Goal: Task Accomplishment & Management: Use online tool/utility

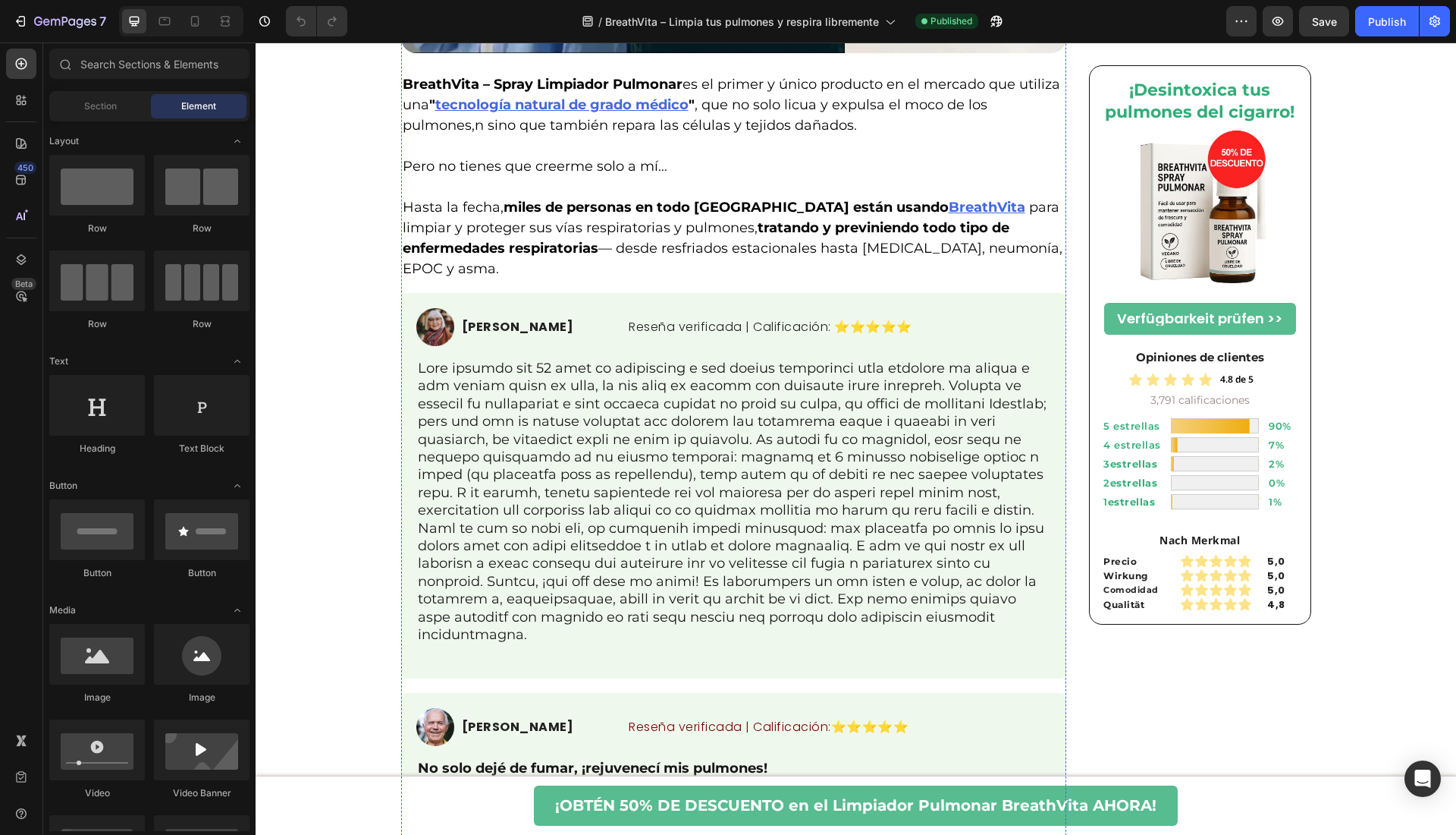
scroll to position [4722, 0]
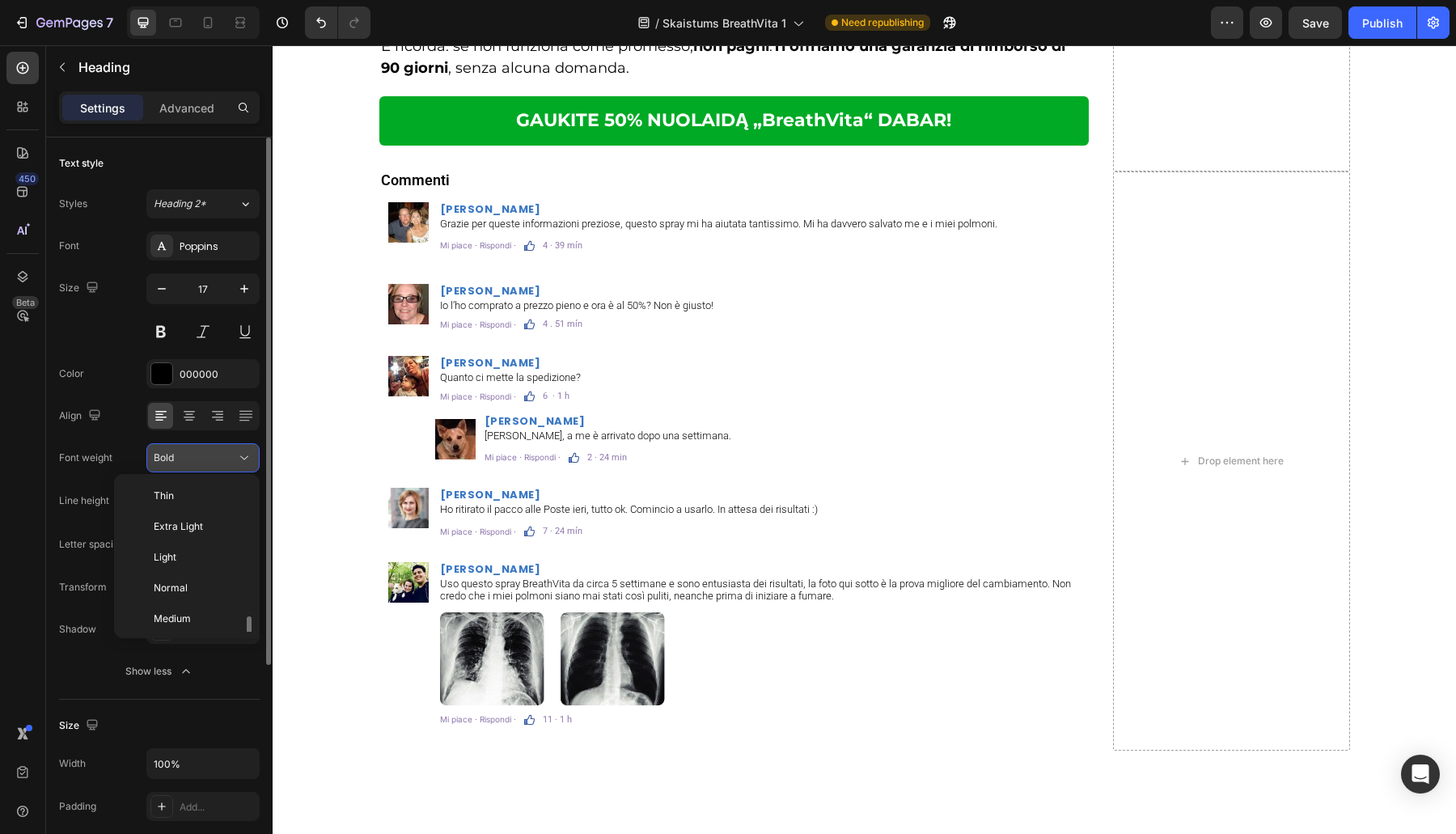
scroll to position [87, 0]
click at [171, 460] on span "Bold" at bounding box center [163, 457] width 20 height 12
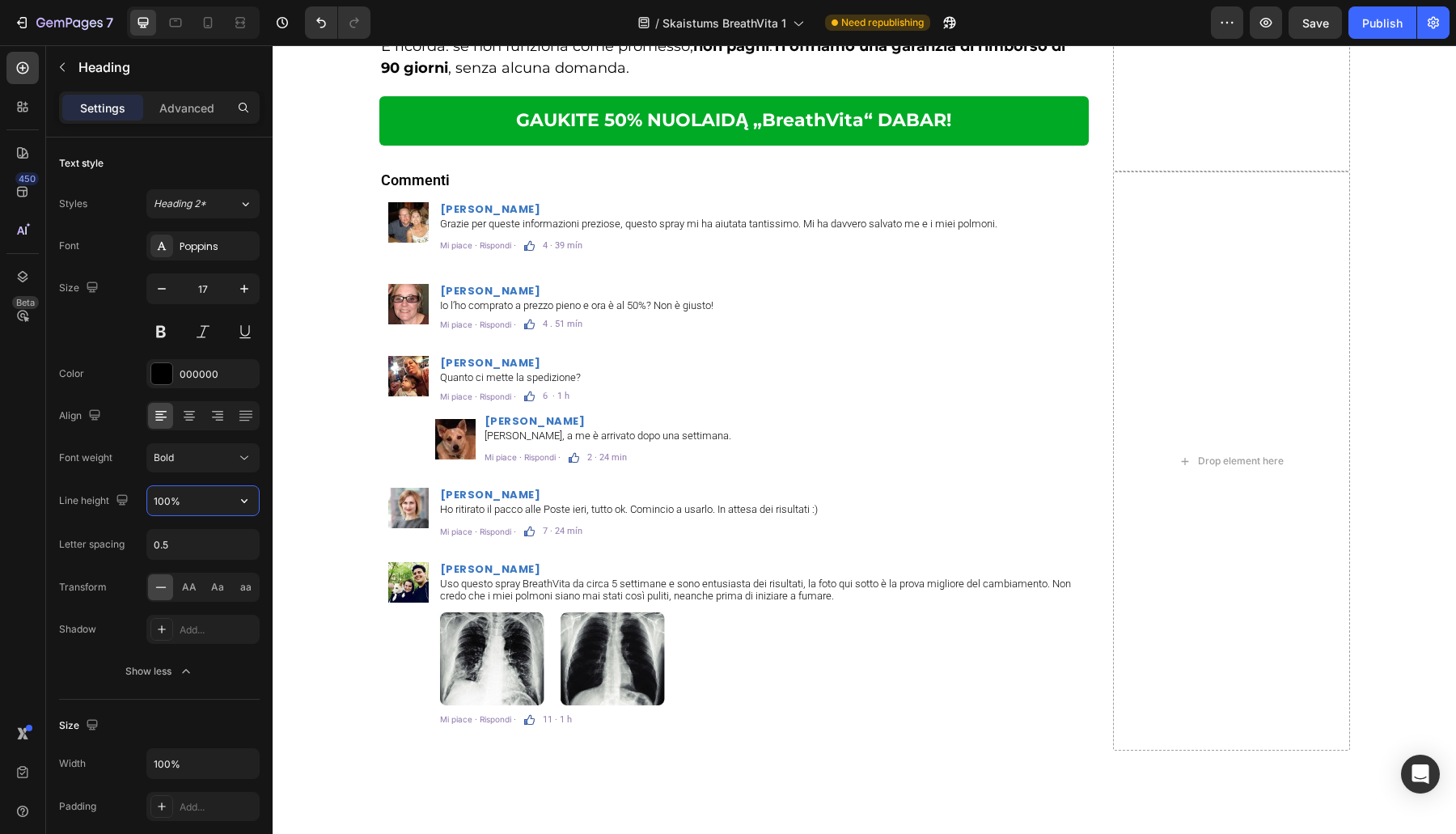
click at [165, 494] on input "100%" at bounding box center [203, 500] width 111 height 29
paste input "2"
type input "120%"
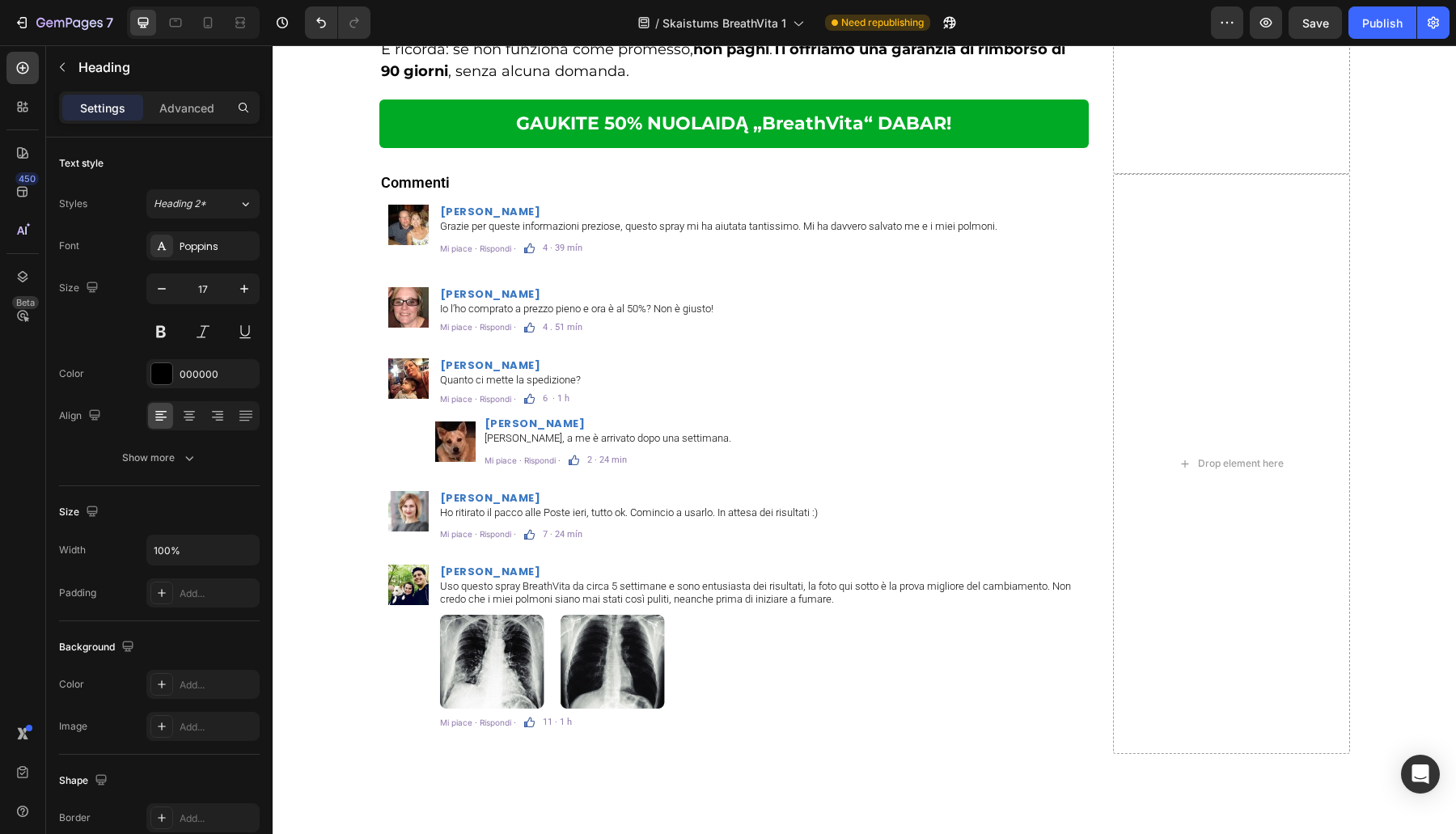
click at [153, 453] on div "Show more" at bounding box center [159, 457] width 75 height 17
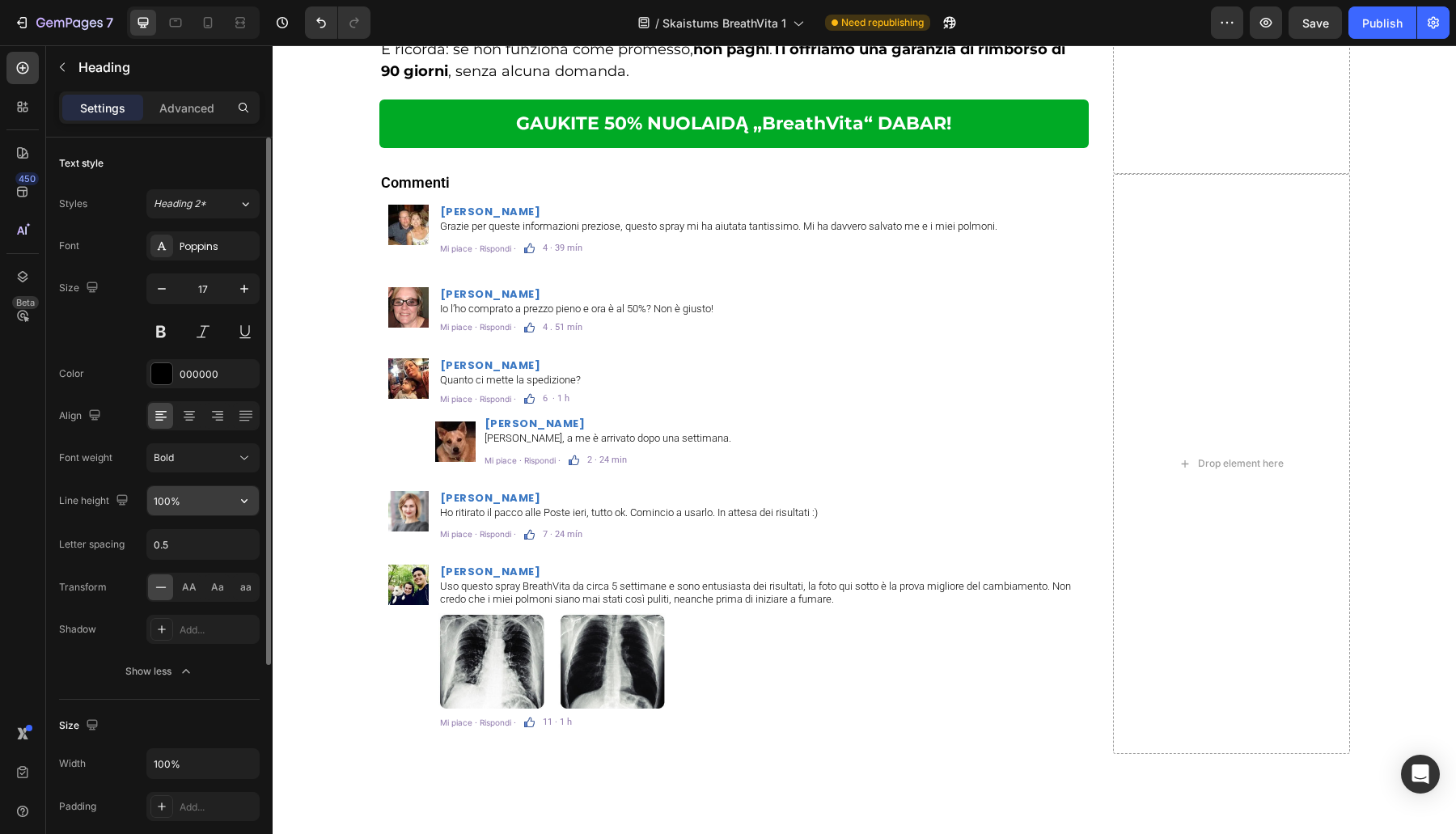
click at [153, 510] on input "100%" at bounding box center [203, 500] width 111 height 29
paste input "2"
type input "120%"
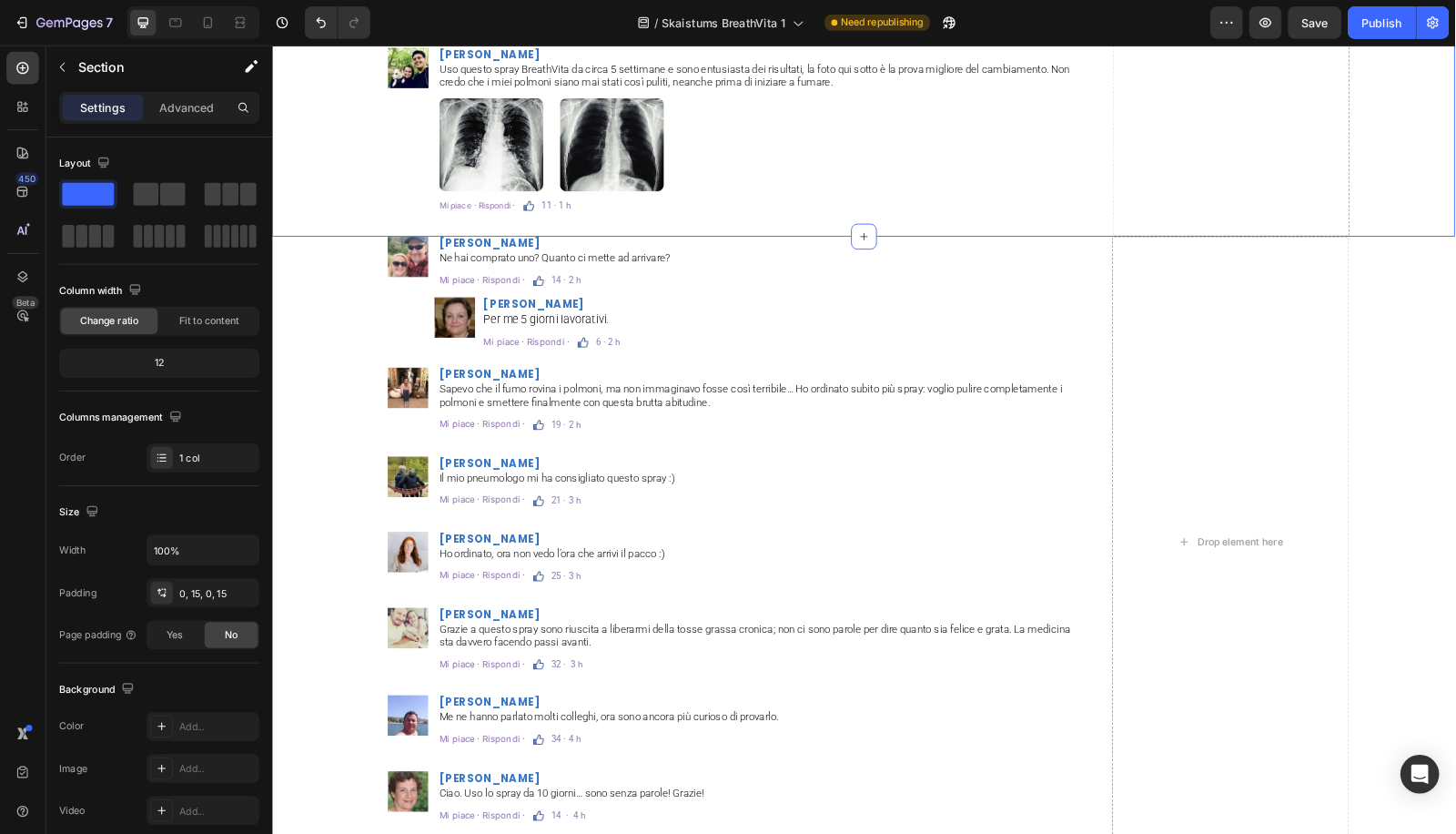
scroll to position [9429, 0]
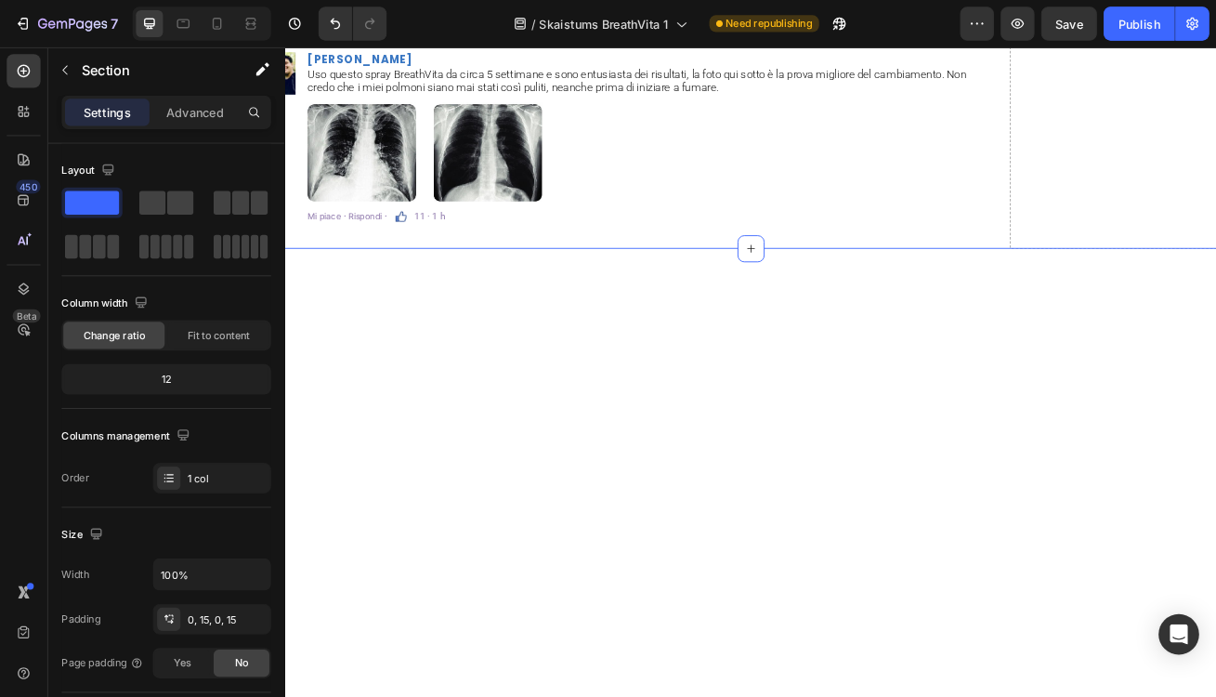
scroll to position [9623, 0]
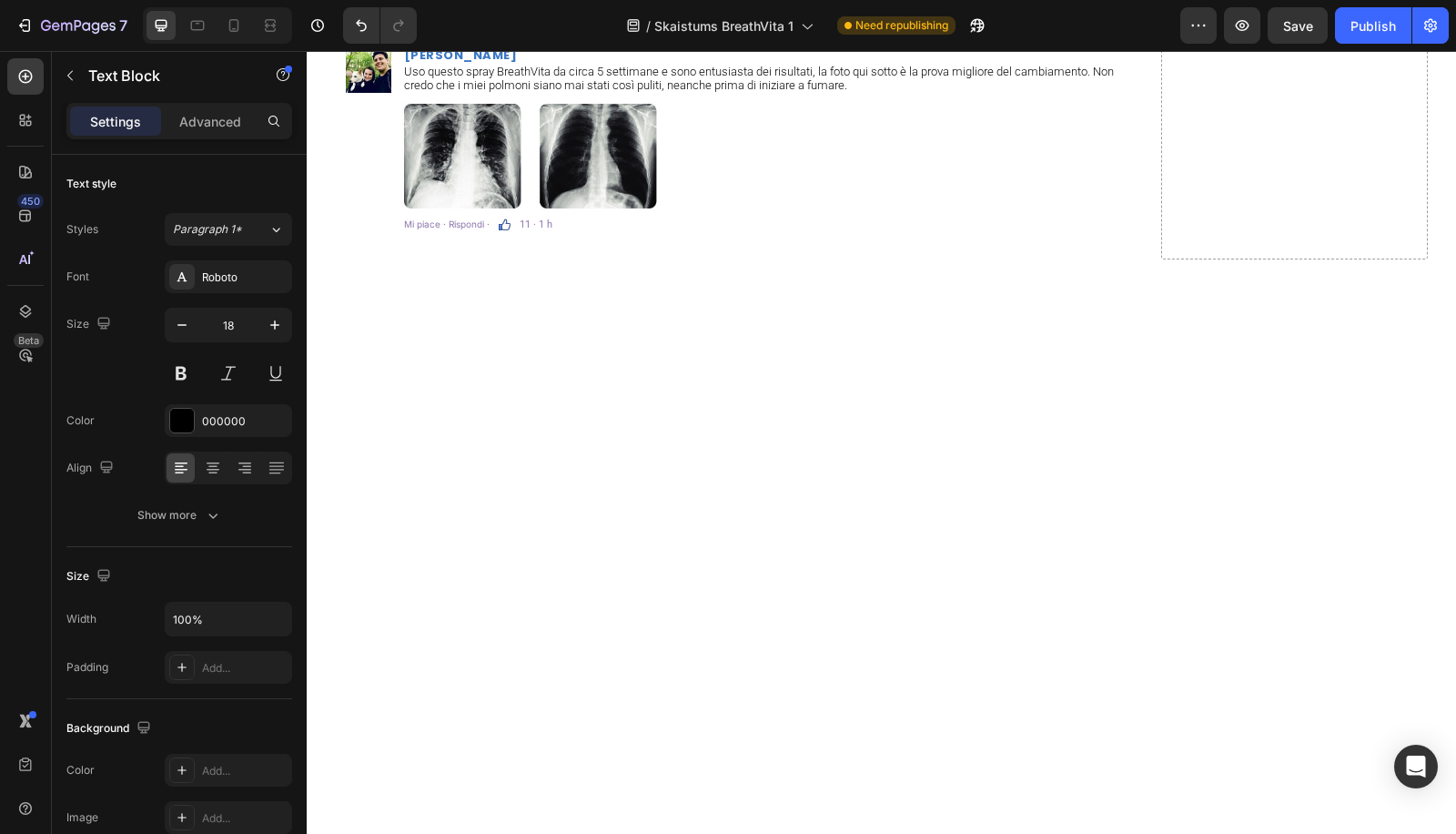
drag, startPoint x: 455, startPoint y: 241, endPoint x: 501, endPoint y: 238, distance: 46.1
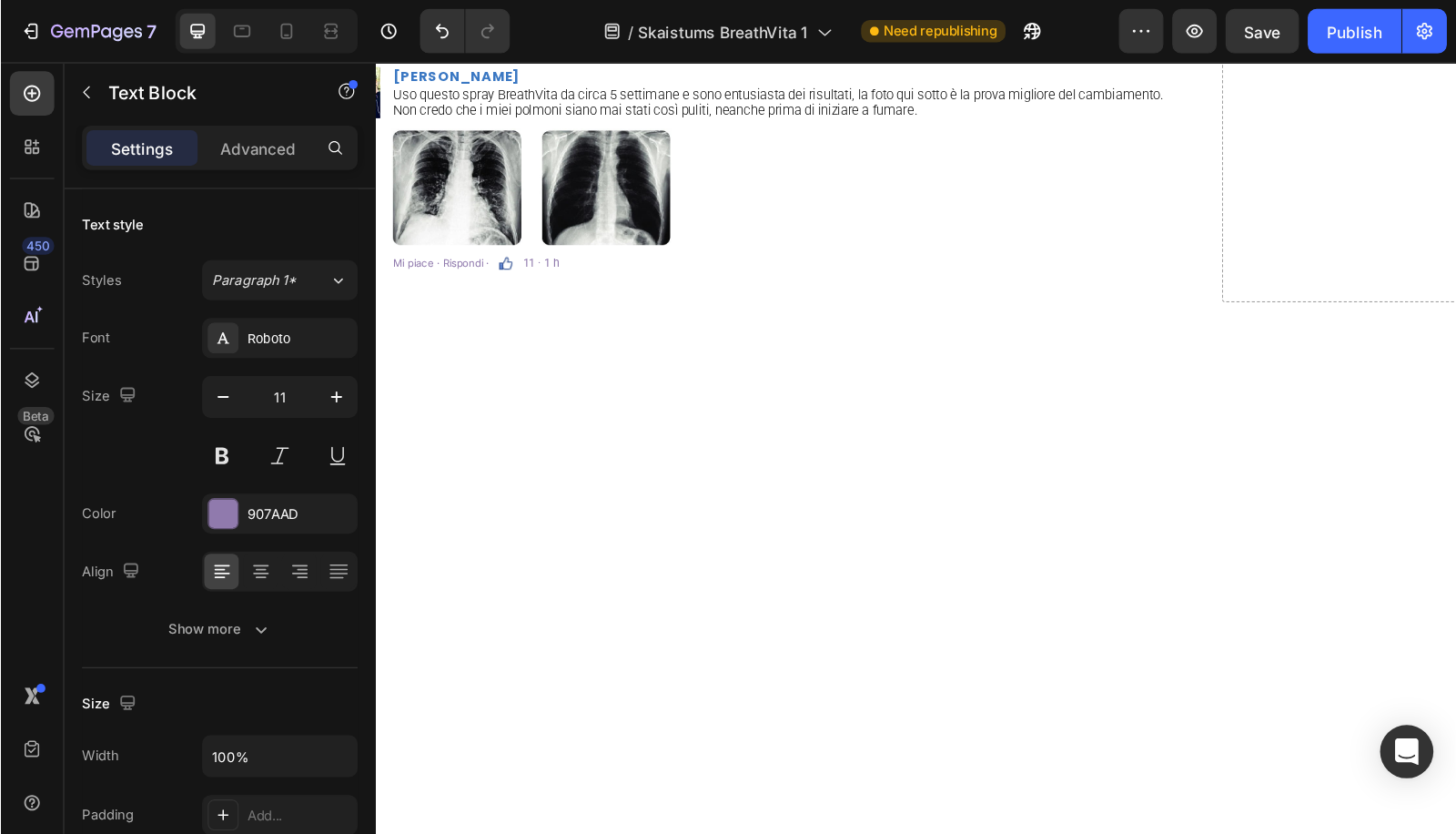
scroll to position [9432, 0]
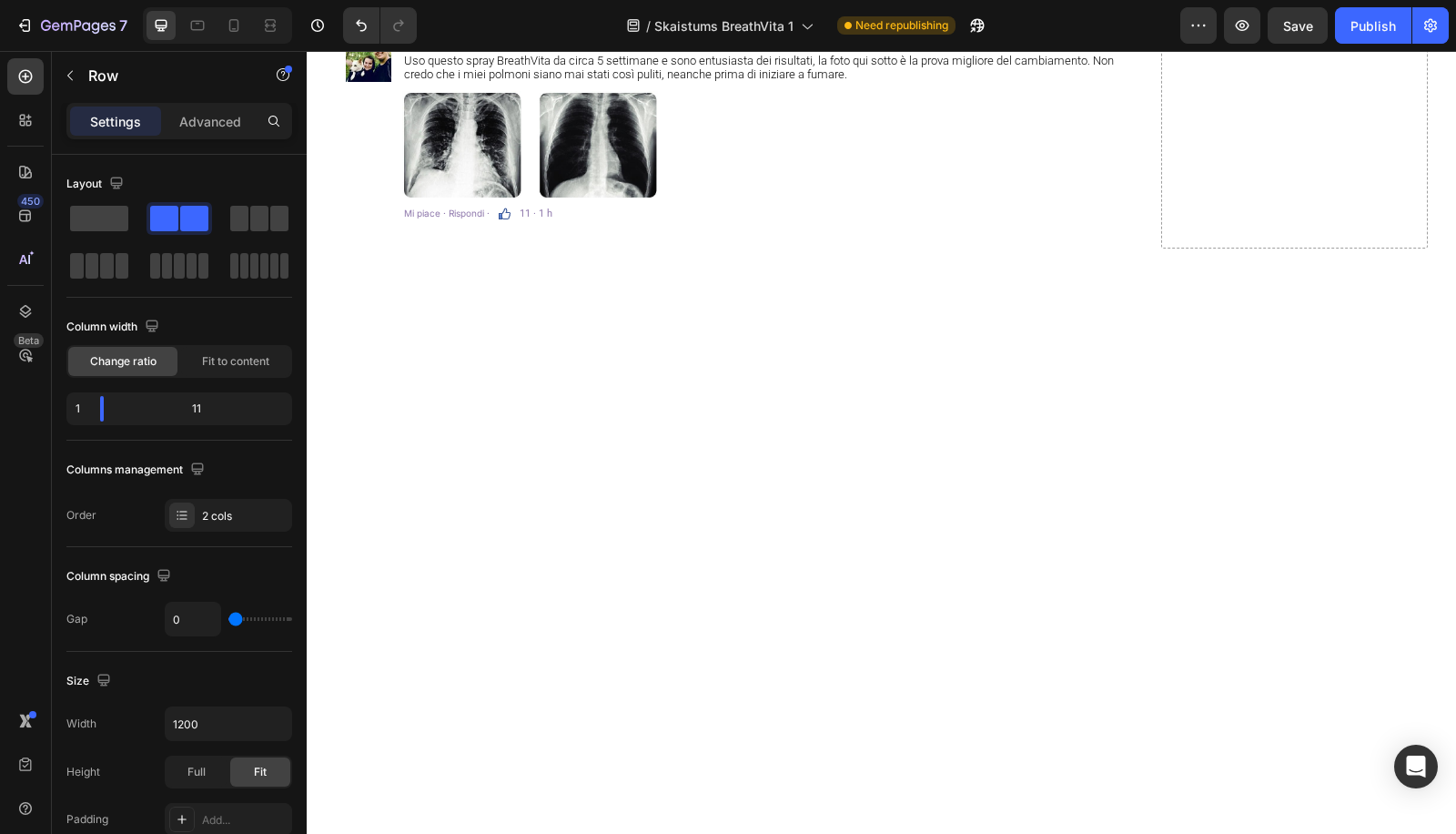
drag, startPoint x: 715, startPoint y: 299, endPoint x: 536, endPoint y: 285, distance: 179.5
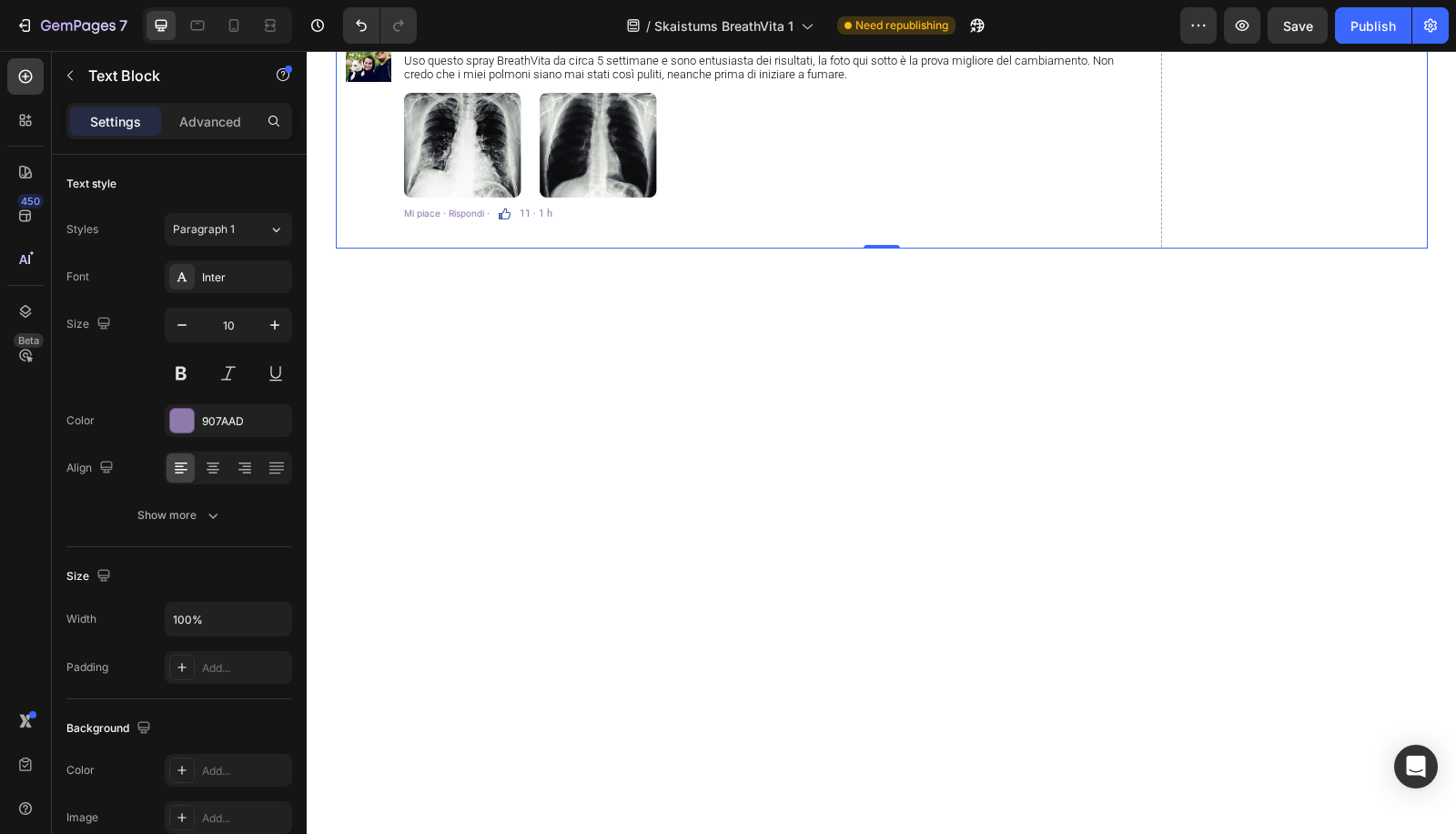
click at [467, 8] on p "Mi piace · Rispondi ·" at bounding box center [446, 1] width 85 height 13
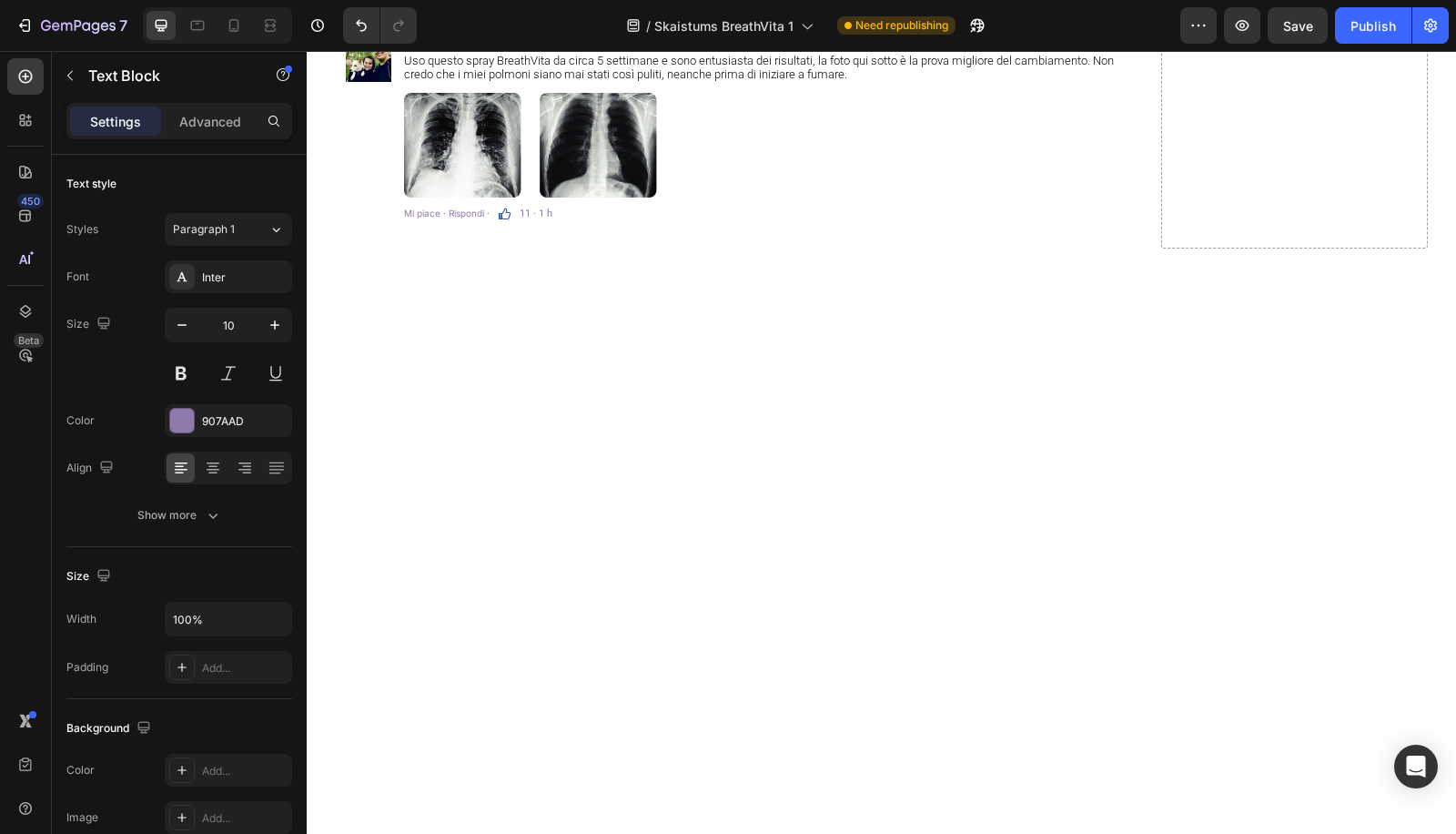
click at [467, 8] on p "Mi piace · Rispondi ·" at bounding box center [446, 1] width 85 height 13
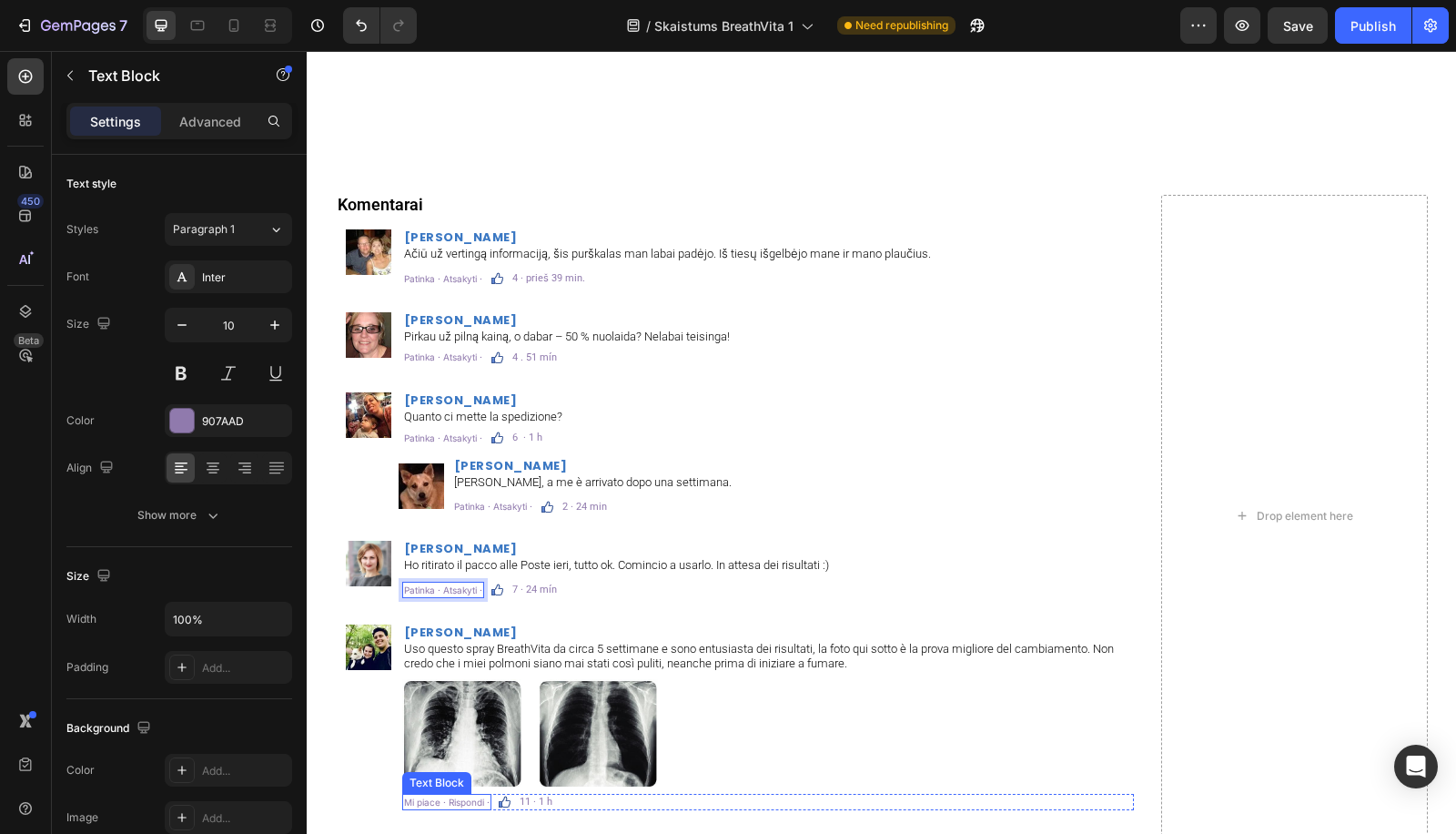
scroll to position [9904, 0]
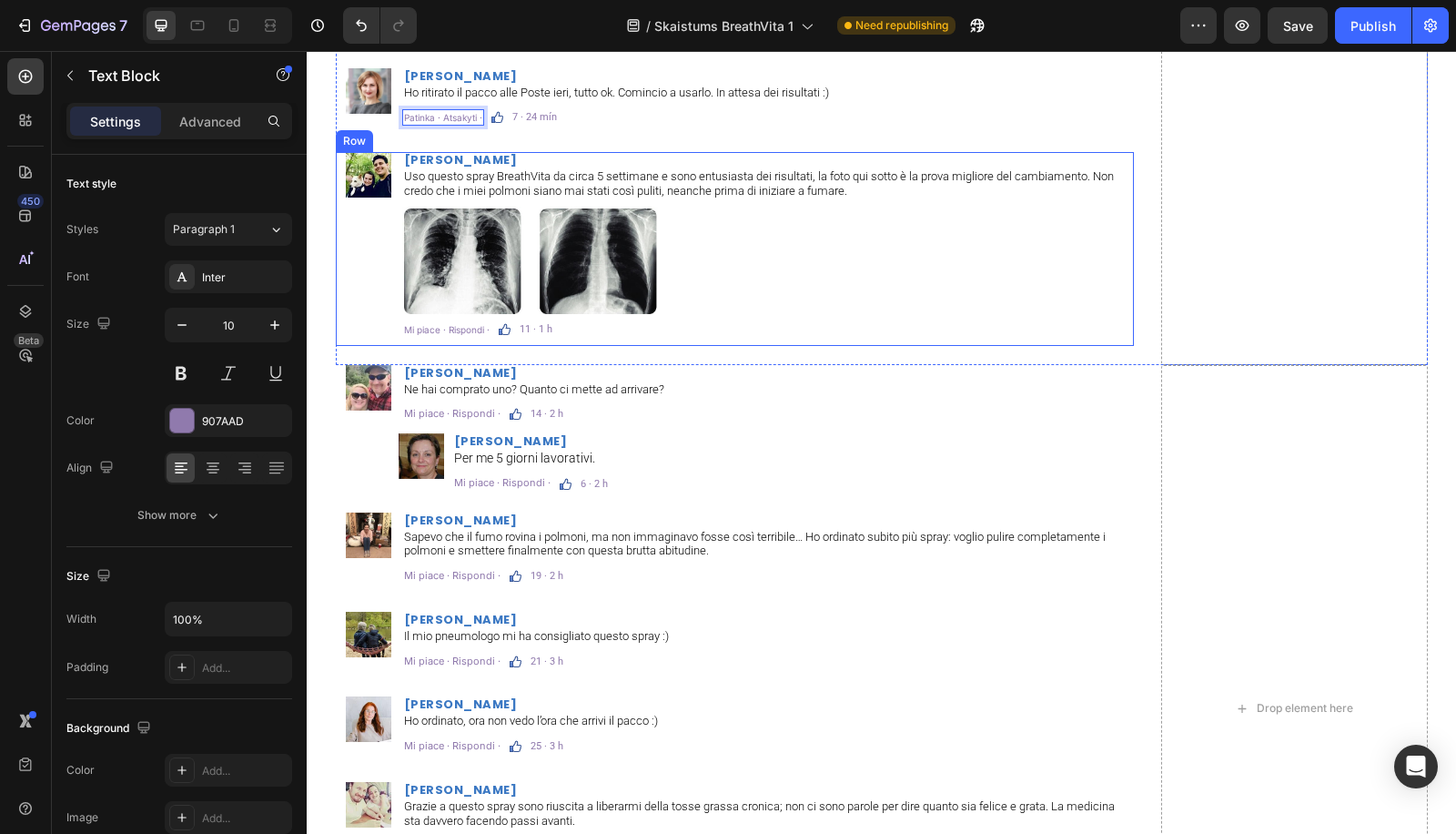
click at [458, 337] on div "Image [PERSON_NAME] Heading Uso questo spray BreathVita da circa 5 settimane e …" at bounding box center [736, 249] width 800 height 194
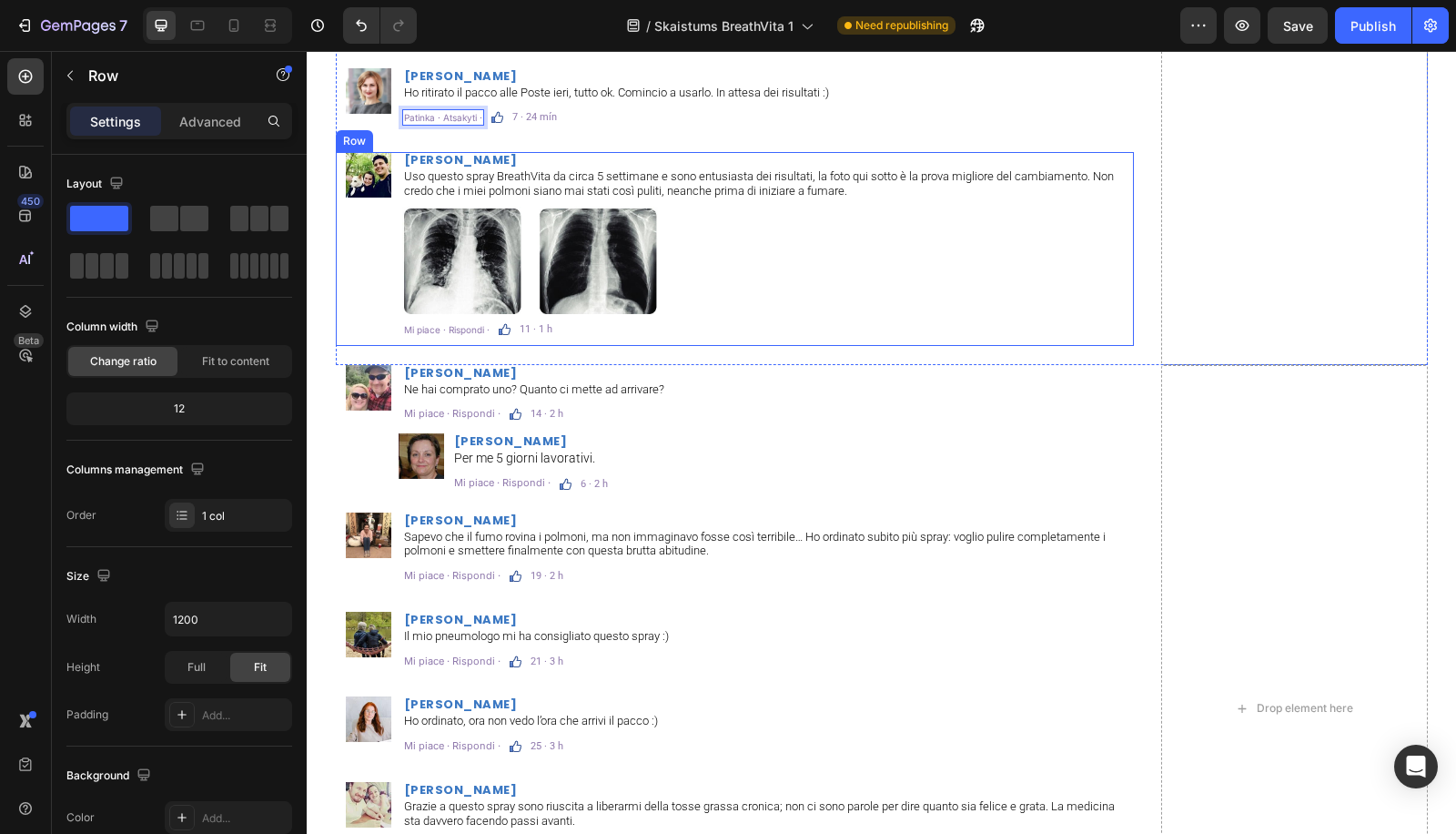
click at [458, 337] on div "Image [PERSON_NAME] Heading Uso questo spray BreathVita da circa 5 settimane e …" at bounding box center [736, 249] width 800 height 194
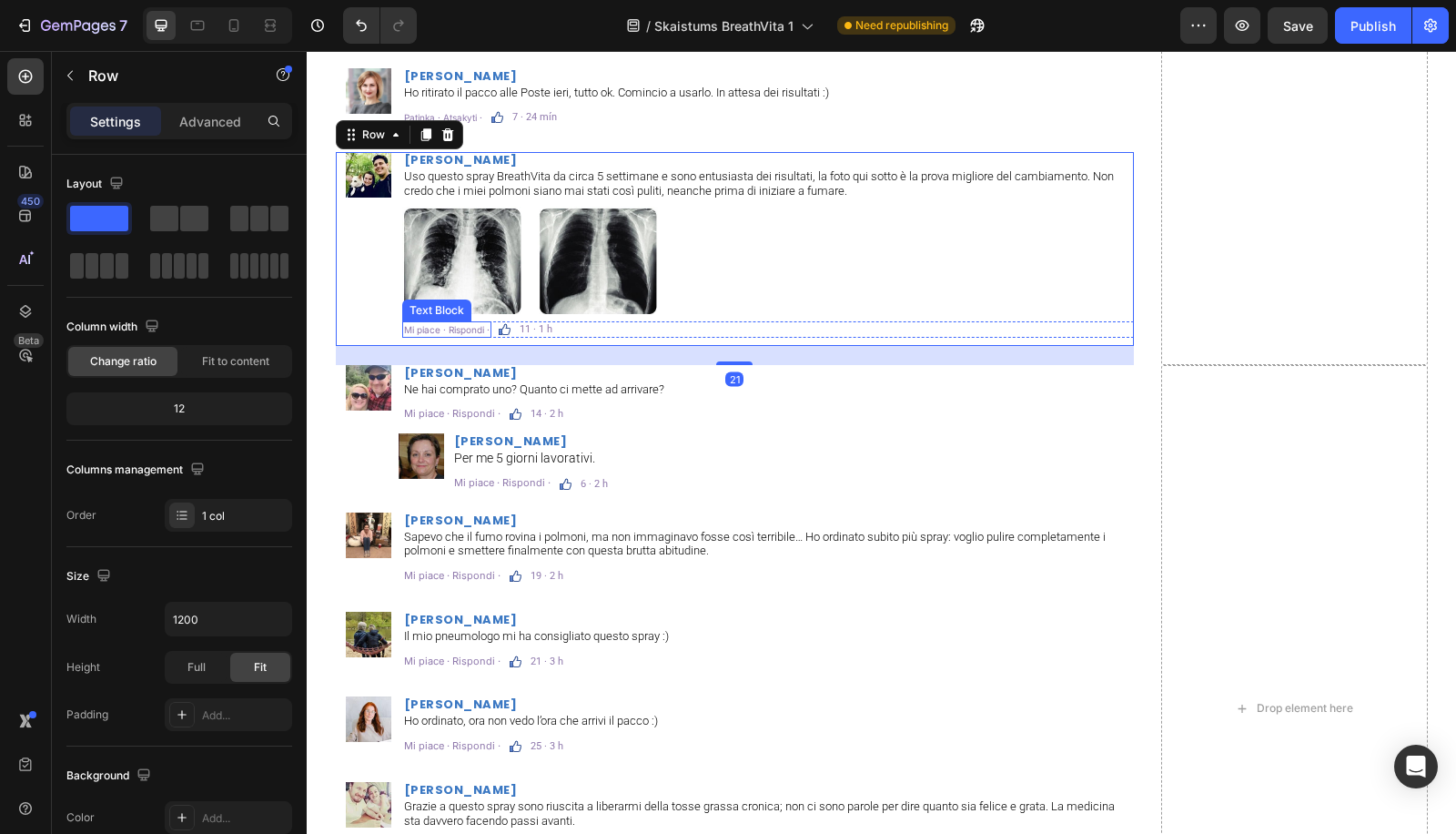
click at [461, 328] on p "Mi piace · Rispondi ·" at bounding box center [446, 329] width 85 height 13
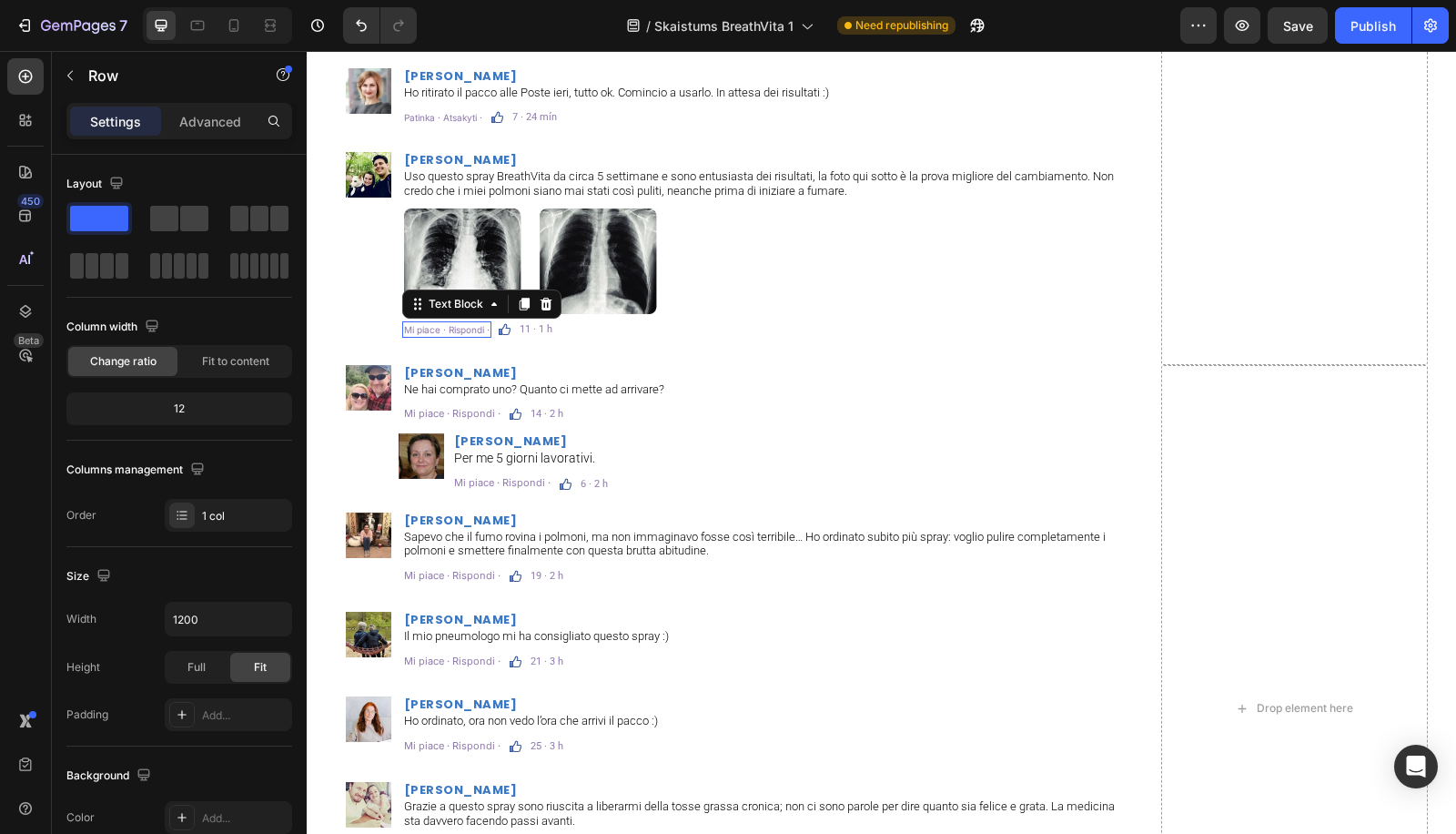
click at [461, 328] on p "Mi piace · Rispondi ·" at bounding box center [446, 329] width 85 height 13
click at [460, 328] on p "Mi piace · Rispondi ·" at bounding box center [446, 329] width 85 height 13
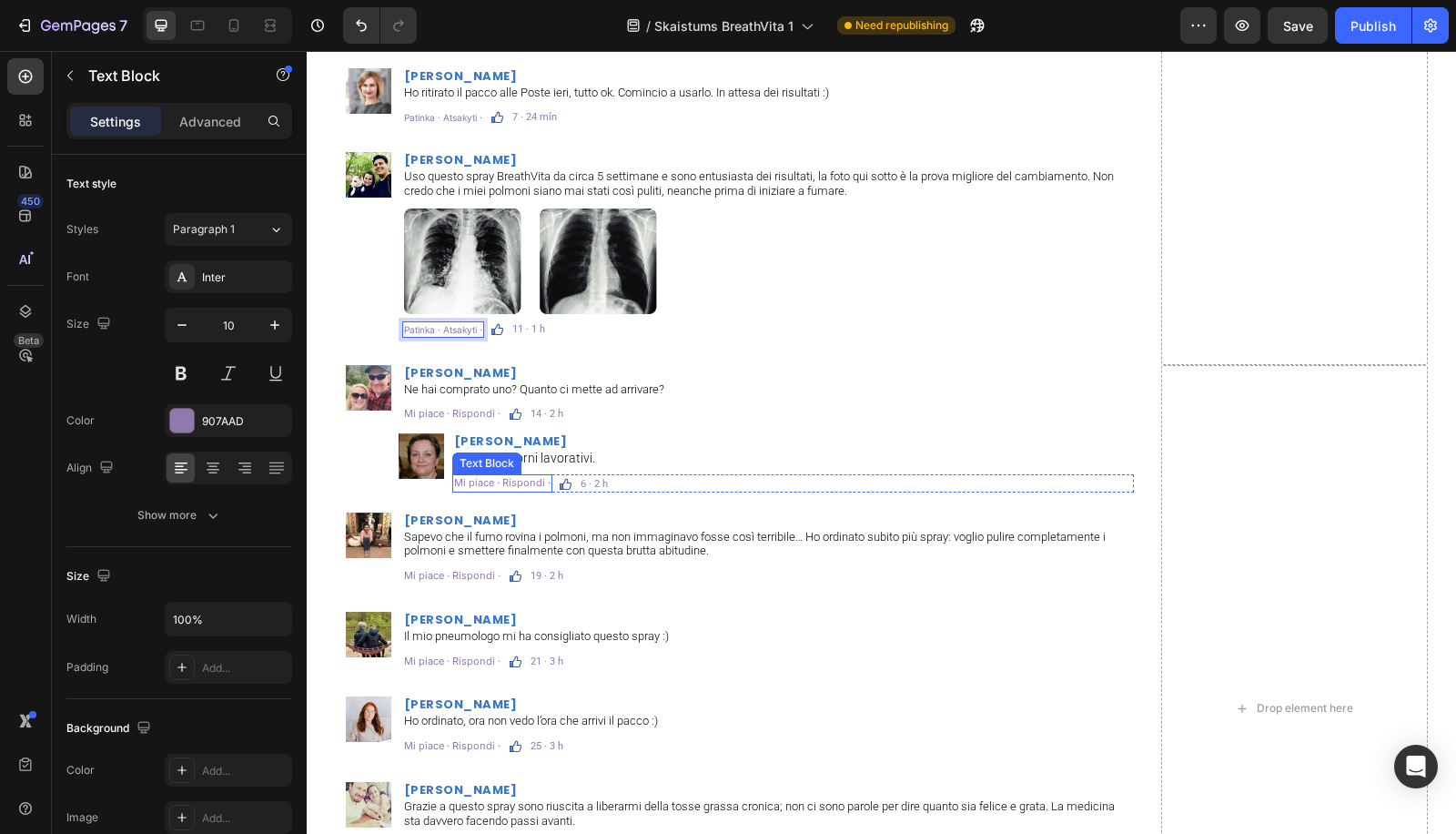
click at [480, 482] on p "Mi piace · Rispondi ·" at bounding box center [502, 483] width 96 height 14
click at [440, 405] on div "Mi piace · Rispondi ·" at bounding box center [453, 414] width 100 height 18
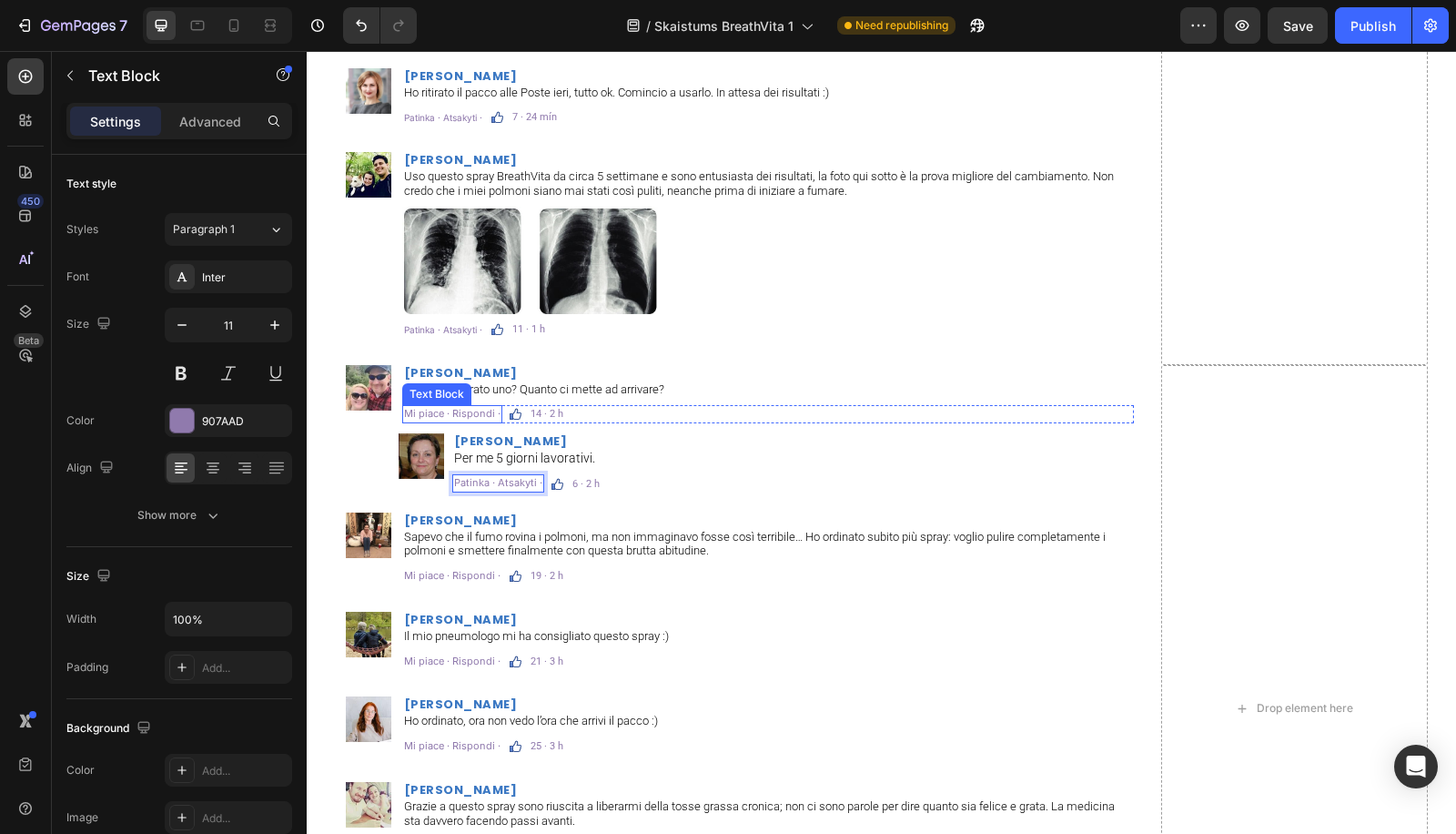
click at [440, 405] on div "Mi piace · Rispondi ·" at bounding box center [453, 414] width 100 height 18
click at [462, 573] on p "Mi piace · Rispondi ·" at bounding box center [452, 576] width 96 height 14
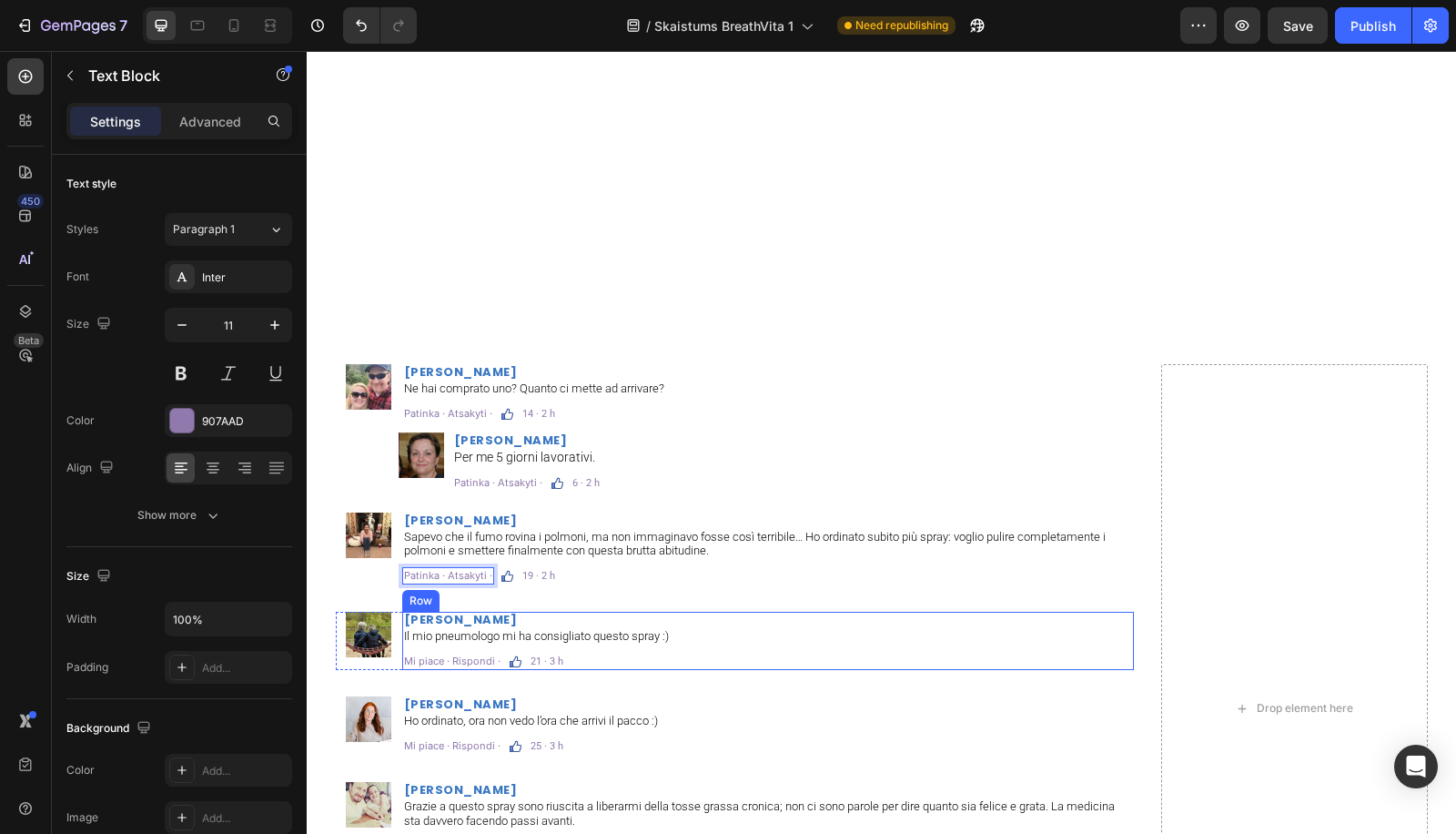
scroll to position [10376, 0]
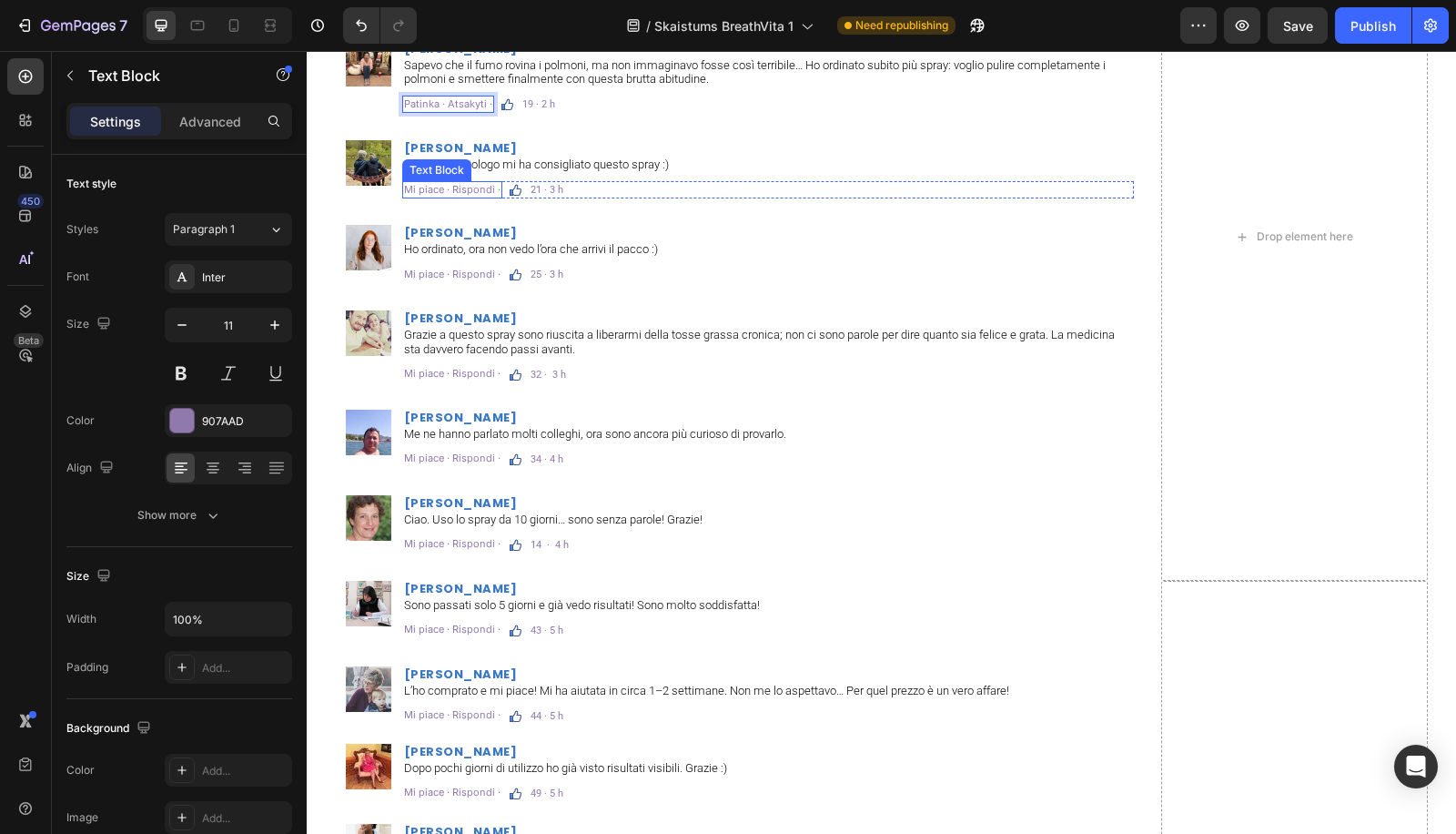
click at [438, 185] on p "Mi piace · Rispondi ·" at bounding box center [452, 190] width 96 height 14
click at [467, 273] on p "Mi piace · Rispondi ·" at bounding box center [452, 274] width 96 height 14
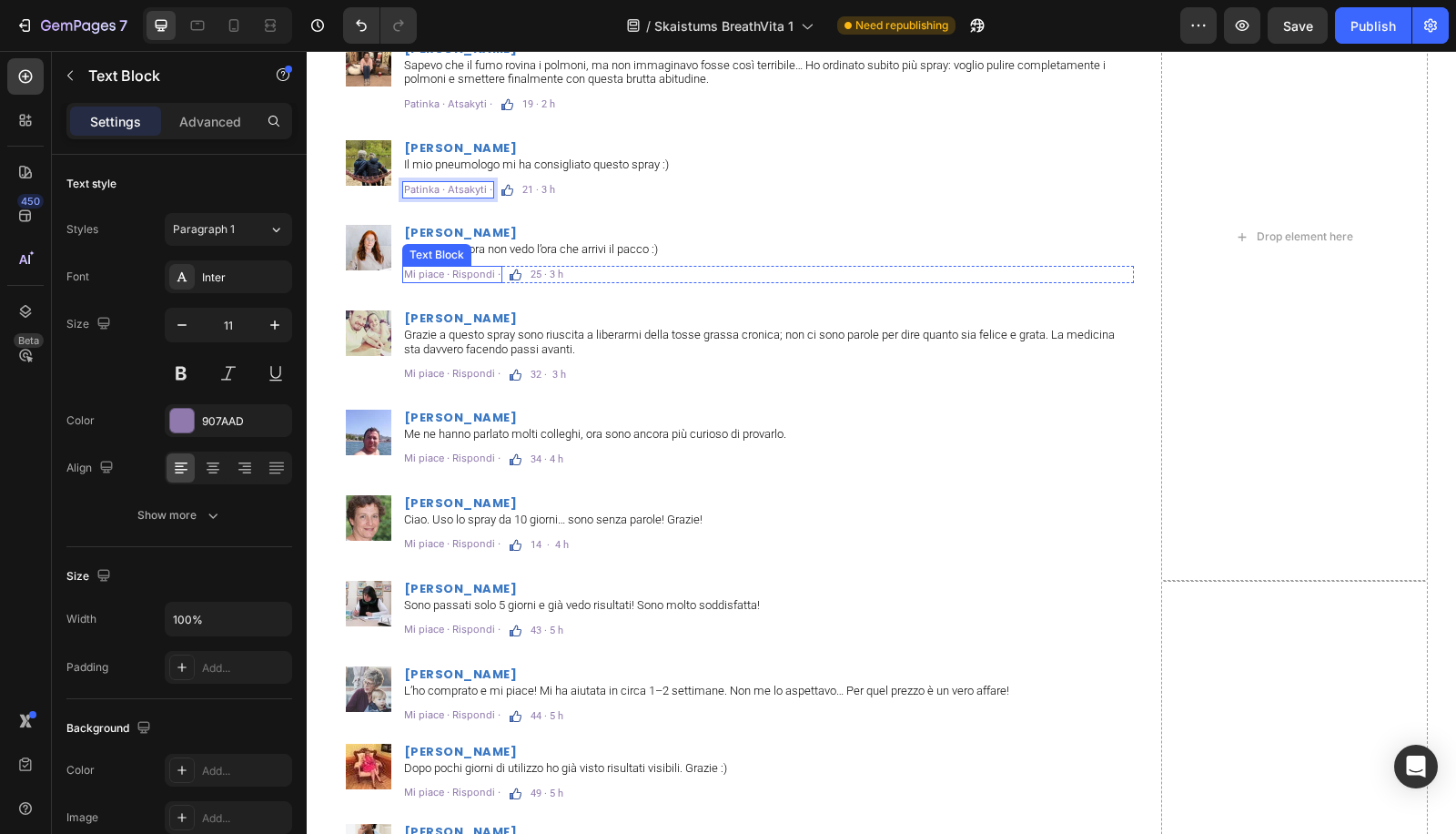
click at [467, 273] on p "Mi piace · Rispondi ·" at bounding box center [452, 274] width 96 height 14
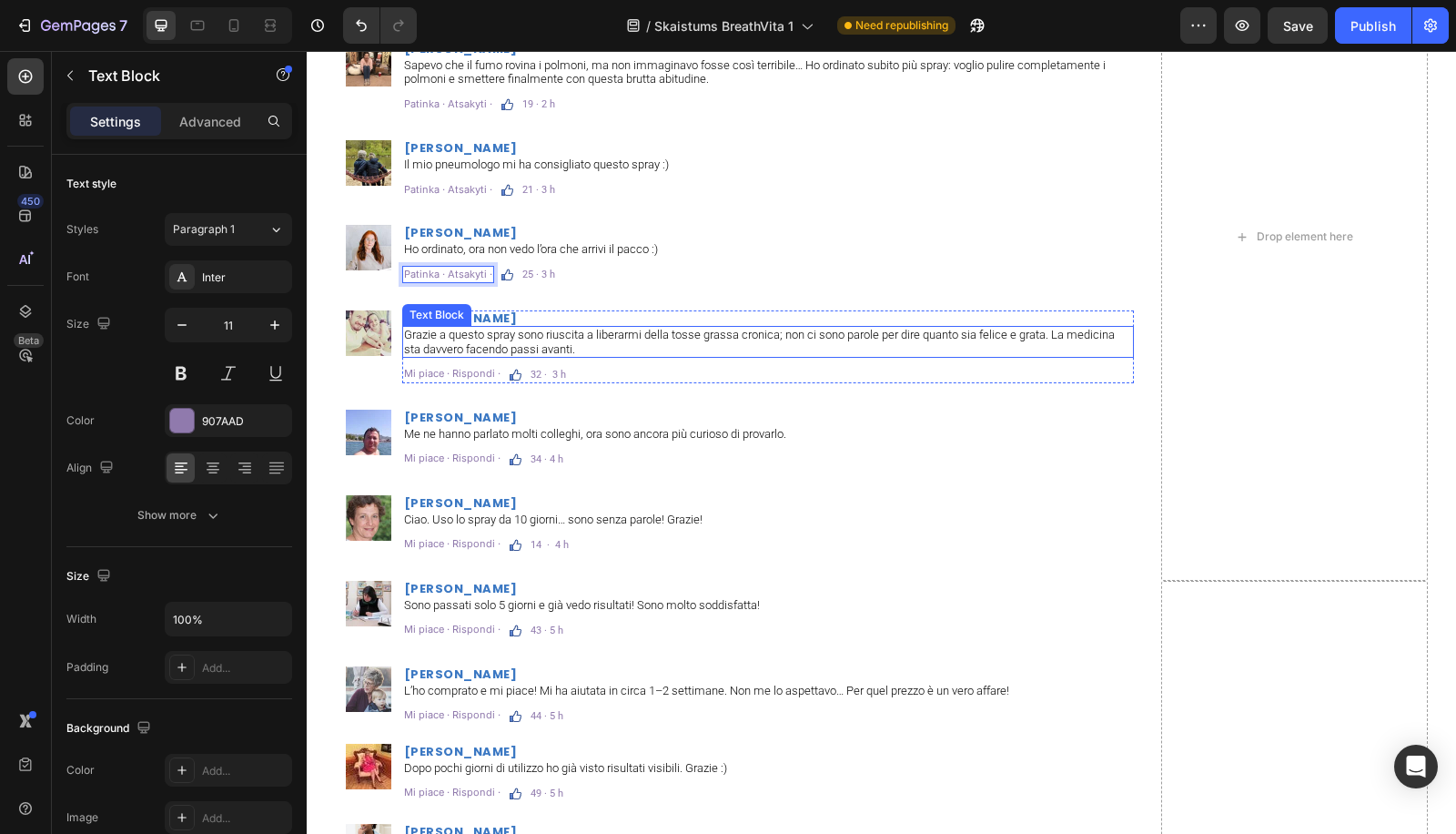
click at [468, 348] on p "Grazie a questo spray sono riuscita a liberarmi della tosse grassa cronica; non…" at bounding box center [767, 341] width 728 height 28
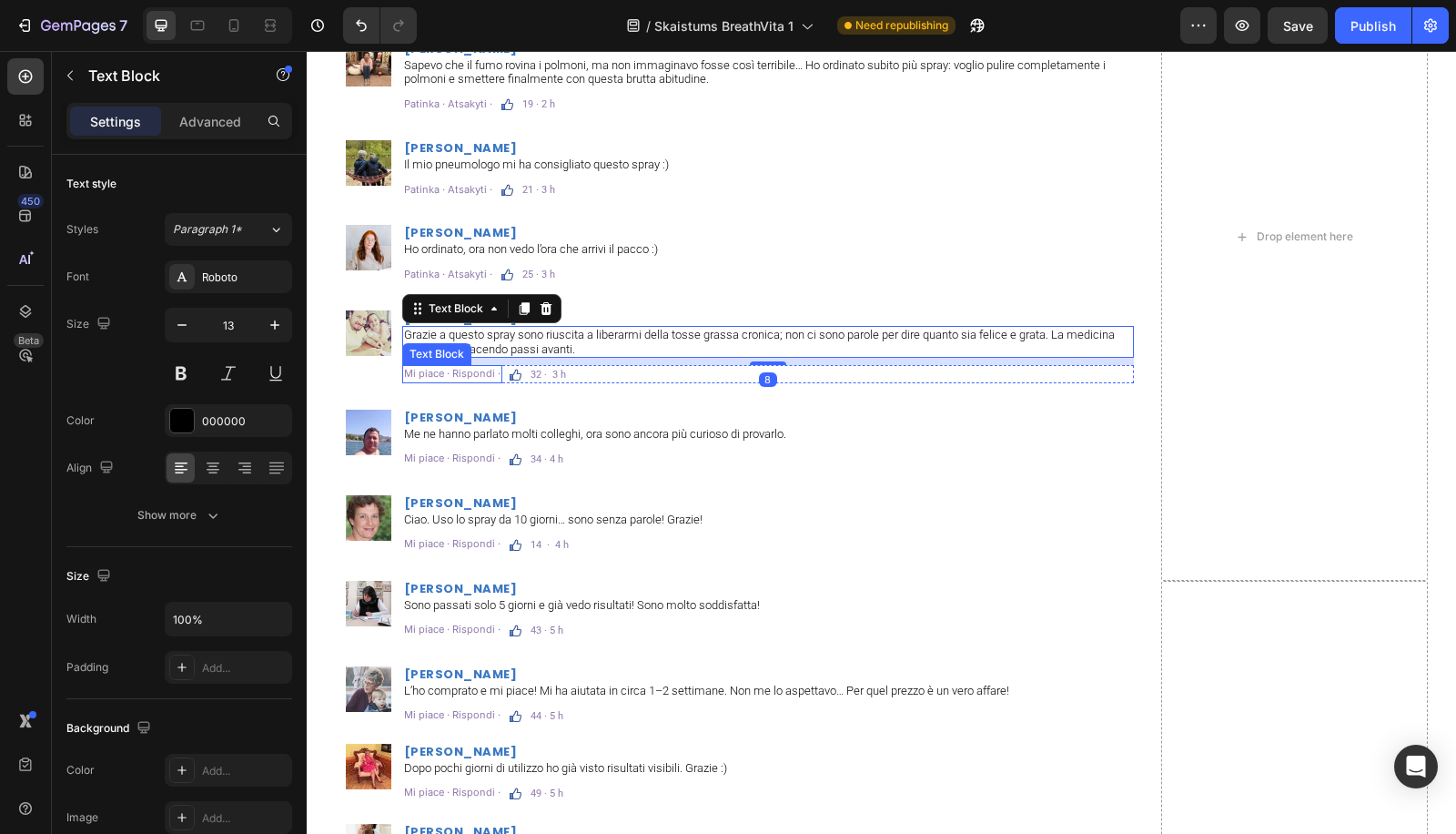
click at [464, 368] on p "Mi piace · Rispondi ·" at bounding box center [452, 373] width 96 height 14
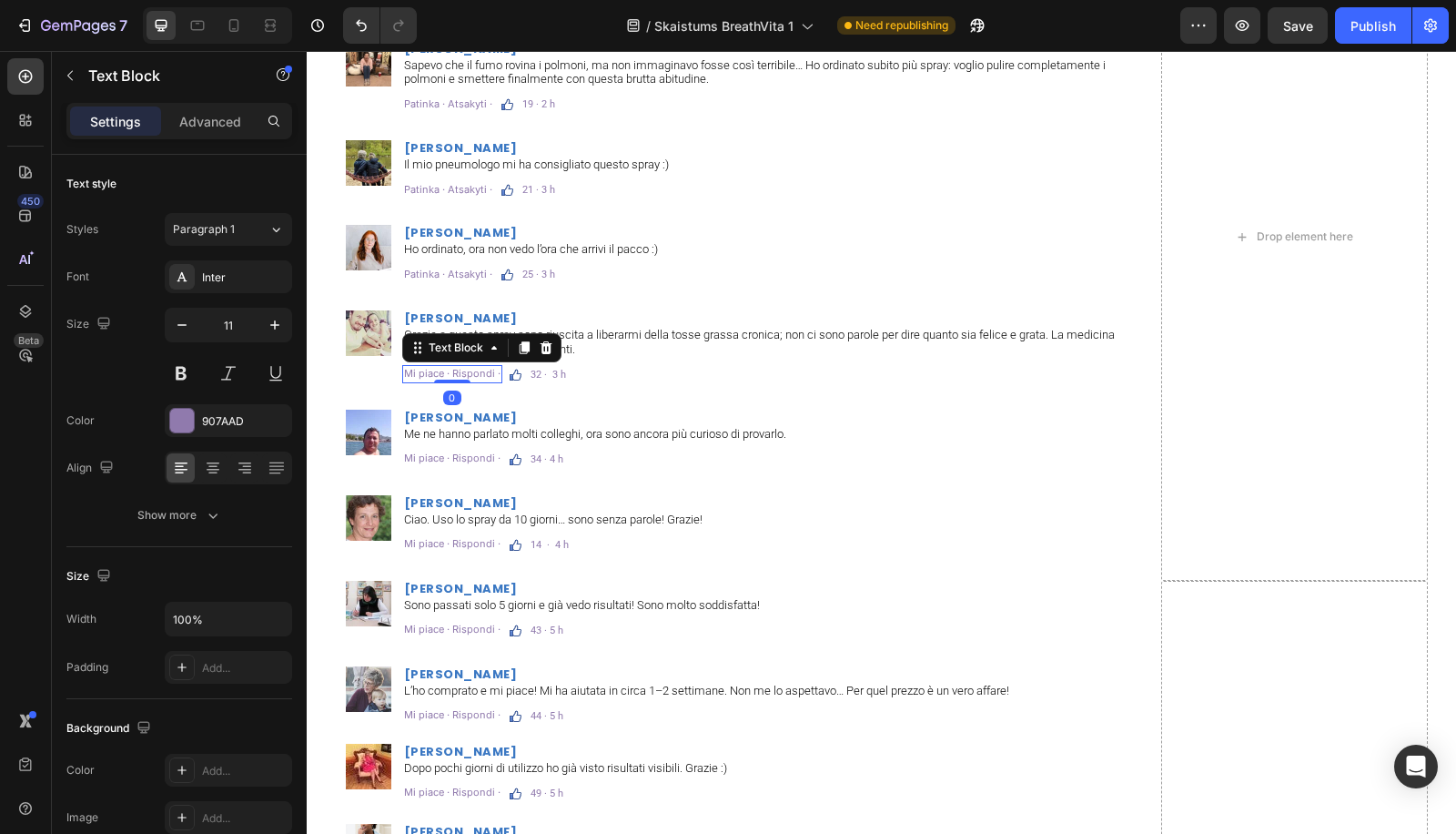
click at [464, 368] on p "Mi piace · Rispondi ·" at bounding box center [452, 373] width 96 height 14
click at [468, 461] on p "Mi piace · Rispondi ·" at bounding box center [452, 459] width 96 height 14
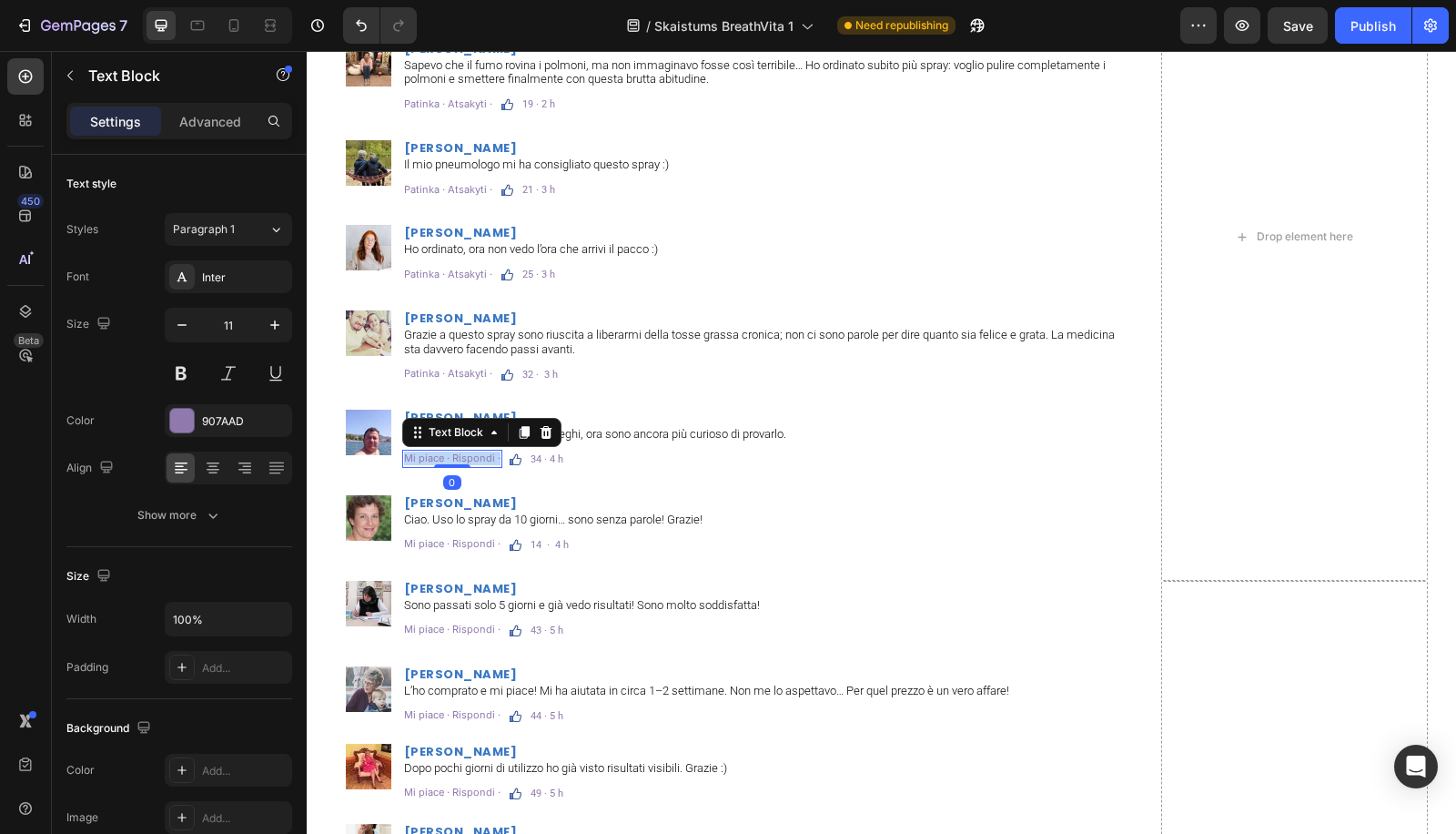
click at [468, 461] on p "Mi piace · Rispondi ·" at bounding box center [452, 459] width 96 height 14
click at [467, 544] on p "Mi piace · Rispondi ·" at bounding box center [452, 544] width 96 height 14
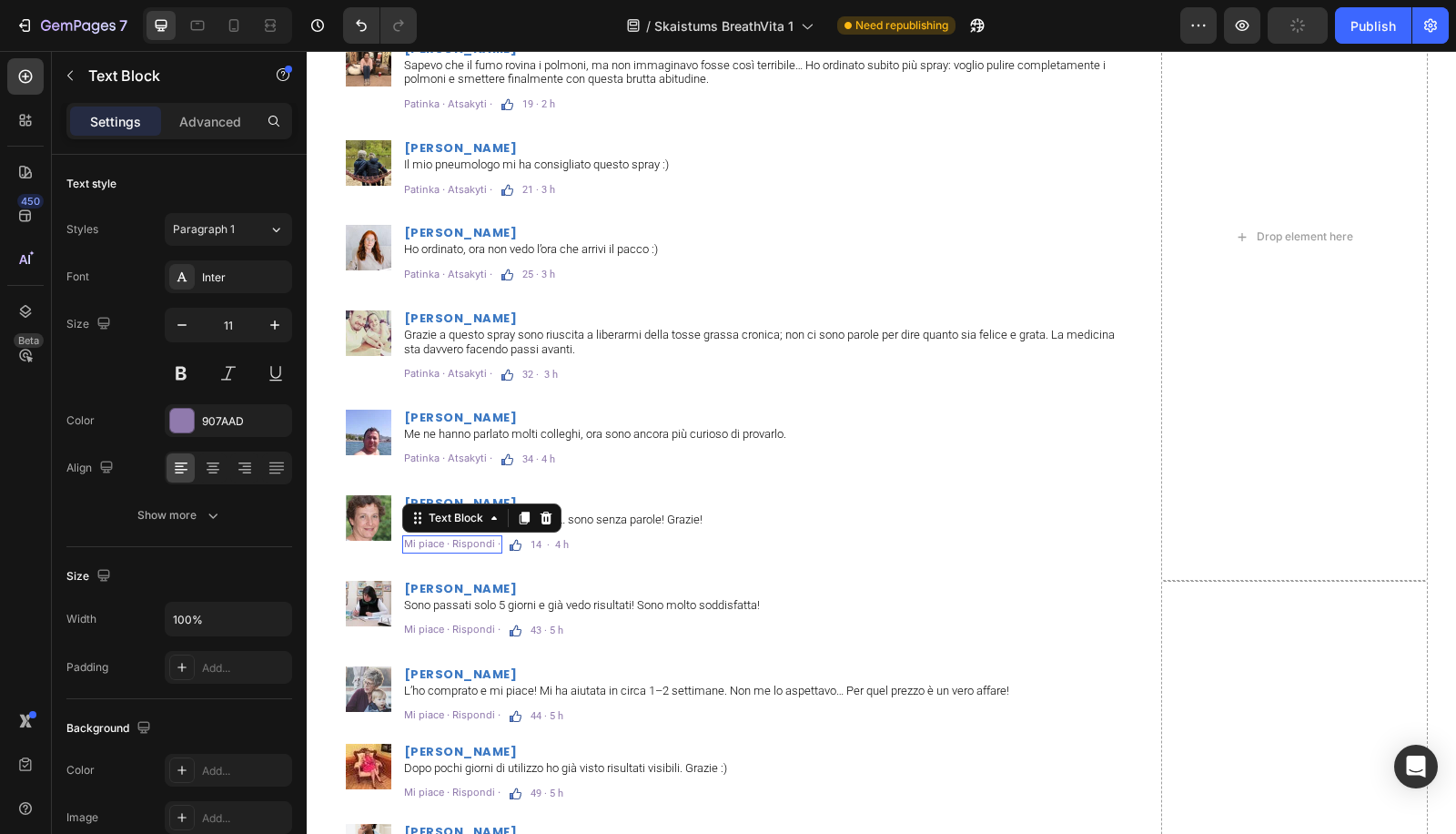
click at [467, 544] on p "Mi piace · Rispondi ·" at bounding box center [452, 544] width 96 height 14
click at [459, 633] on p "Mi piace · Rispondi ·" at bounding box center [452, 629] width 96 height 14
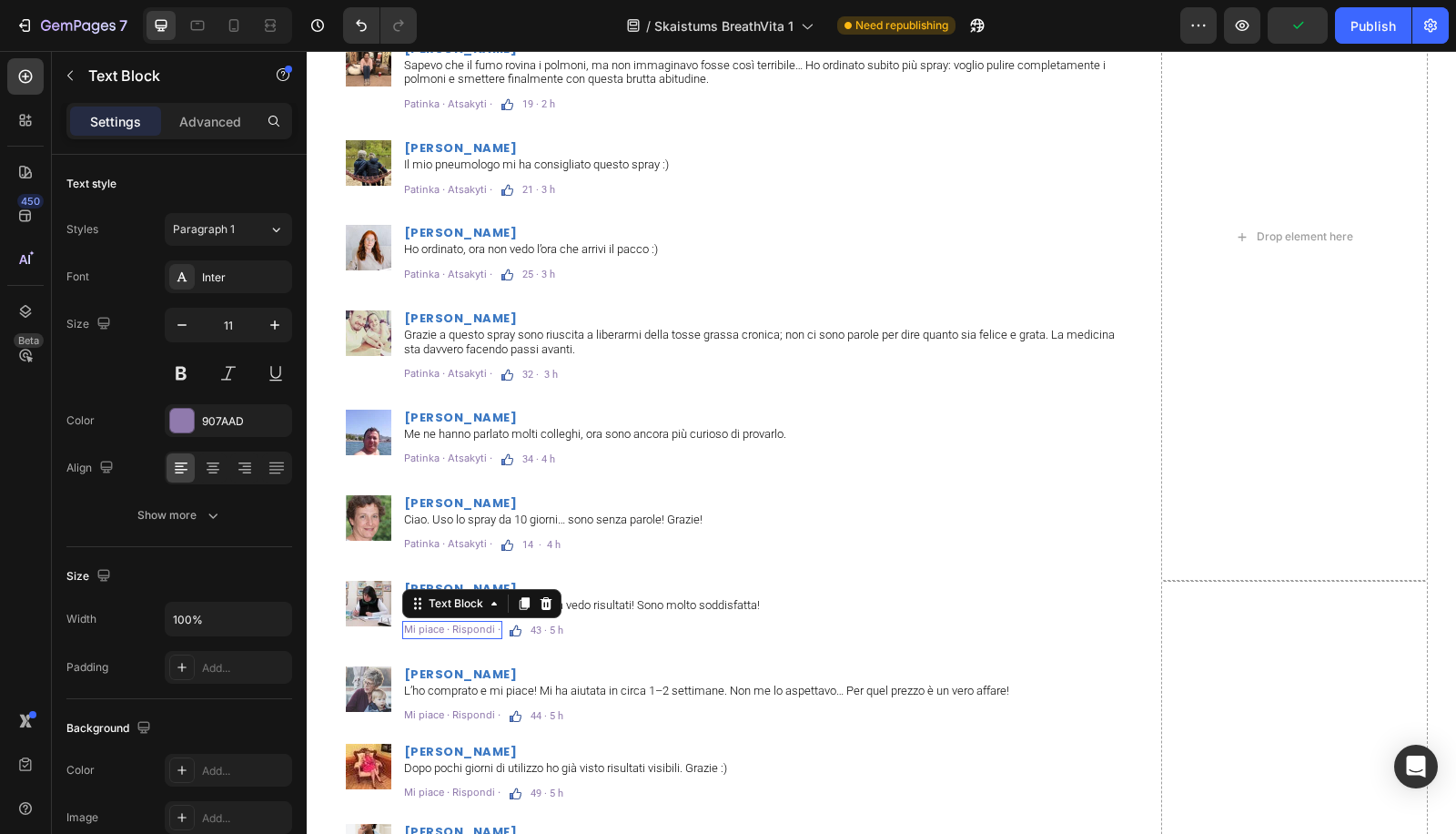
click at [459, 631] on p "Mi piace · Rispondi ·" at bounding box center [452, 629] width 96 height 14
click at [460, 622] on p "Mi piace · Rispondi ·" at bounding box center [452, 629] width 96 height 14
click at [460, 619] on div "[PERSON_NAME] Heading Sono passati solo 5 giorni e già vedo risultati! Sono mol…" at bounding box center [768, 610] width 732 height 58
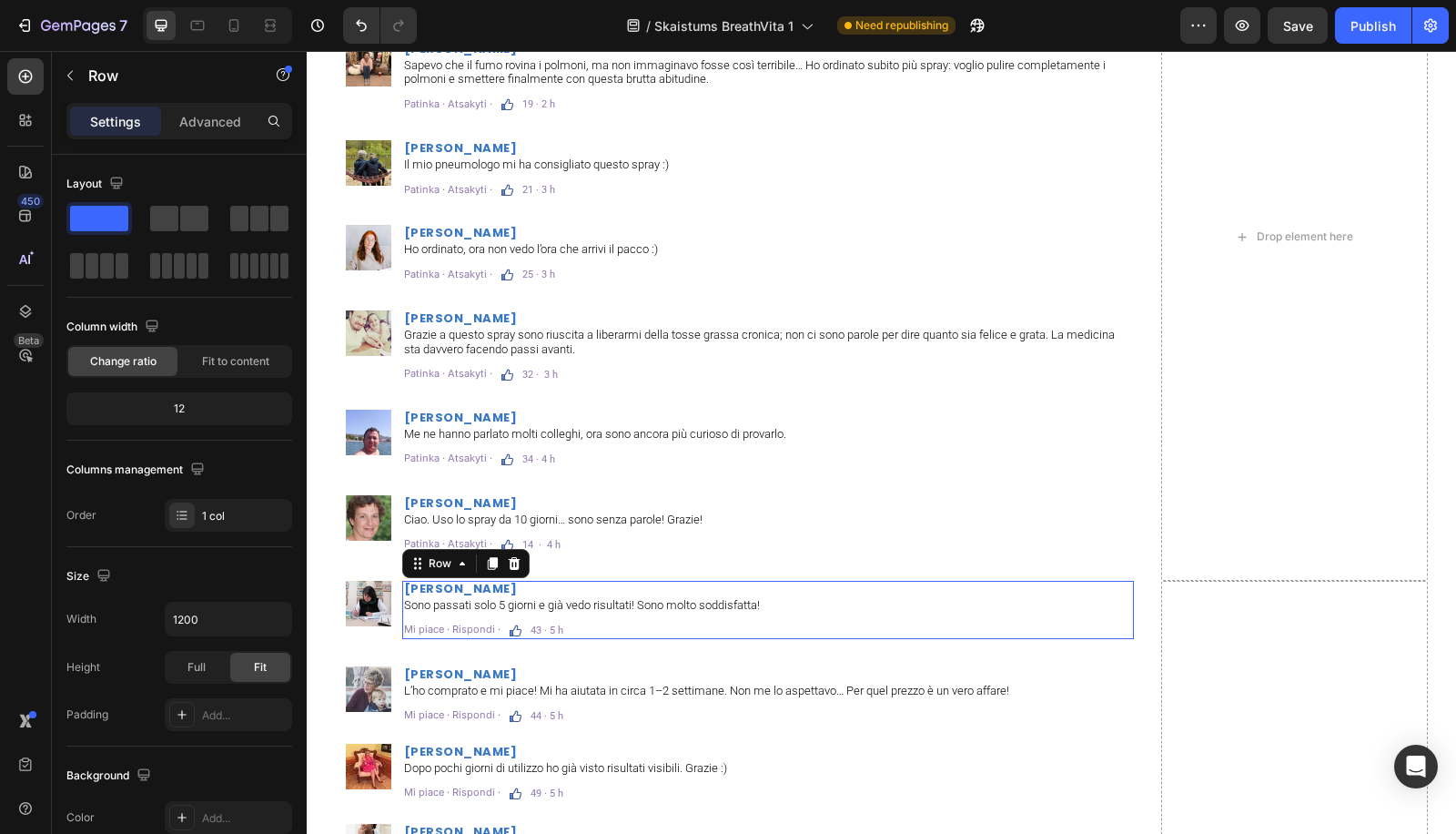
click at [460, 619] on div "[PERSON_NAME] Heading Sono passati solo 5 giorni e già vedo risultati! Sono mol…" at bounding box center [768, 610] width 732 height 58
click at [462, 622] on p "Mi piace · Rispondi ·" at bounding box center [452, 629] width 96 height 14
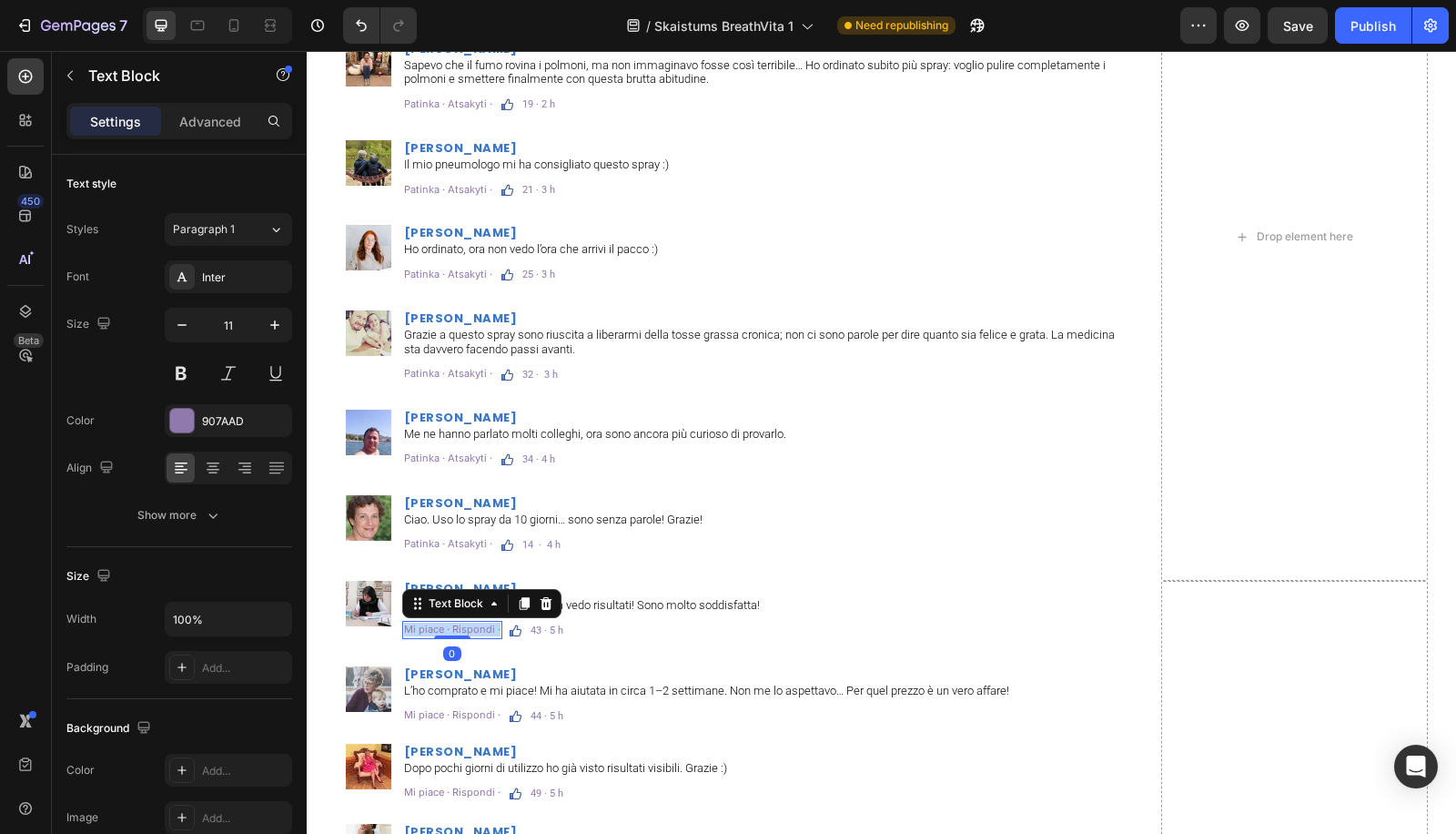
click at [462, 622] on p "Mi piace · Rispondi ·" at bounding box center [452, 629] width 96 height 14
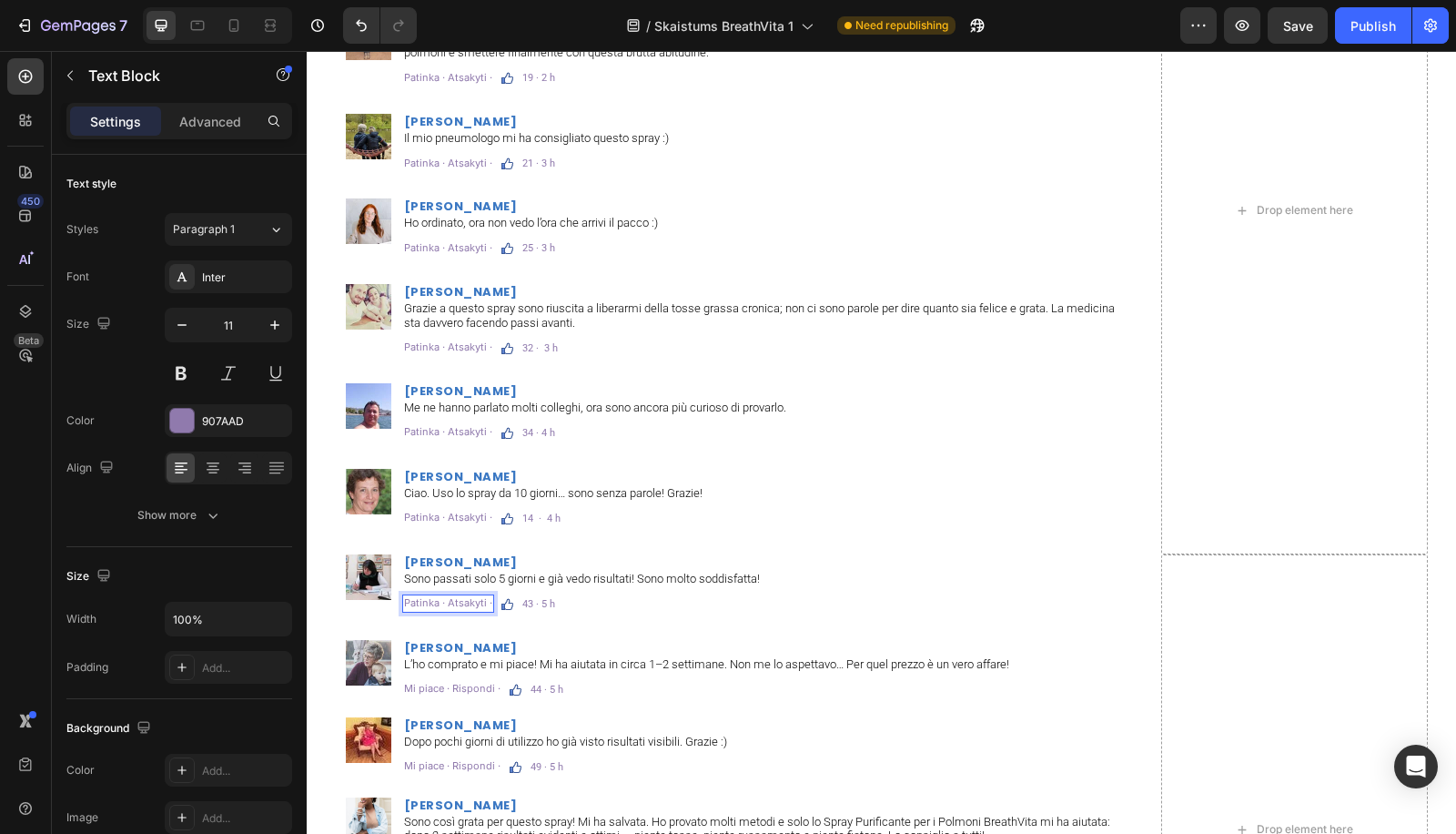
scroll to position [10847, 0]
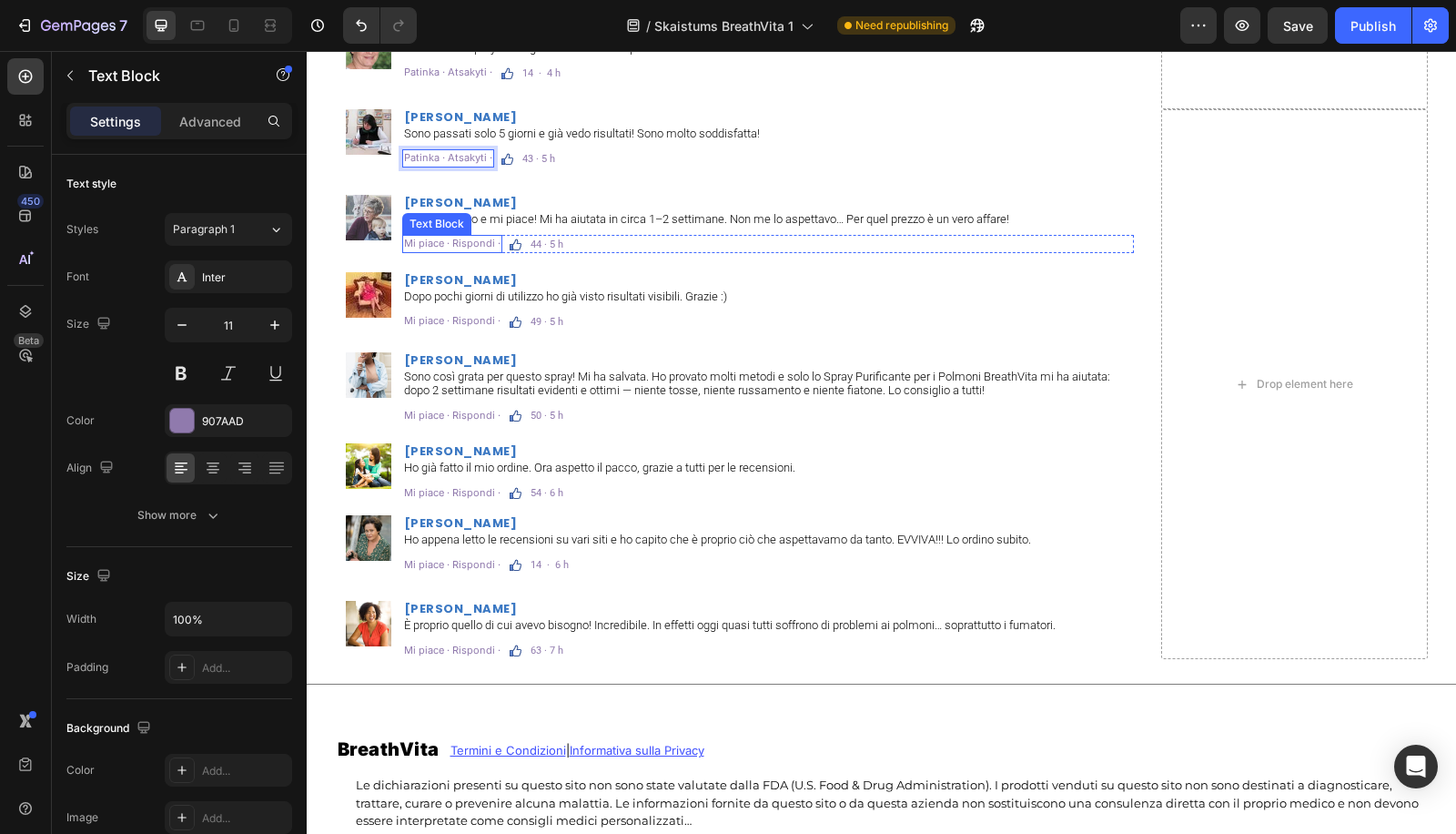
click at [468, 244] on p "Mi piace · Rispondi ·" at bounding box center [452, 244] width 96 height 14
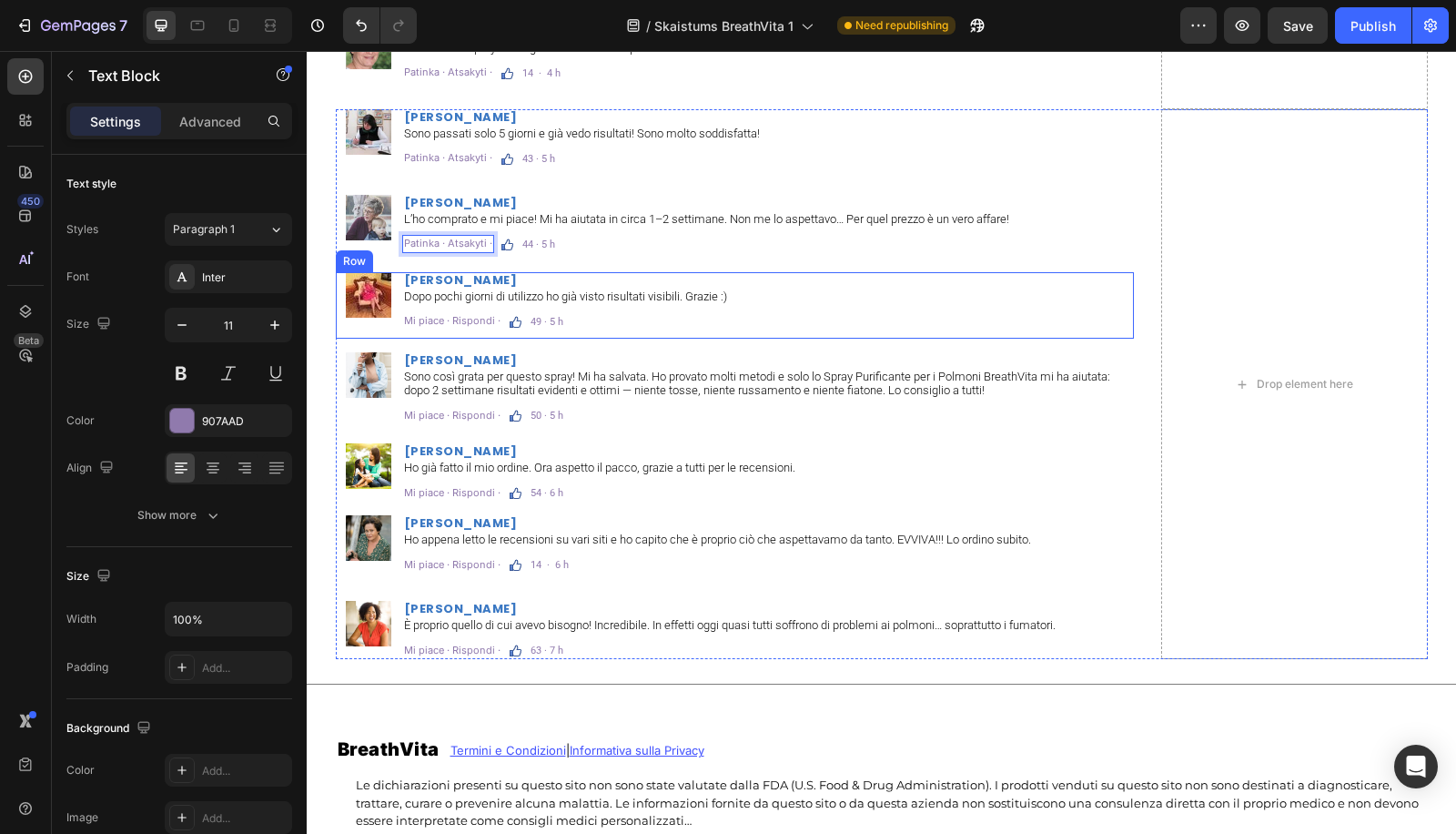
click at [473, 325] on p "Mi piace · Rispondi ·" at bounding box center [452, 320] width 96 height 14
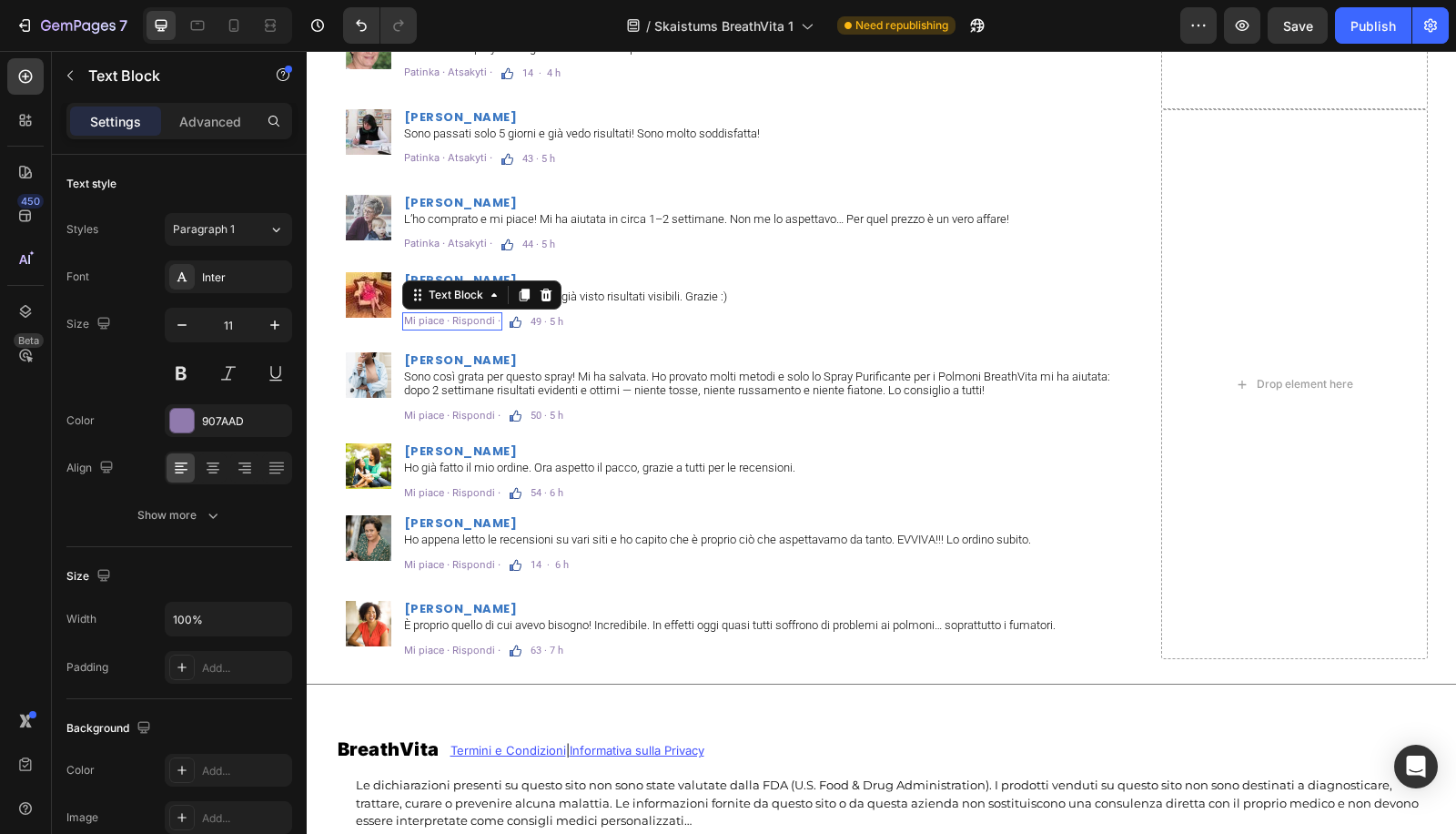
click at [473, 325] on p "Mi piace · Rispondi ·" at bounding box center [452, 320] width 96 height 14
click at [473, 414] on p "Mi piace · Rispondi ·" at bounding box center [452, 416] width 96 height 14
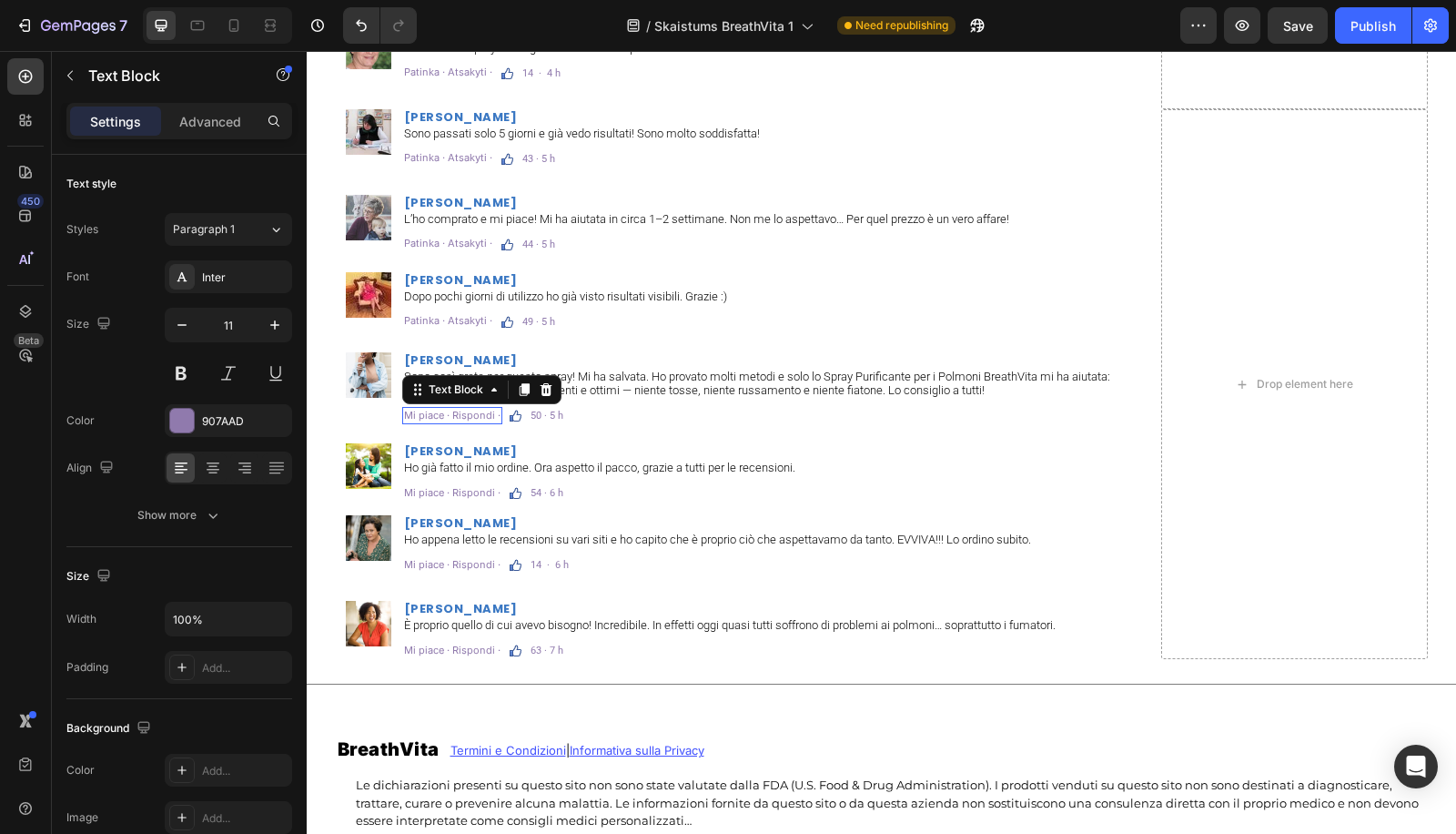
click at [473, 414] on p "Mi piace · Rispondi ·" at bounding box center [452, 416] width 96 height 14
click at [483, 492] on p "Mi piace · Rispondi ·" at bounding box center [452, 493] width 96 height 14
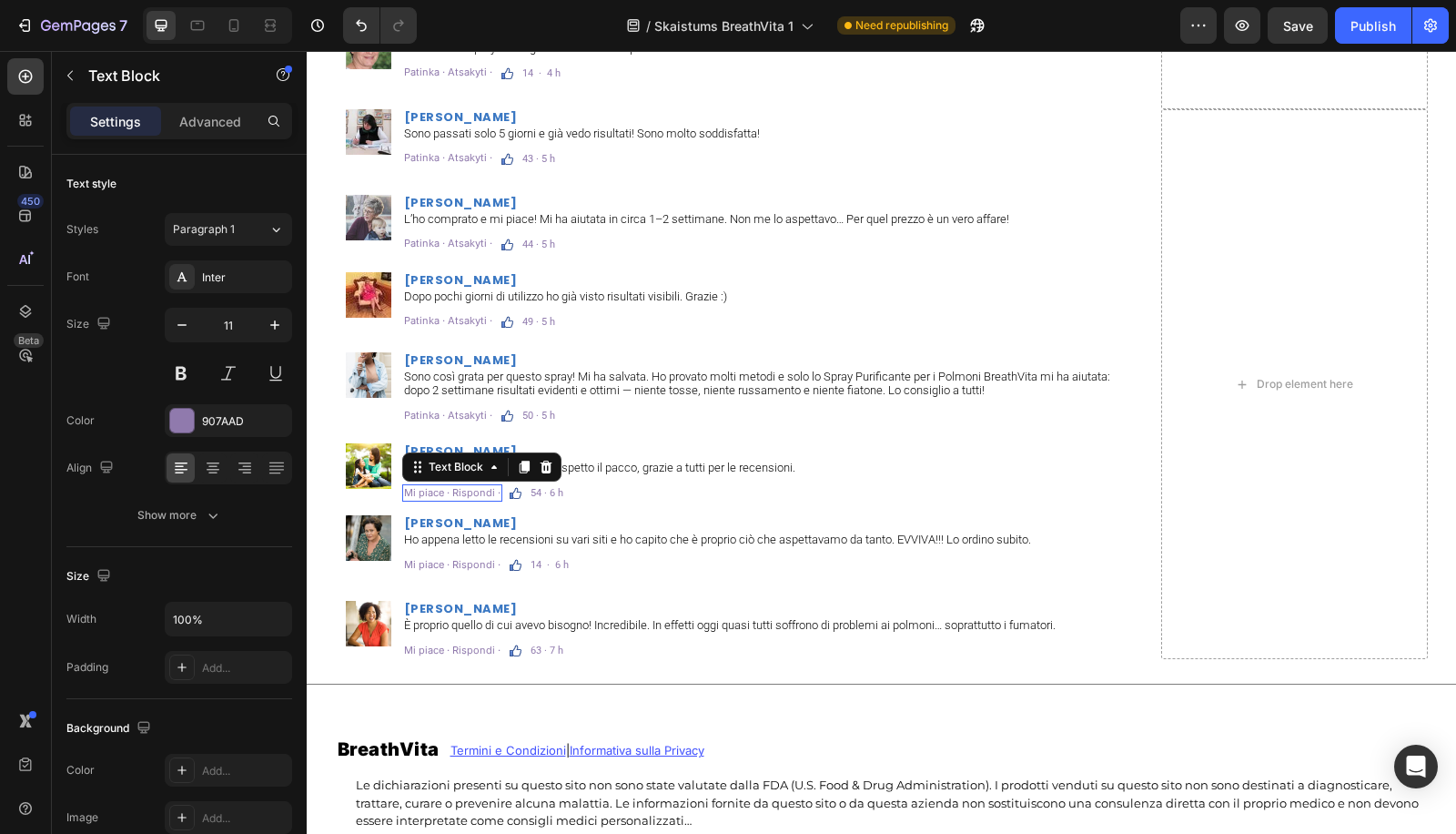
click at [483, 492] on p "Mi piace · Rispondi ·" at bounding box center [452, 493] width 96 height 14
click at [472, 571] on div "Mi piace · Rispondi ·" at bounding box center [453, 565] width 100 height 18
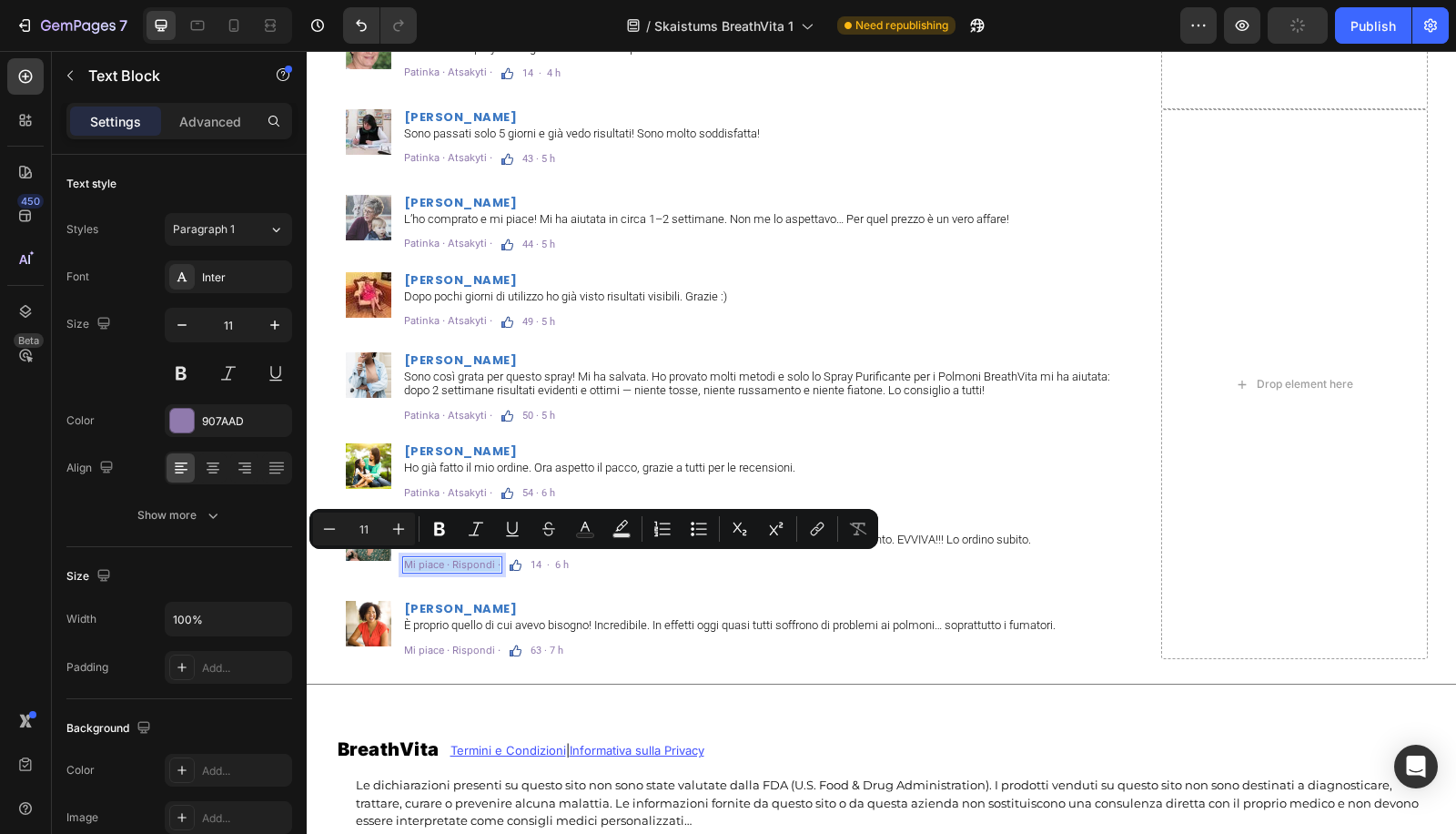
click at [473, 561] on p "Mi piace · Rispondi ·" at bounding box center [452, 564] width 96 height 14
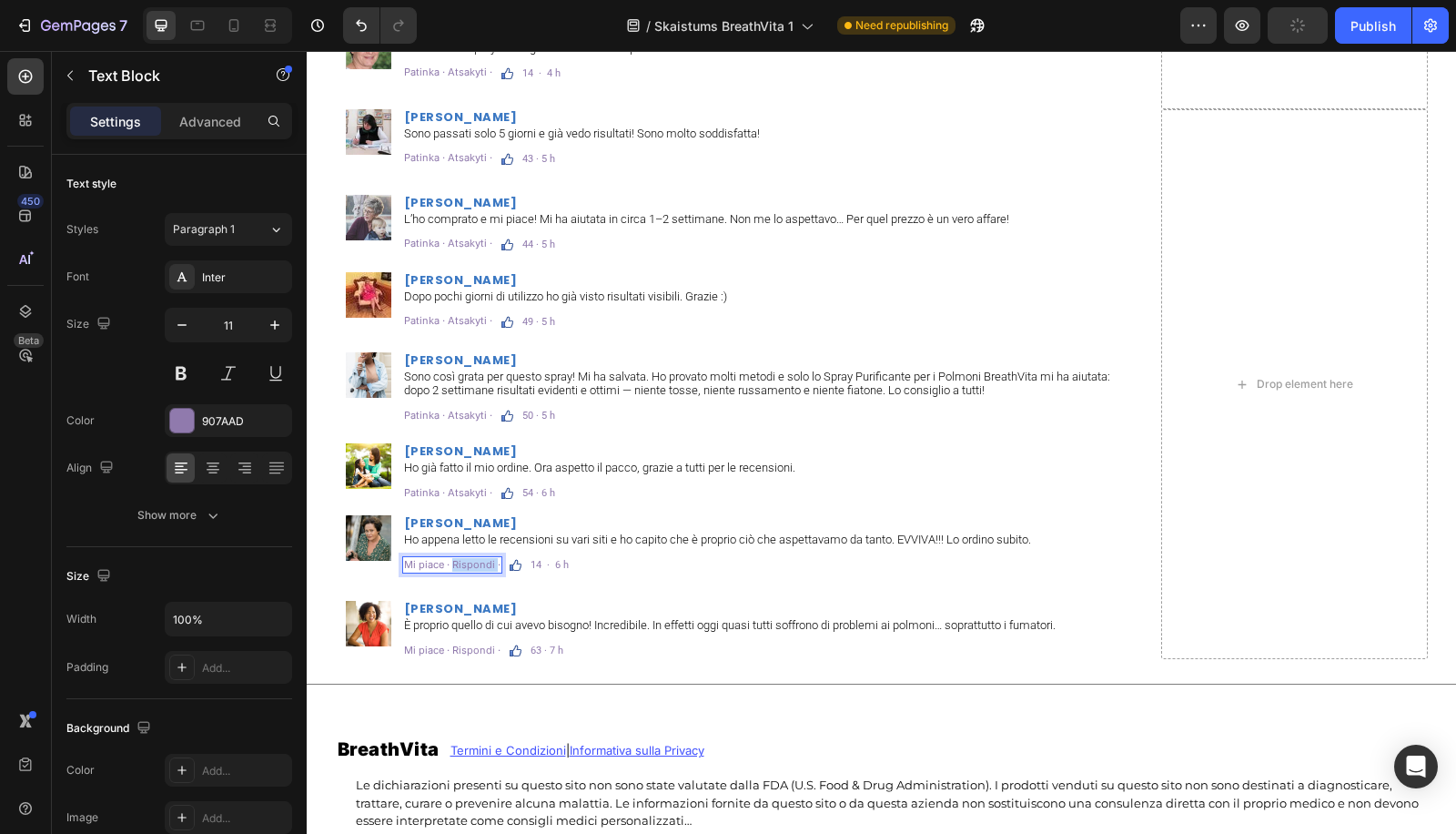
click at [473, 561] on p "Mi piace · Rispondi ·" at bounding box center [452, 564] width 96 height 14
click at [469, 655] on p "Mi piace · Rispondi ·" at bounding box center [452, 651] width 96 height 14
click at [468, 656] on p "Mi piace · Rispondi ·" at bounding box center [452, 651] width 96 height 14
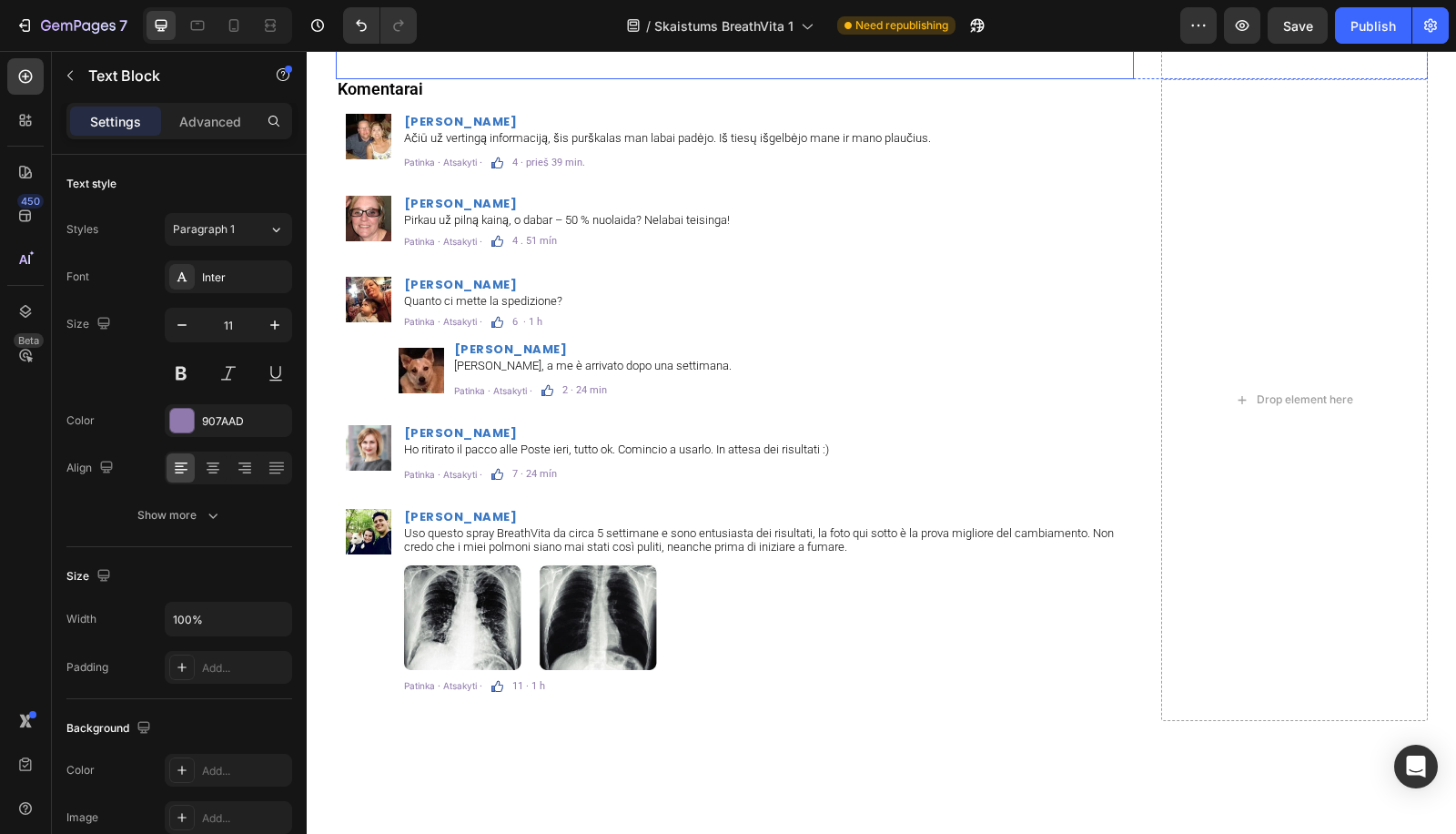
scroll to position [9432, 0]
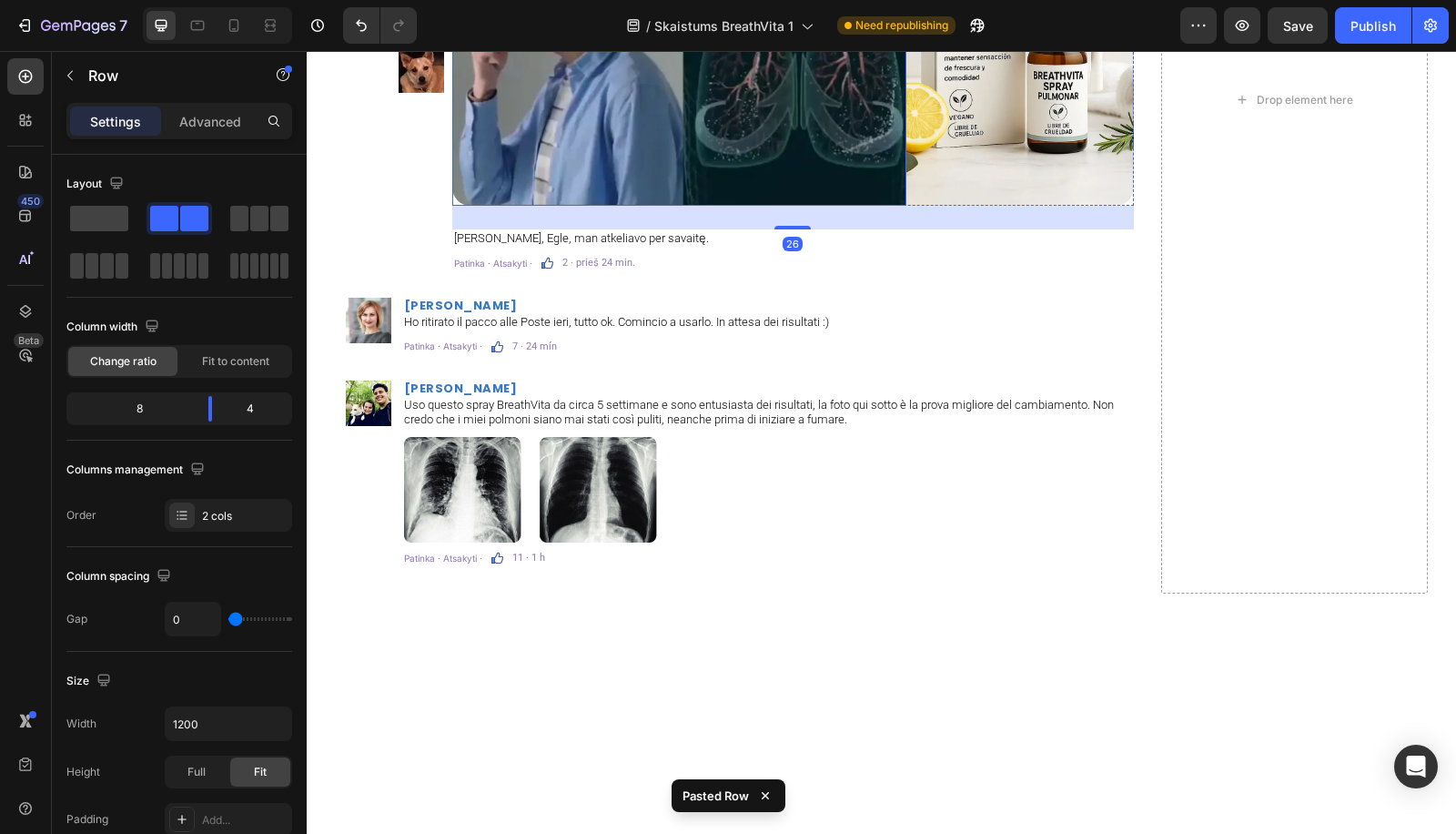
click at [534, 206] on video "Your browser does not support the video tag." at bounding box center [680, 51] width 455 height 310
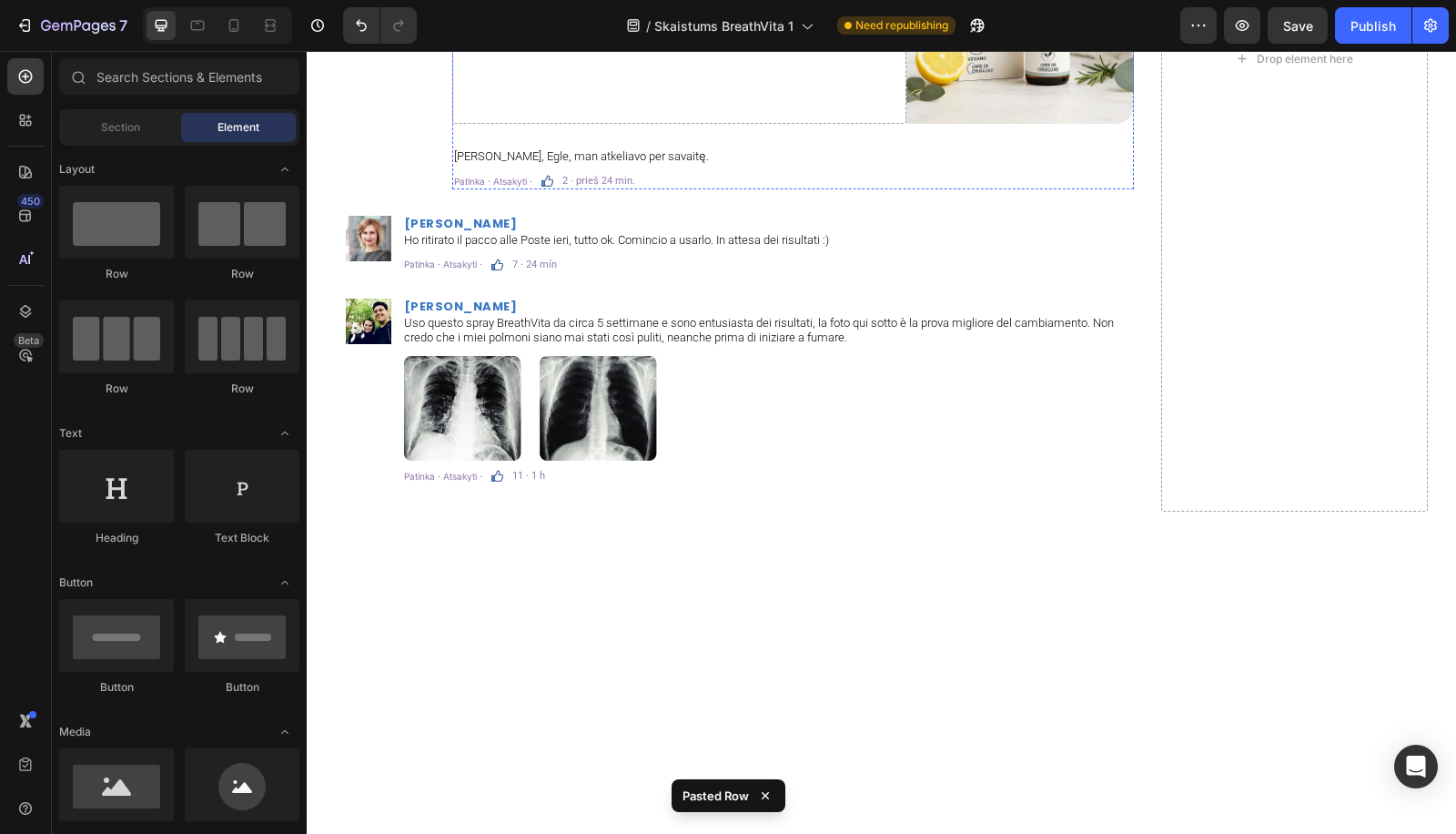
click at [740, 123] on div "Drop element here" at bounding box center [680, 10] width 455 height 227
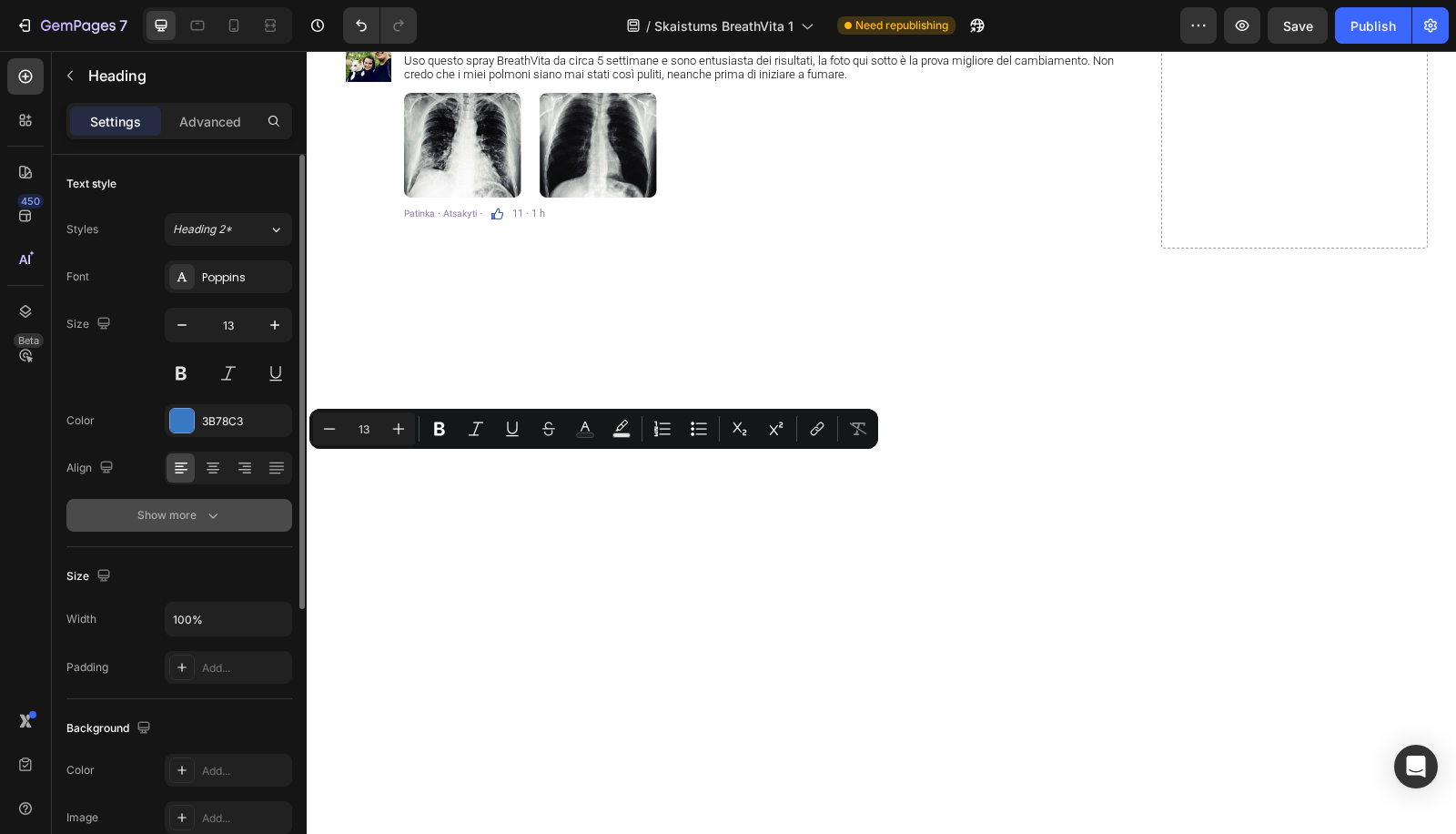
click at [188, 507] on div "Show more" at bounding box center [179, 515] width 84 height 19
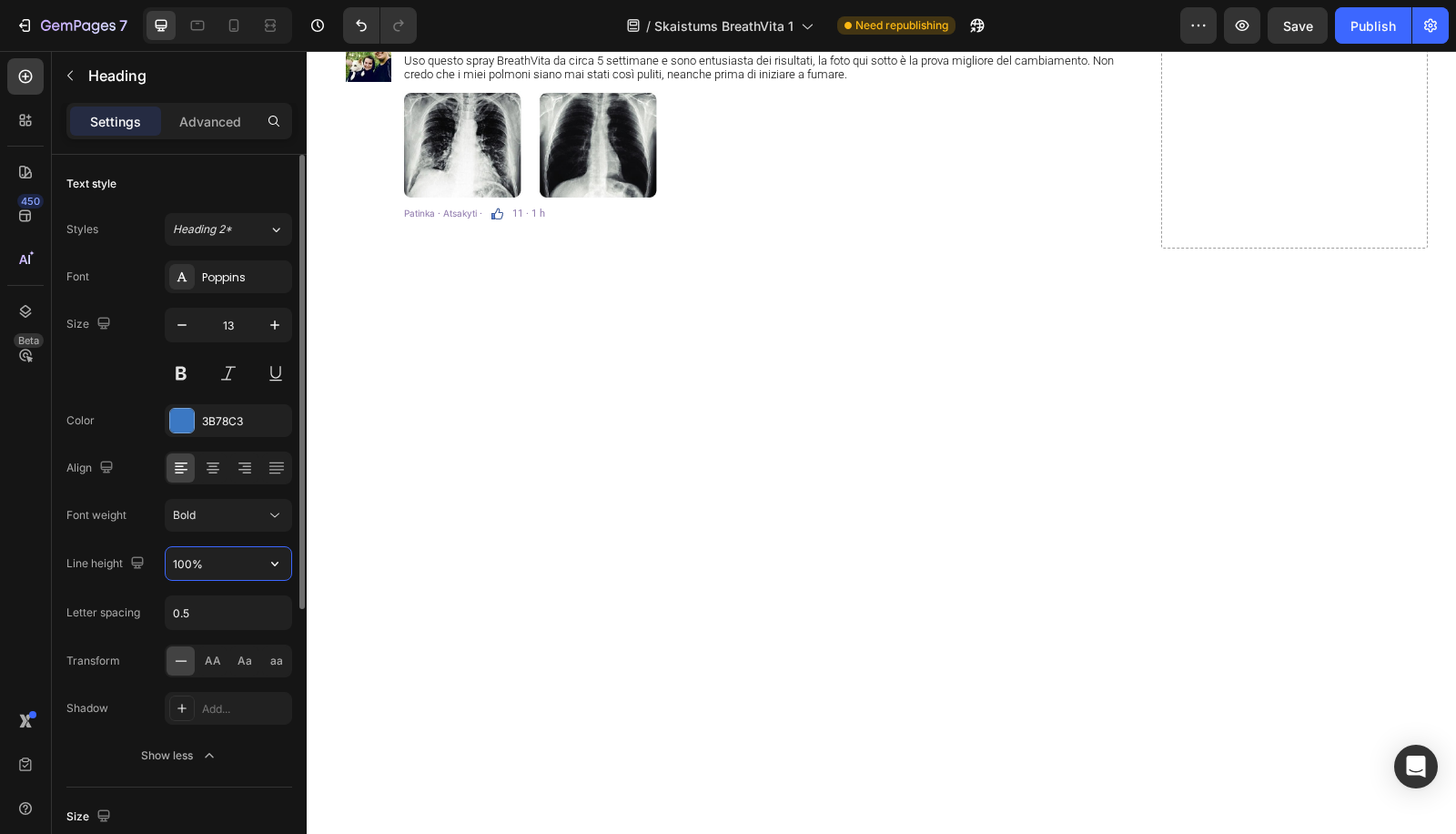
drag, startPoint x: 179, startPoint y: 564, endPoint x: 195, endPoint y: 560, distance: 16.5
click at [180, 563] on input "100%" at bounding box center [228, 563] width 125 height 32
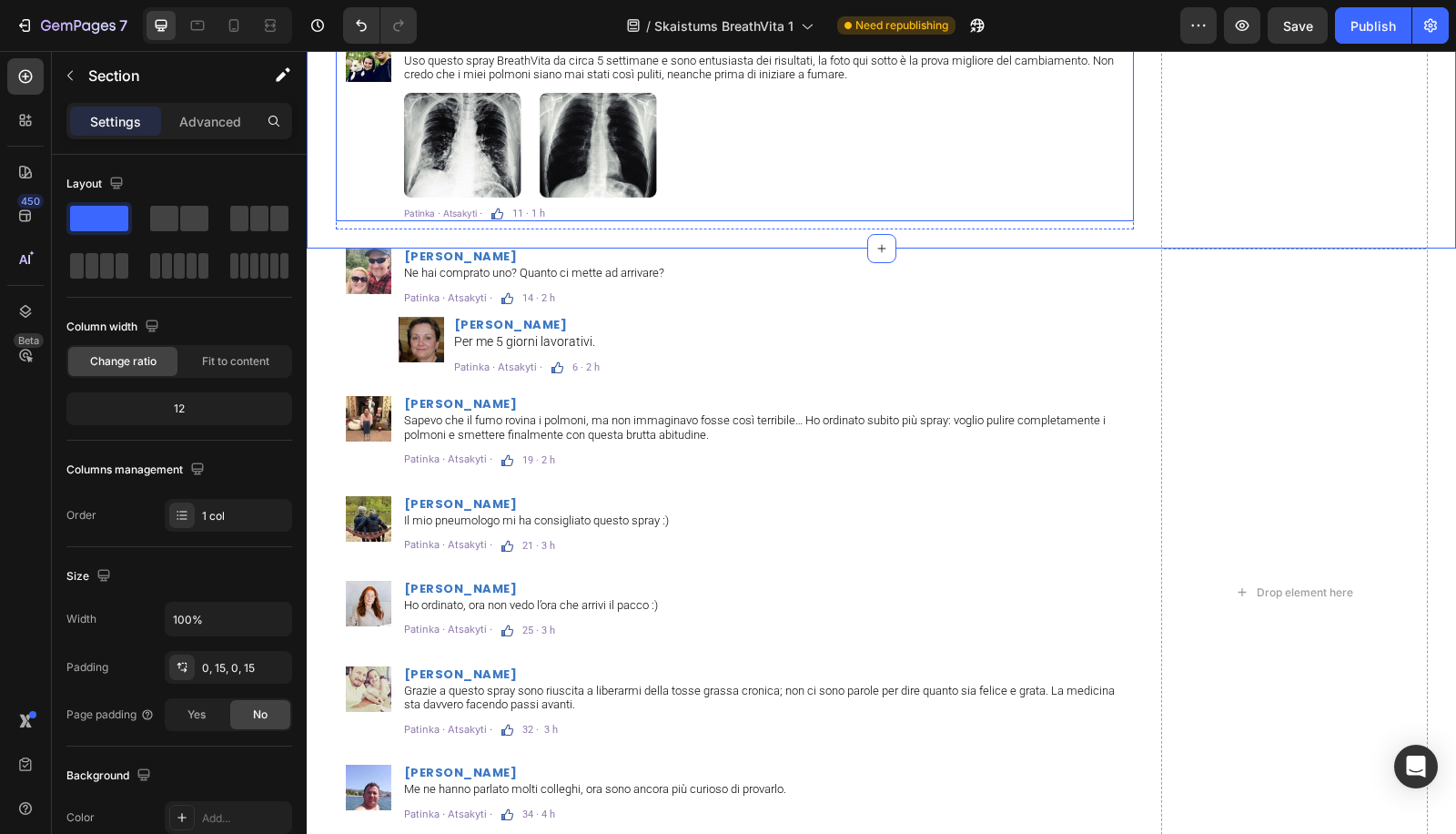
click at [336, 222] on div "Image" at bounding box center [369, 128] width 67 height 185
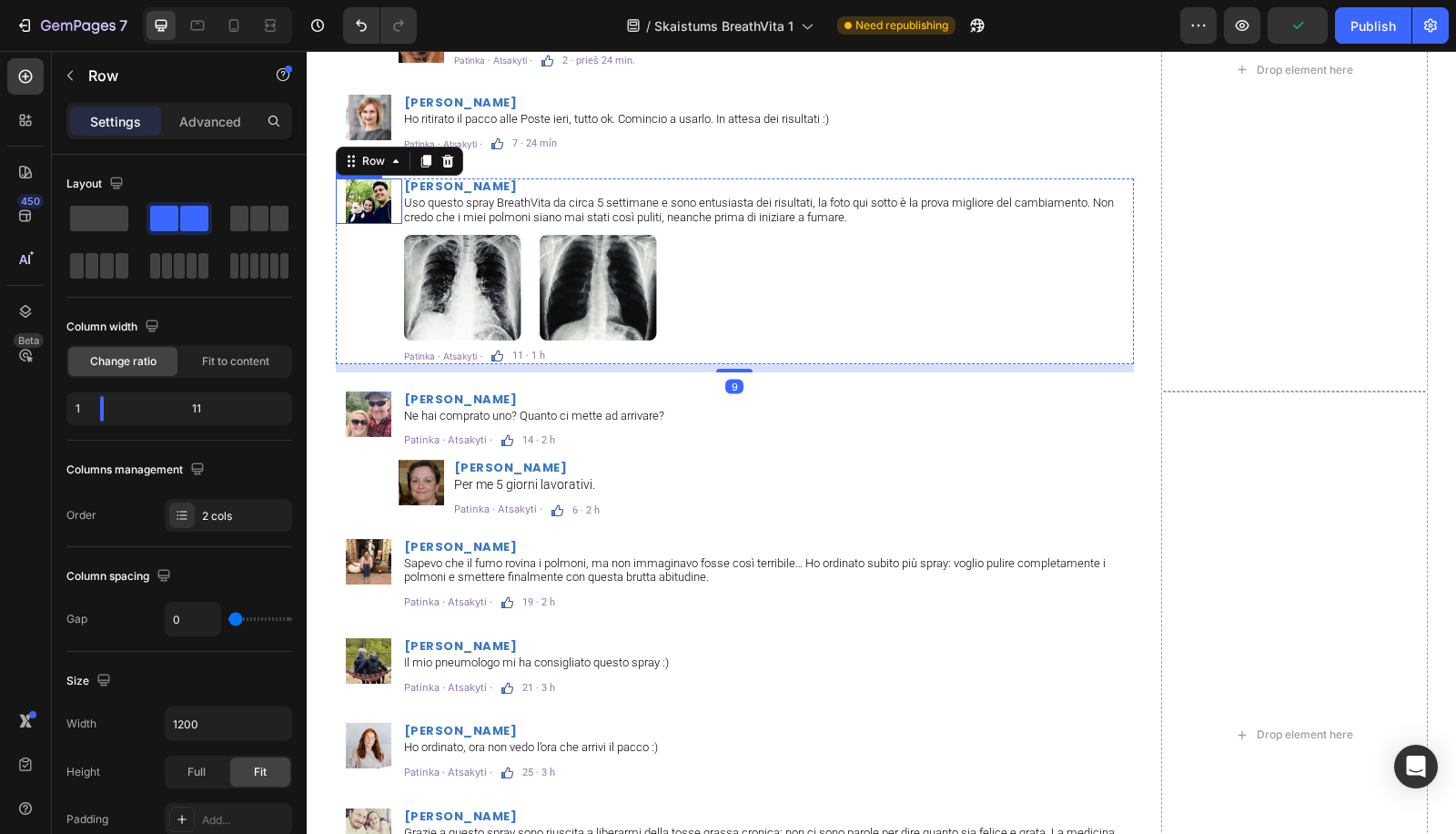
drag, startPoint x: 334, startPoint y: 246, endPoint x: 335, endPoint y: 181, distance: 65.0
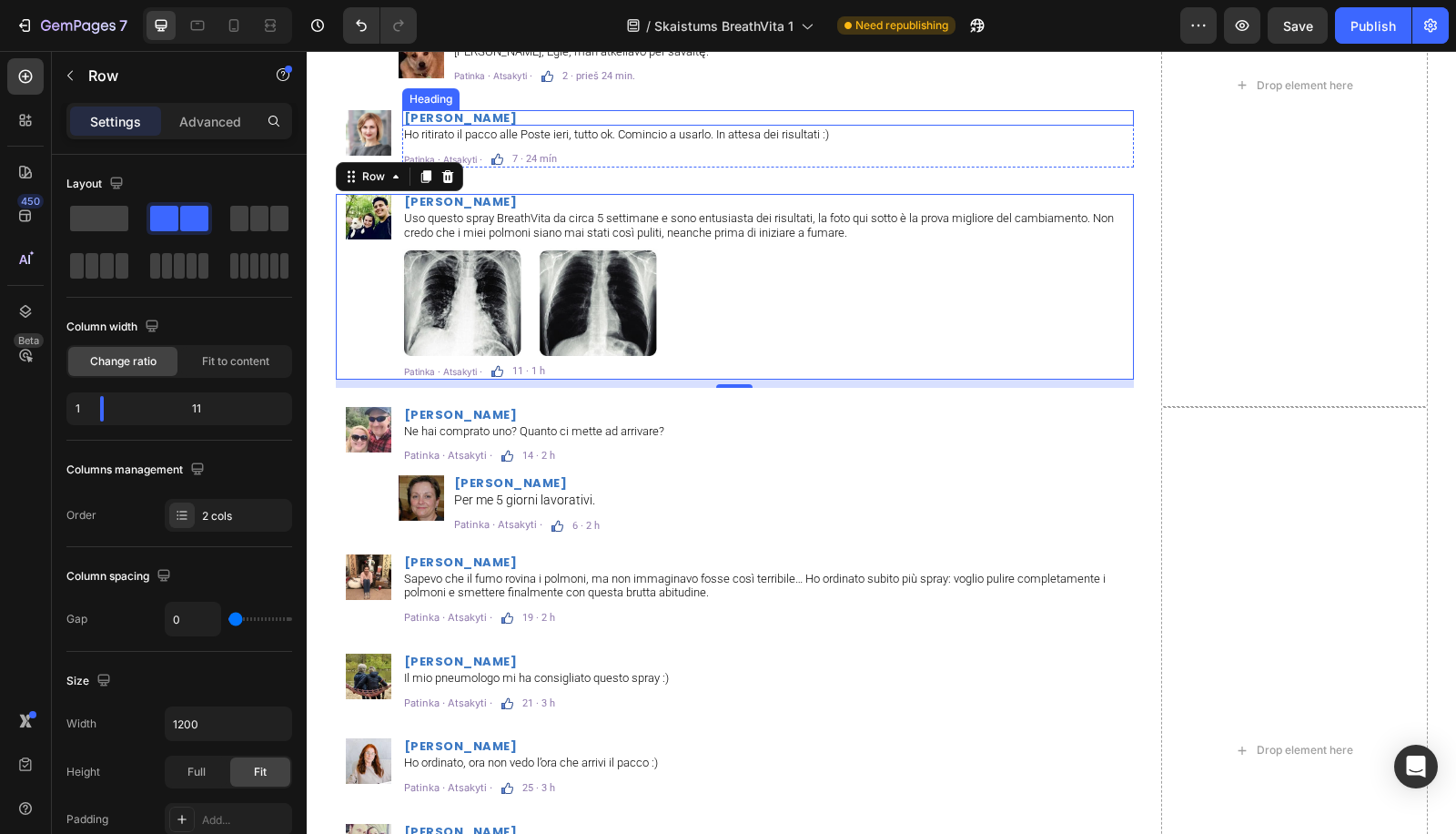
click at [470, 116] on h2 "[PERSON_NAME]" at bounding box center [768, 118] width 732 height 16
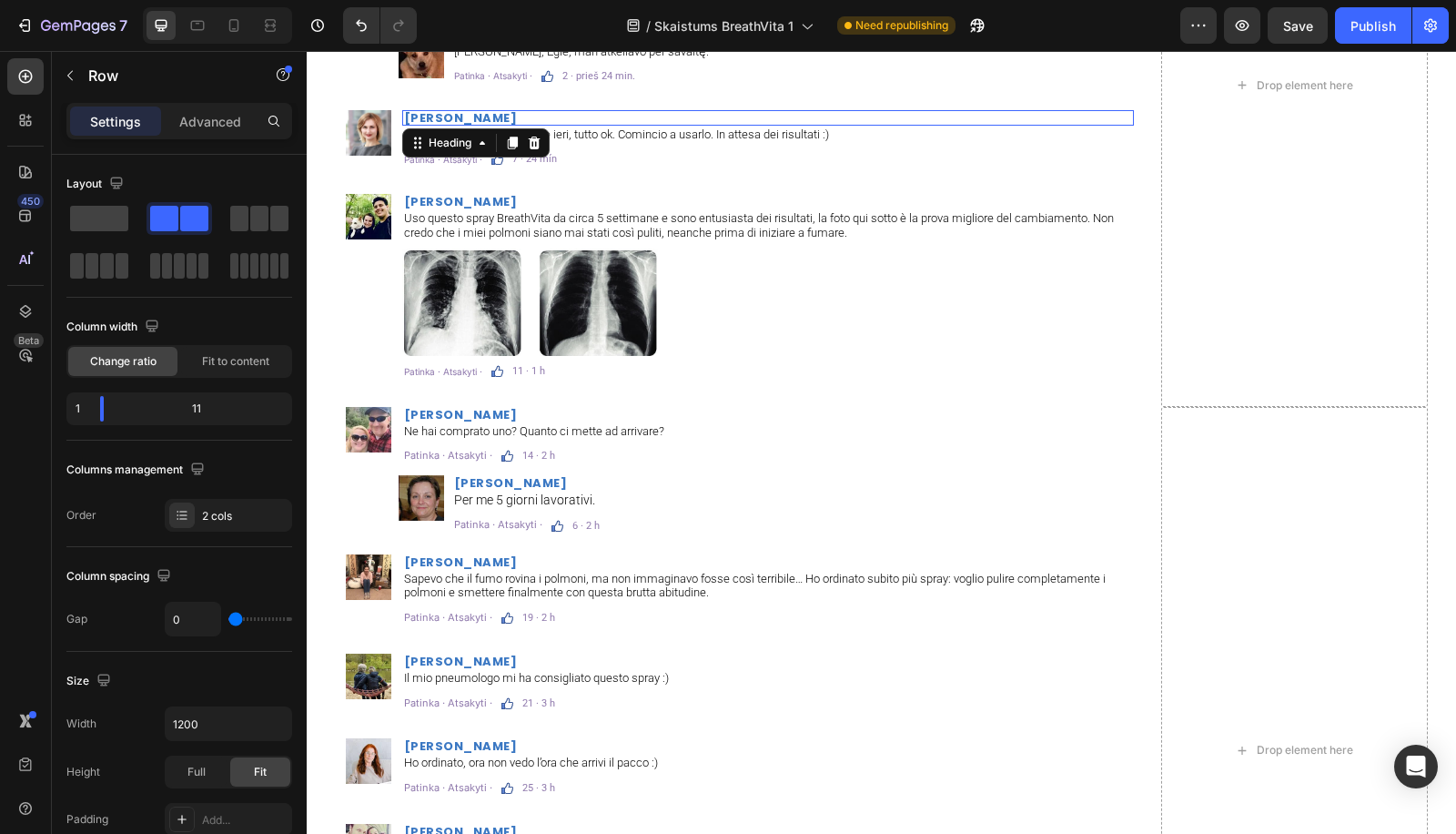
click at [471, 115] on p "[PERSON_NAME]" at bounding box center [767, 118] width 728 height 12
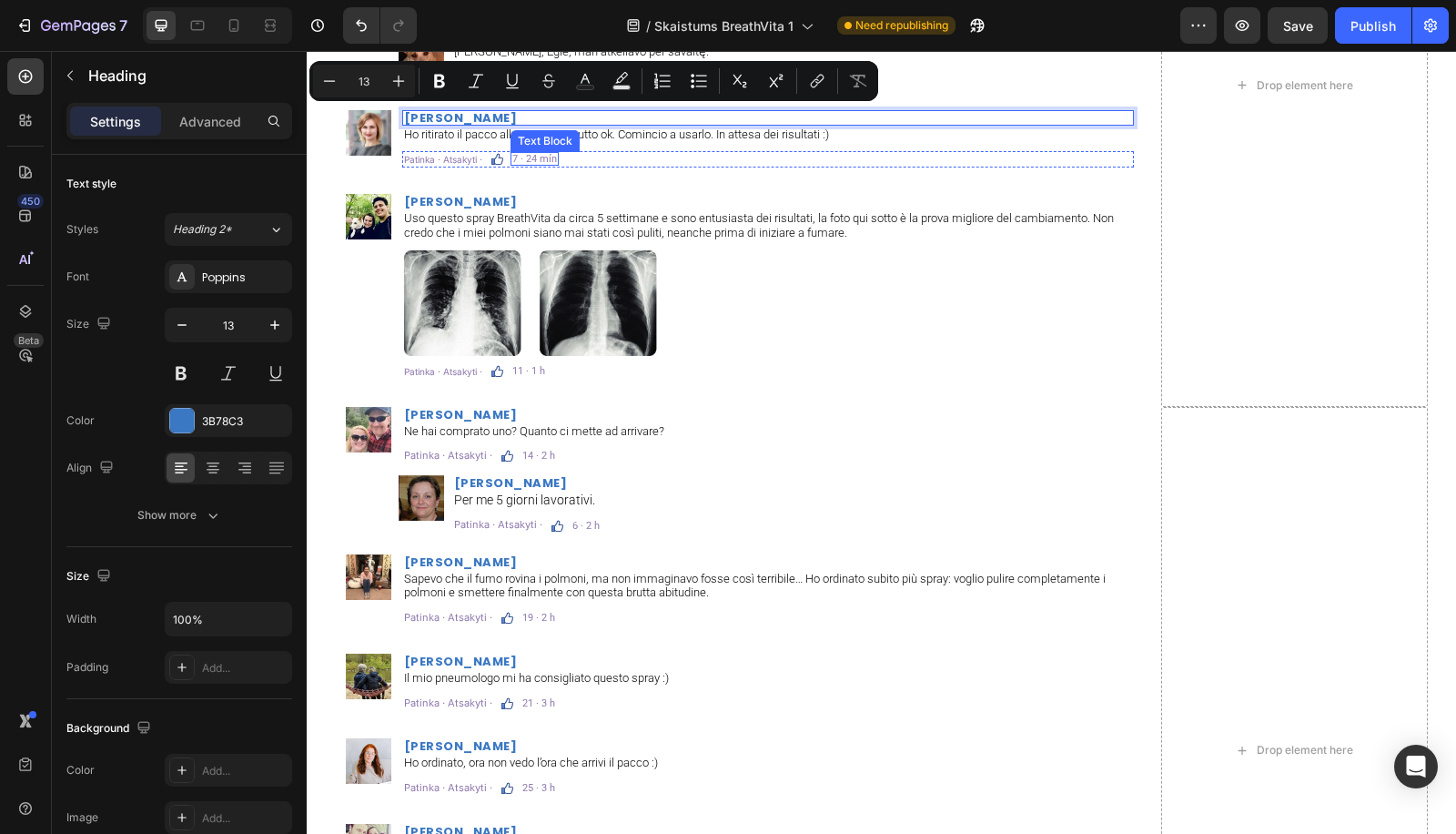
click at [528, 154] on p "7 · 24 mín" at bounding box center [535, 159] width 45 height 10
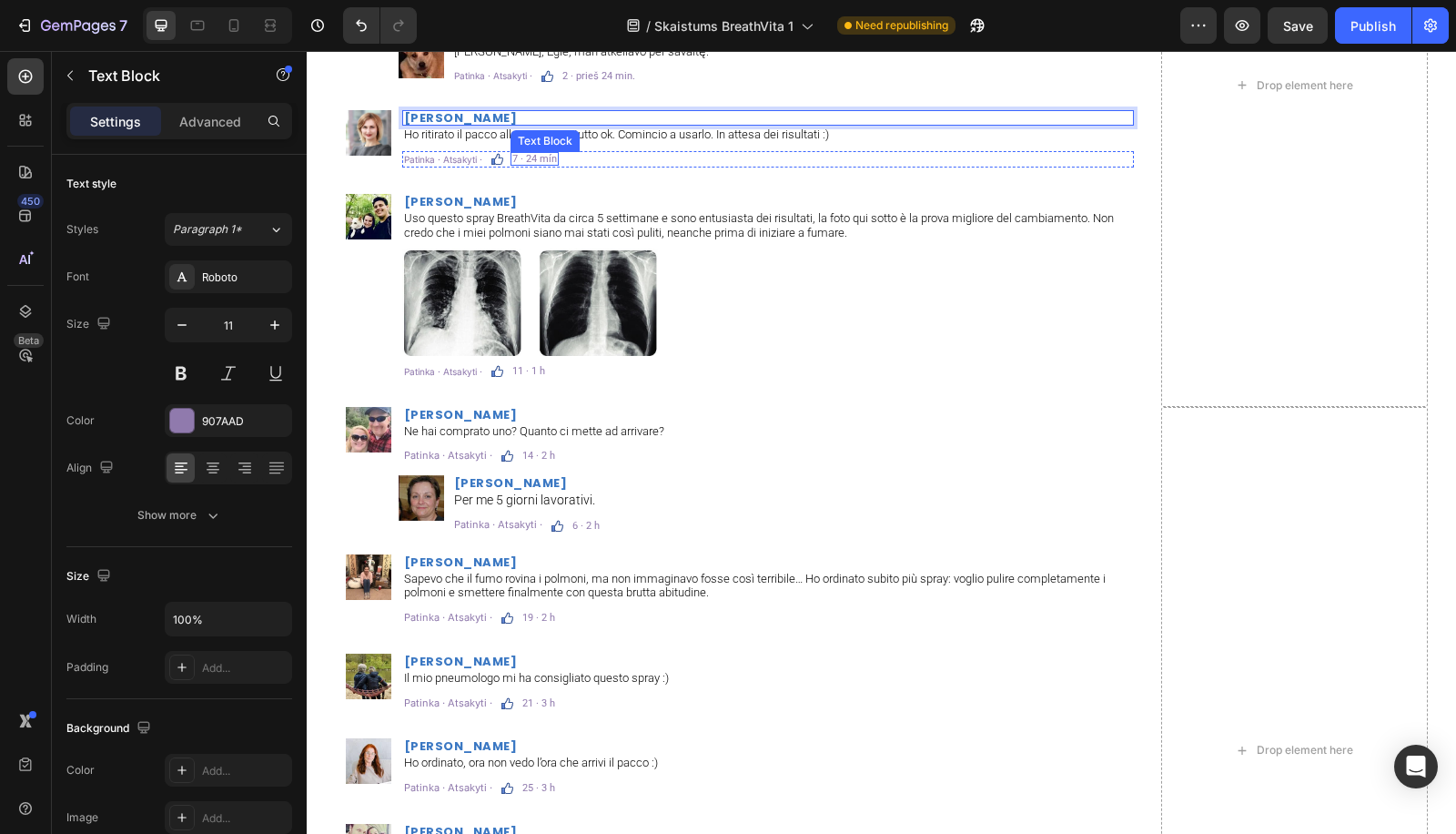
click at [528, 154] on p "7 · 24 mín" at bounding box center [535, 159] width 45 height 10
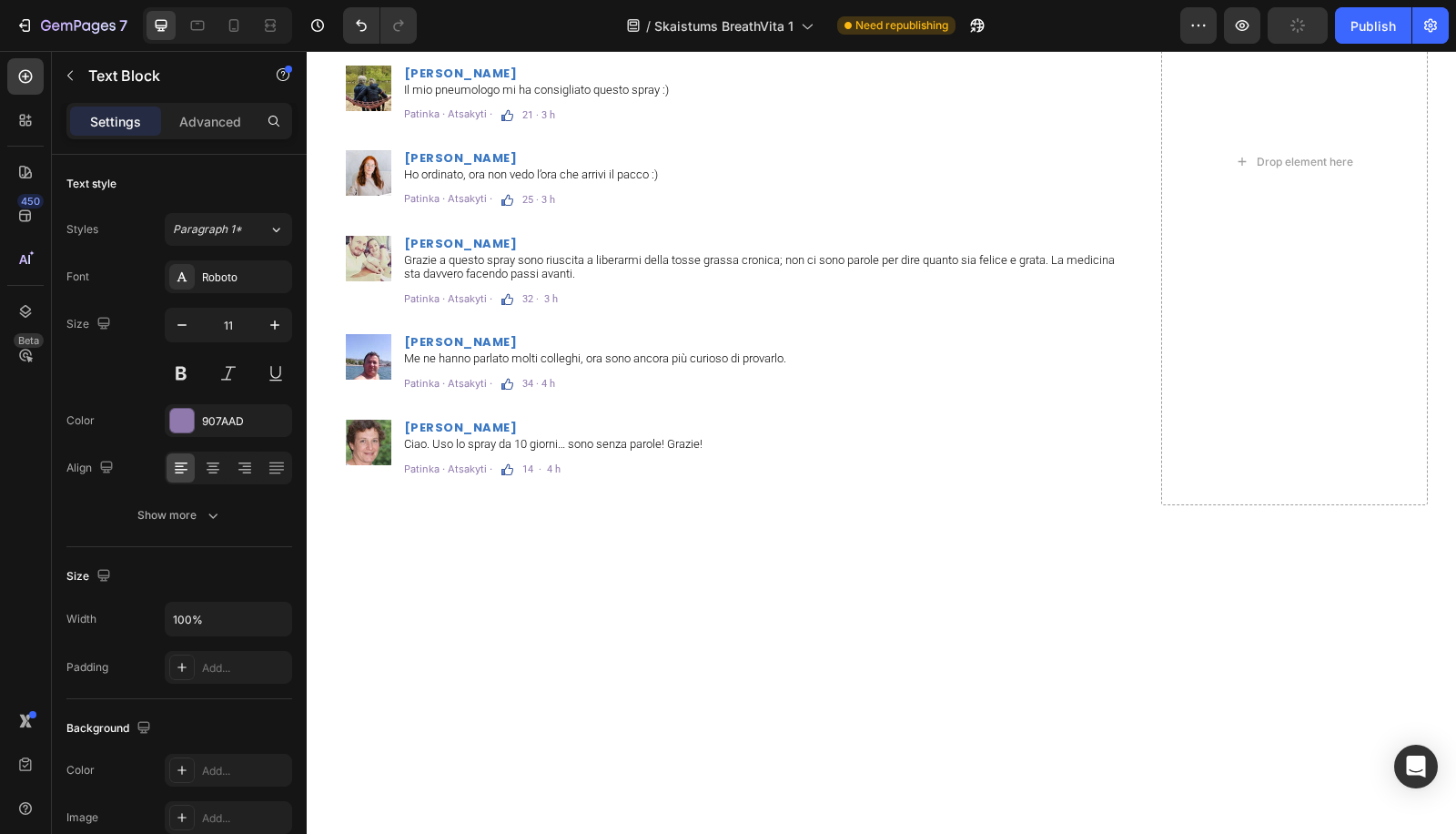
scroll to position [9391, 0]
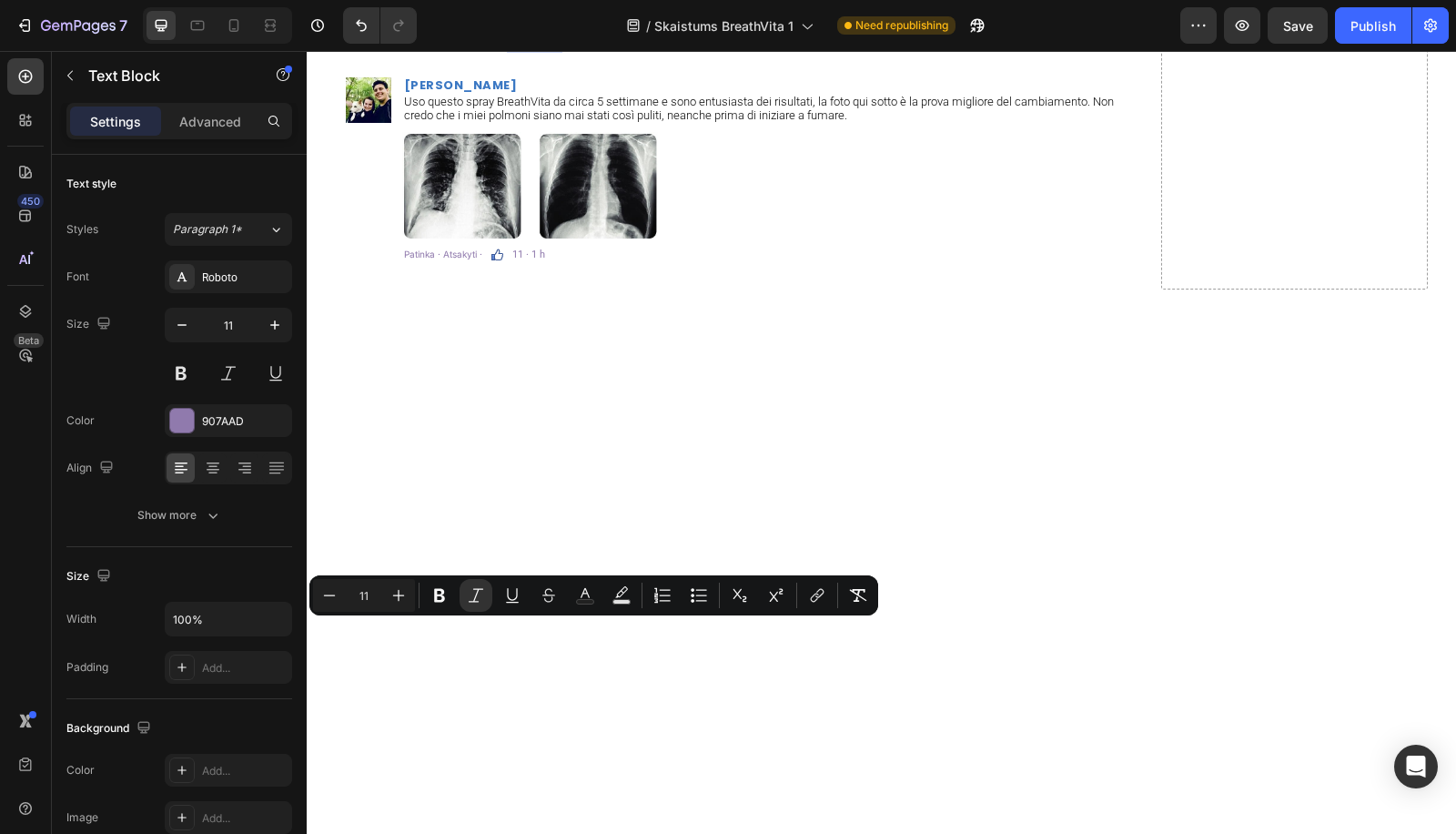
click at [474, 594] on icon "Editor contextual toolbar" at bounding box center [476, 595] width 19 height 19
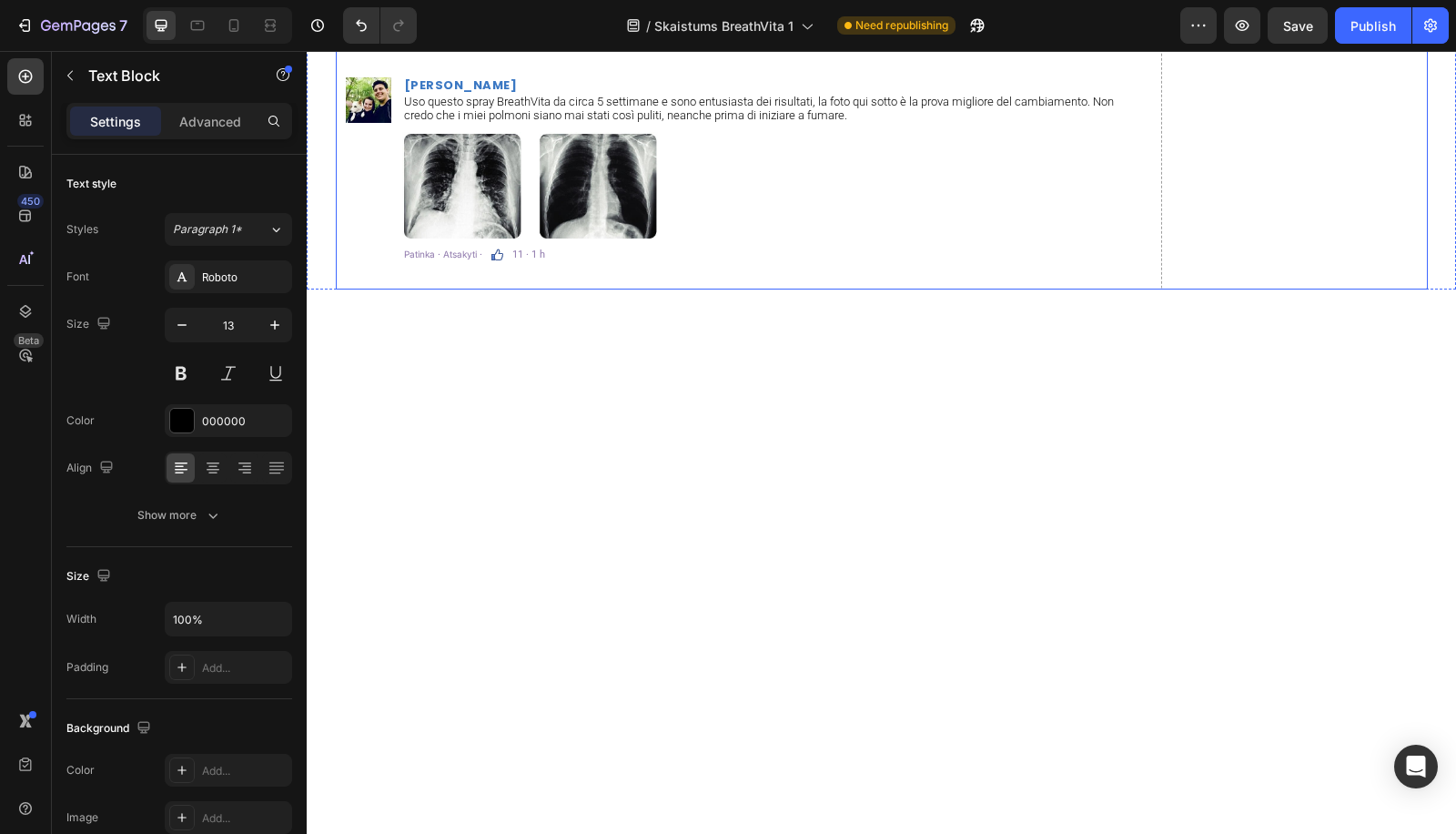
click at [444, 7] on p "[PERSON_NAME]" at bounding box center [767, 1] width 728 height 12
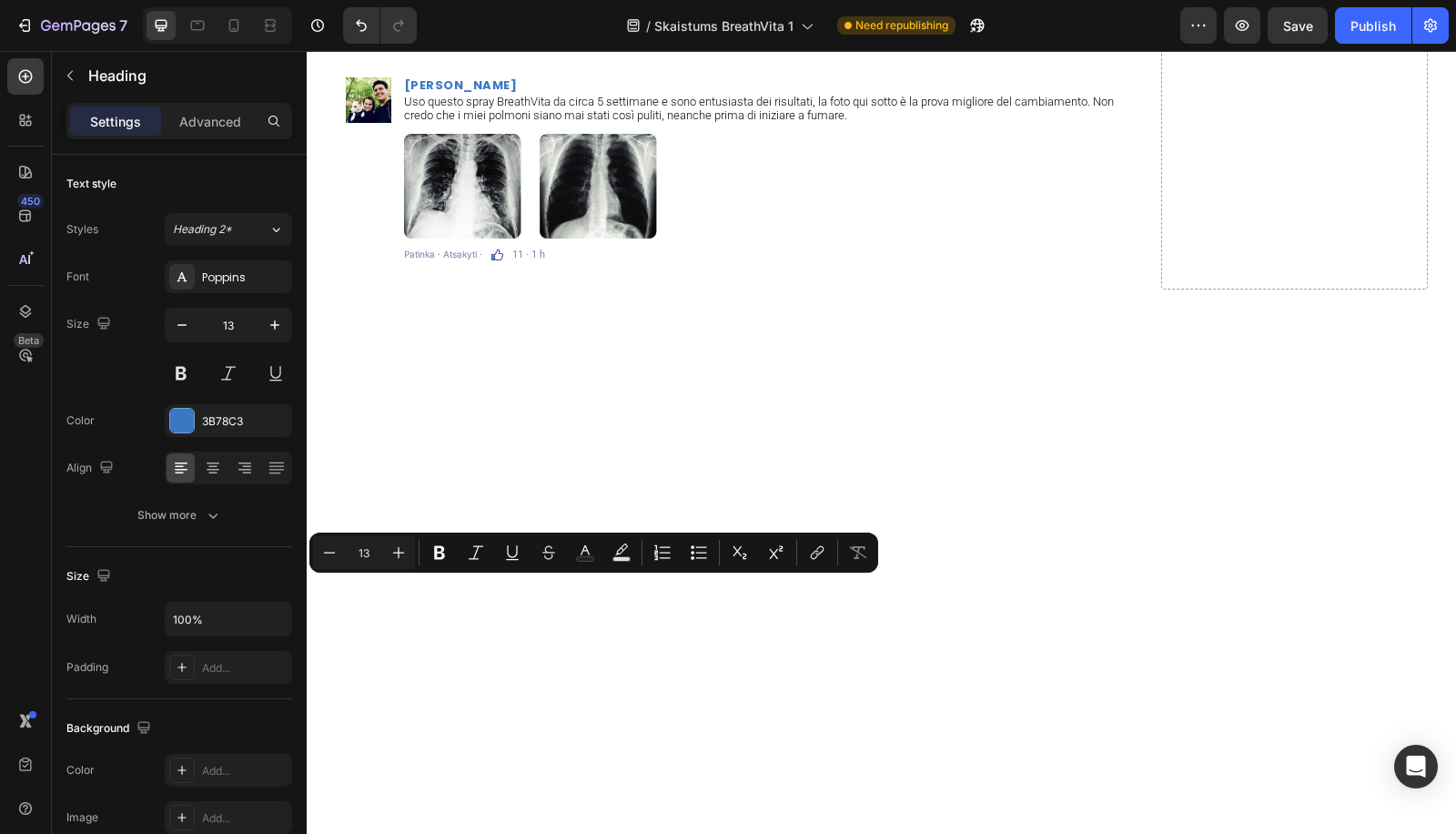
click at [528, 47] on p "7 · 24 mín" at bounding box center [535, 42] width 45 height 10
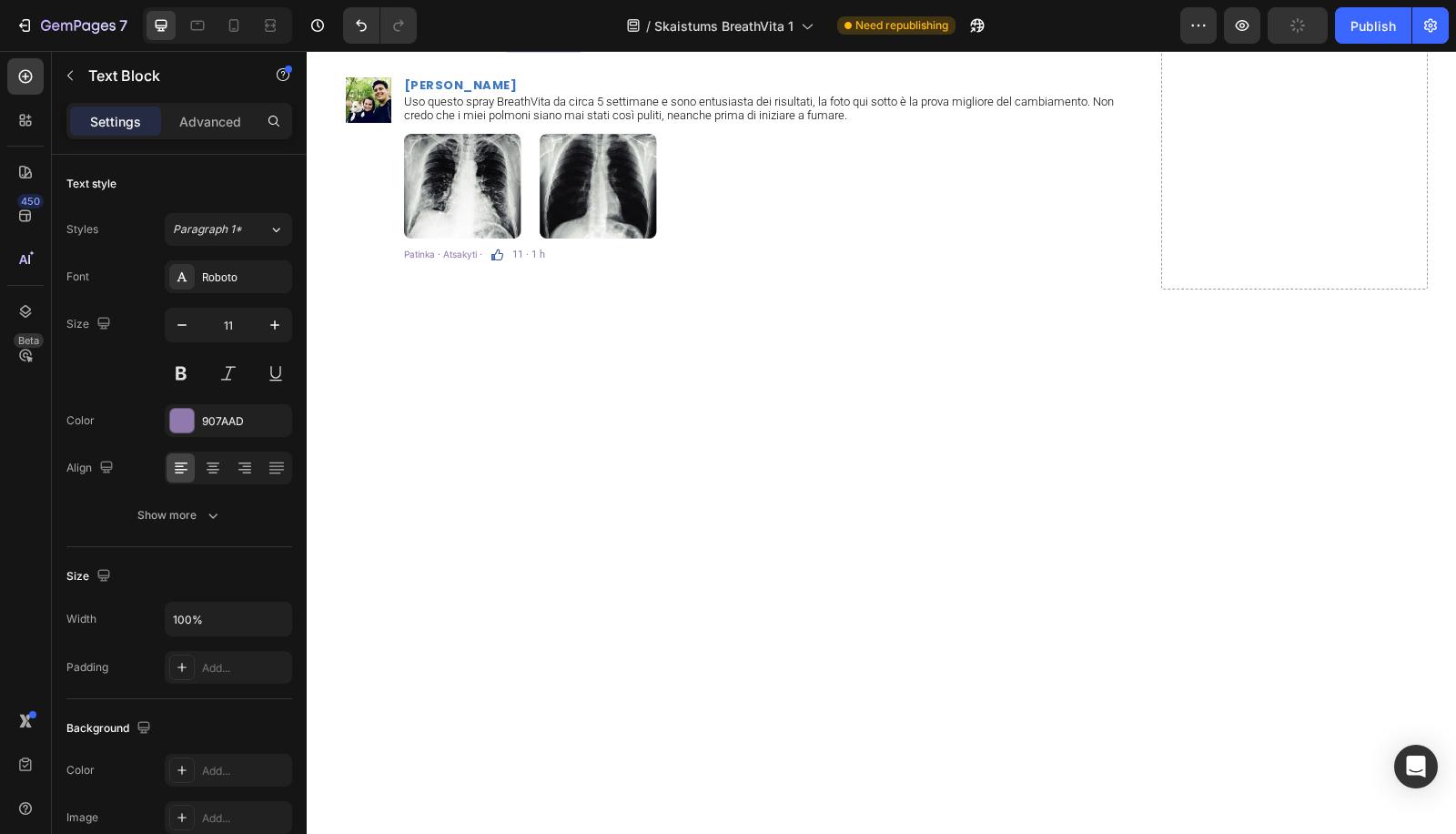
click at [476, 25] on p "Ho ritirato il pacco alle Poste ieri, tutto ok. Comincio a usarlo. In attesa de…" at bounding box center [767, 18] width 728 height 15
click at [673, 51] on div "Patinka · Atsakyti · Text Block Image 7 · prieš 1 val. Text Block Row" at bounding box center [768, 42] width 732 height 17
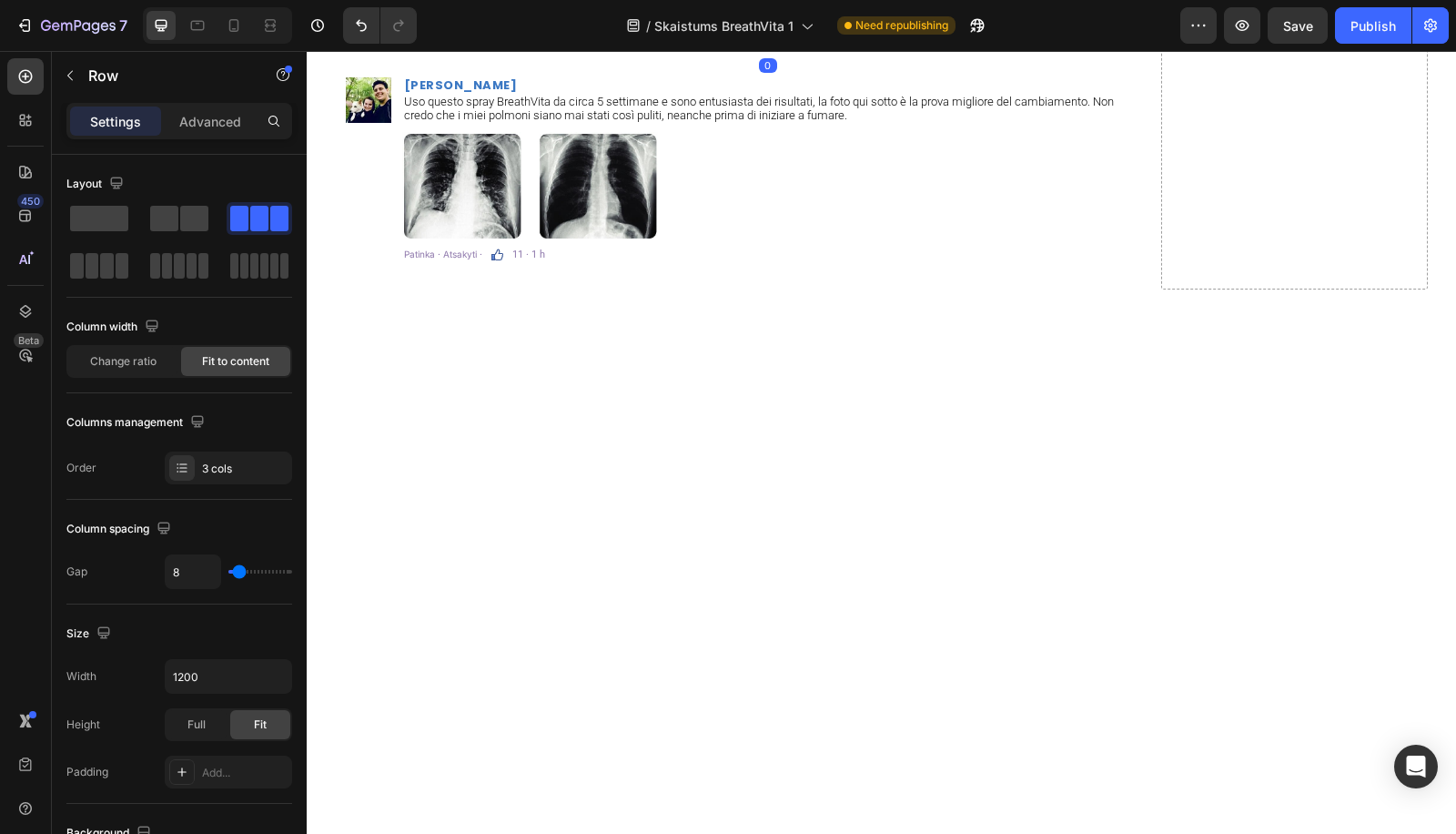
click at [733, 25] on p "Vakar atsiėmiau siuntą iš pašto, viskas gerai. Pradedu naudoti. Laukiu rezultat…" at bounding box center [767, 18] width 728 height 15
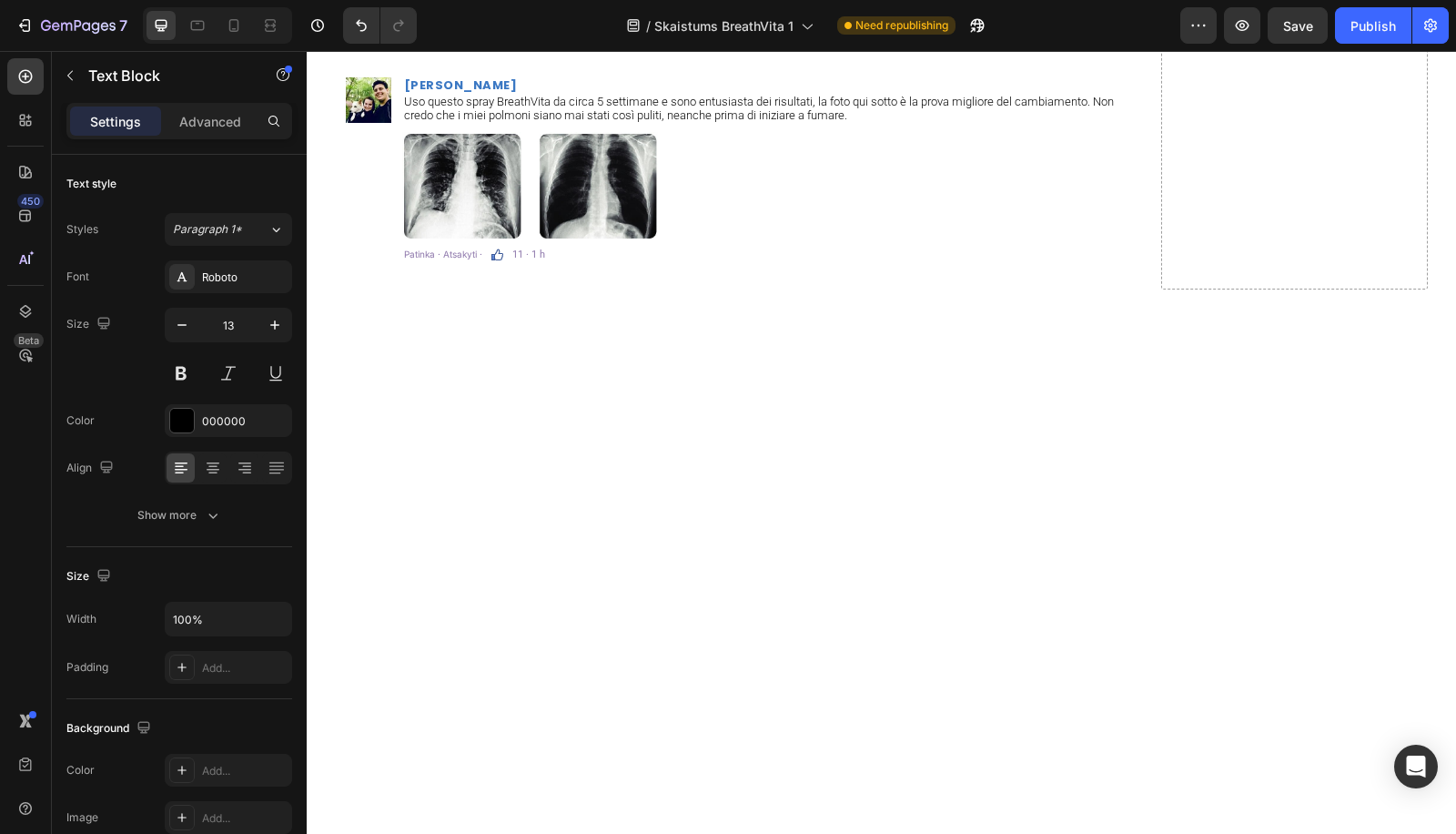
click at [843, 25] on p "Vakar atsiėmiau siuntą iš pašto, viskas gerai. Pradedu naudoti. Laukiu rezultat…" at bounding box center [767, 18] width 728 height 15
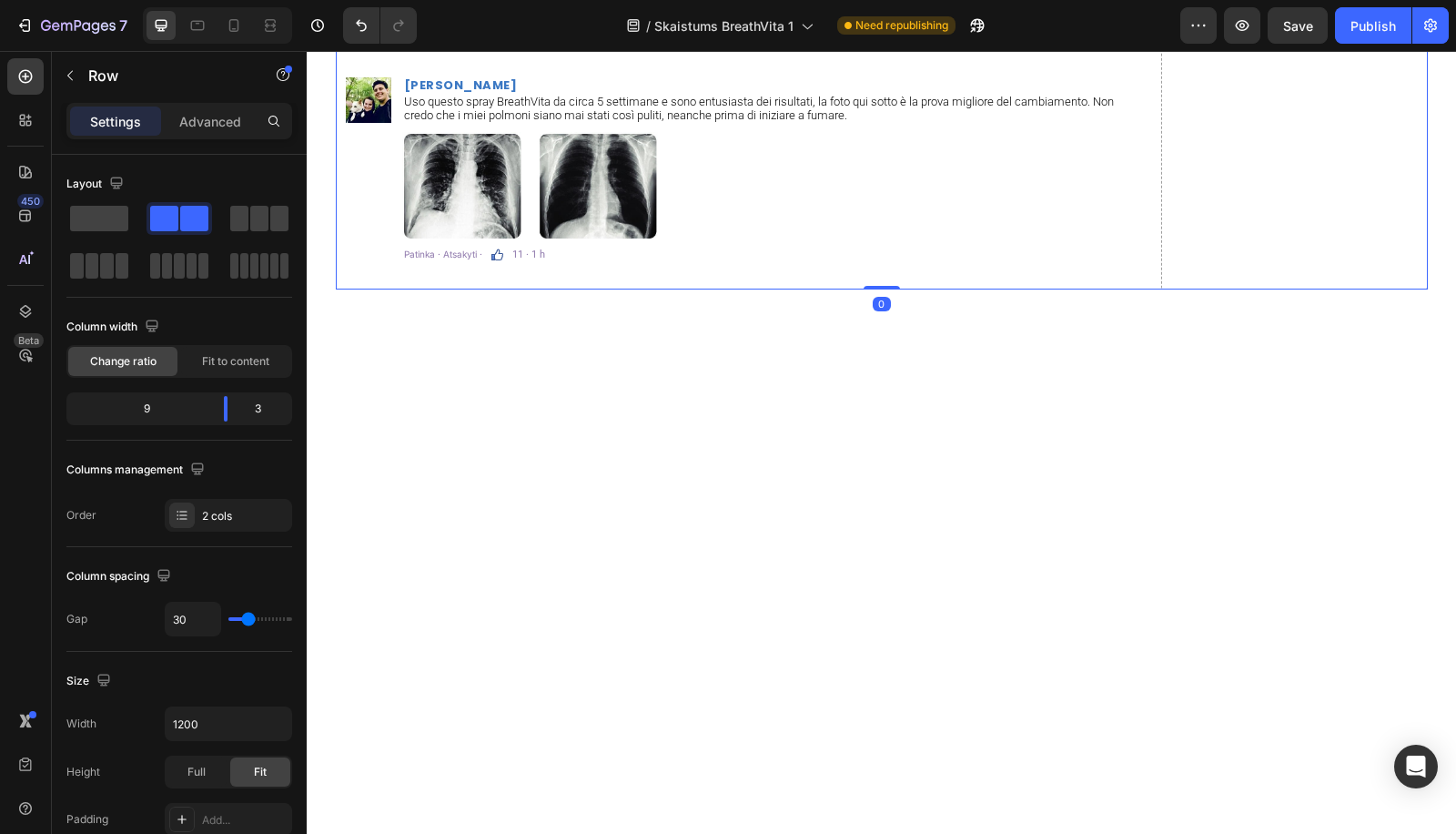
click at [828, 9] on h2 "[PERSON_NAME]" at bounding box center [768, 1] width 732 height 16
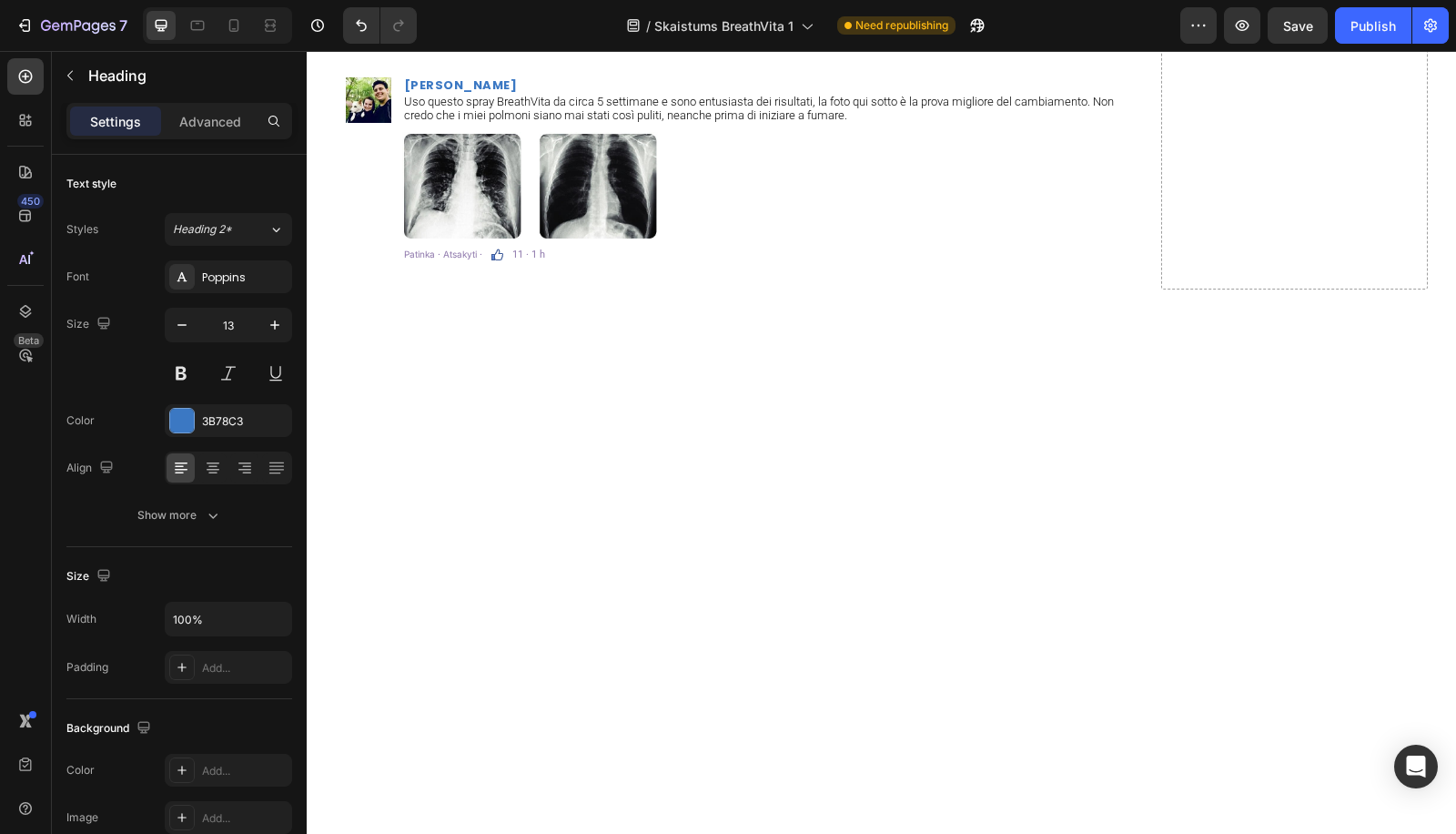
click at [829, 25] on p "Vakar atsiėmiau siuntą iš pašto, viskas gerai. Pradedu naudoti. Laukiu rezultat…" at bounding box center [767, 18] width 728 height 15
drag, startPoint x: 770, startPoint y: 620, endPoint x: 728, endPoint y: 634, distance: 44.3
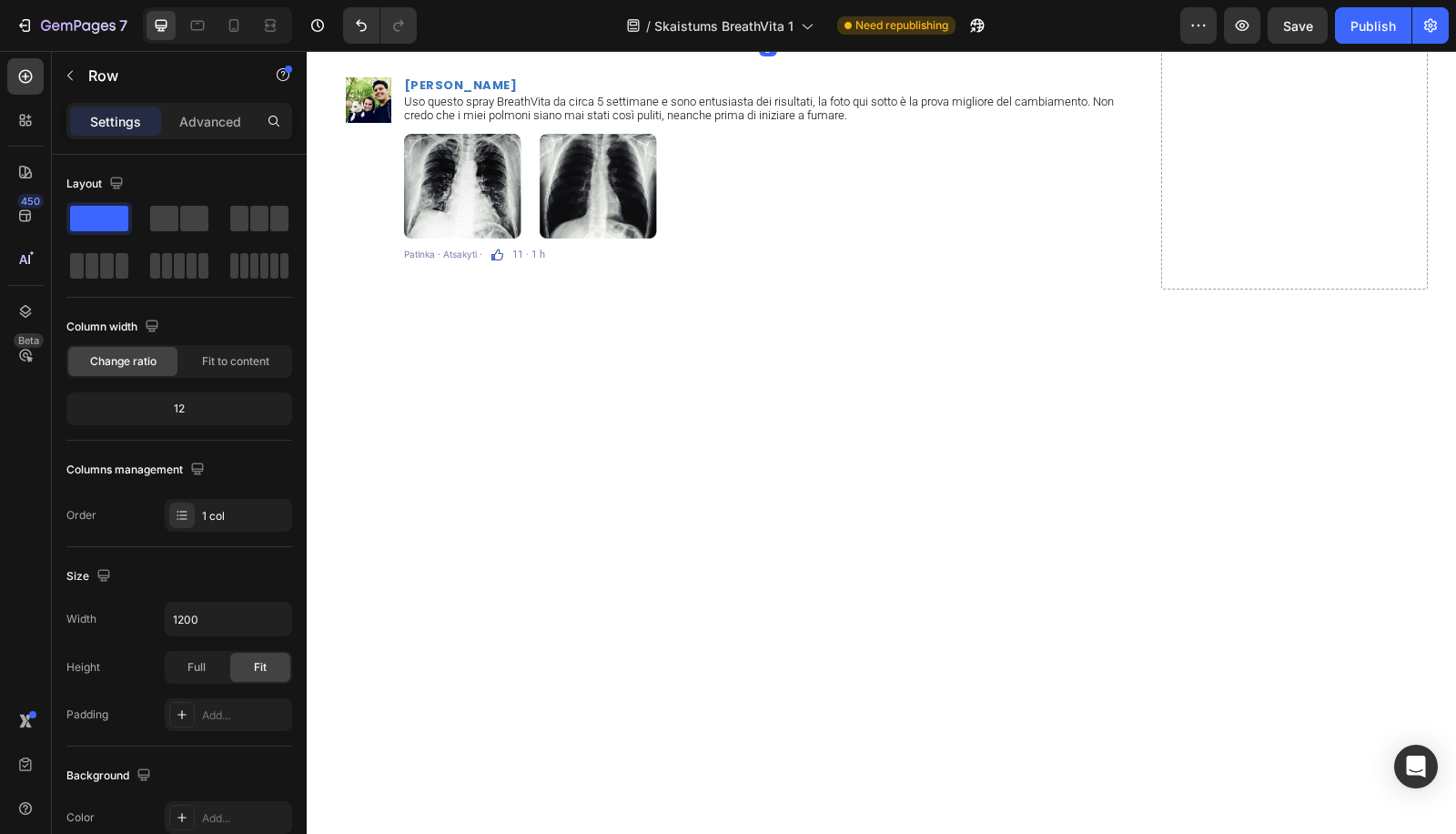
click at [728, 59] on div "Image Aistė Bajoraitė Heading Vakar atsiėmiau siuntą iš pašto, viskas gerai. Pr…" at bounding box center [736, 25] width 800 height 66
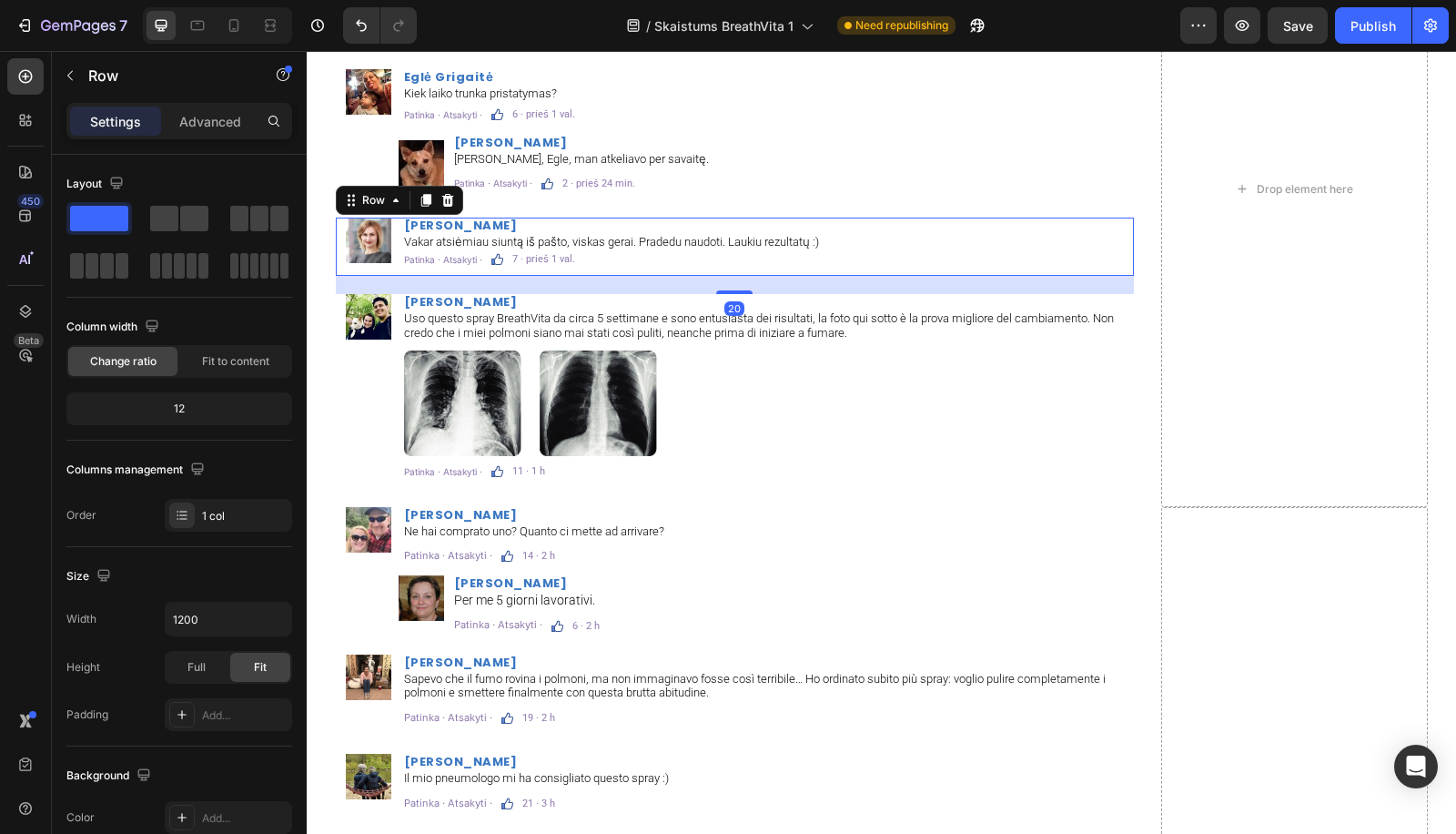
scroll to position [9862, 0]
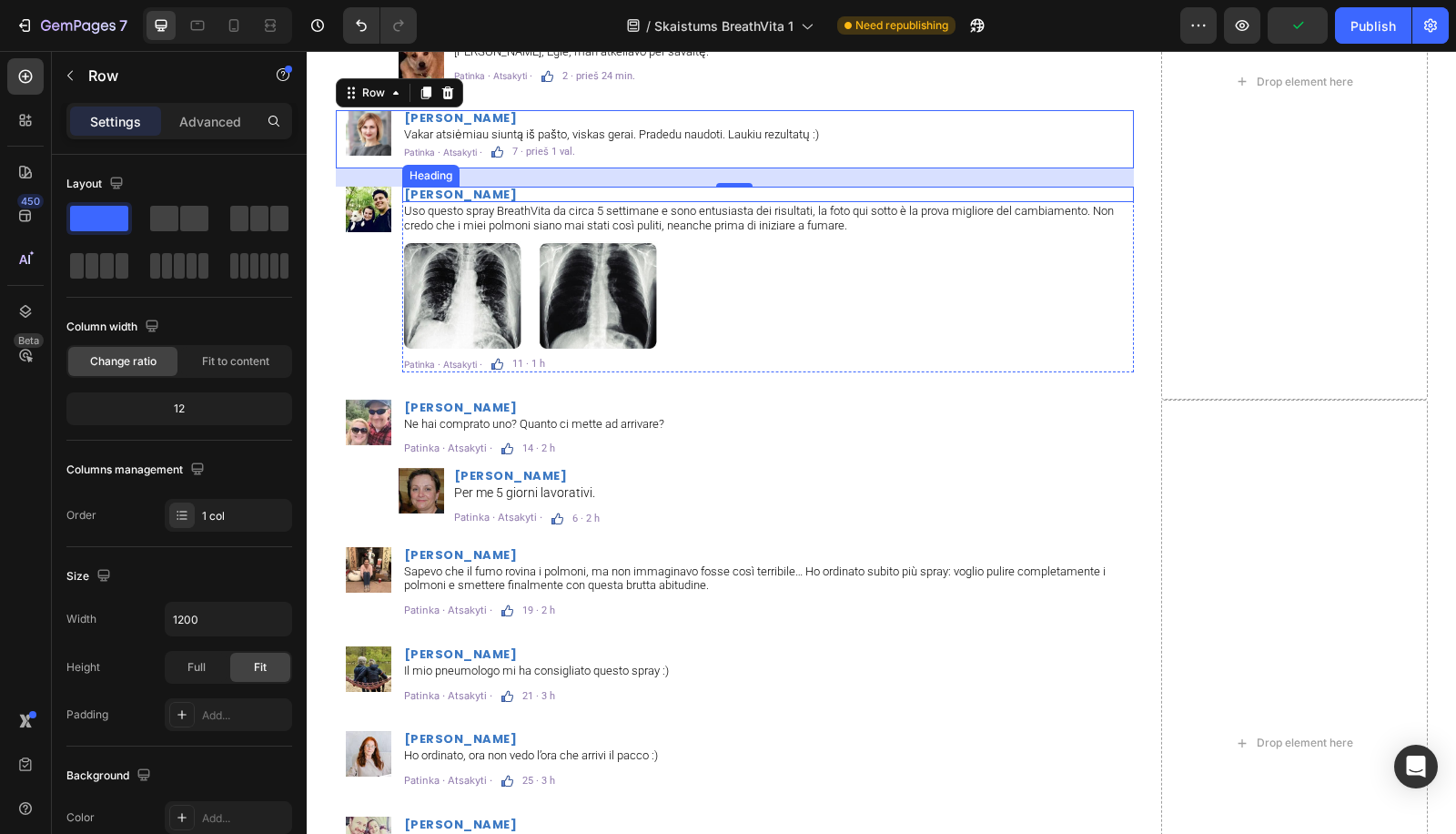
click at [455, 190] on h2 "[PERSON_NAME]" at bounding box center [768, 194] width 732 height 16
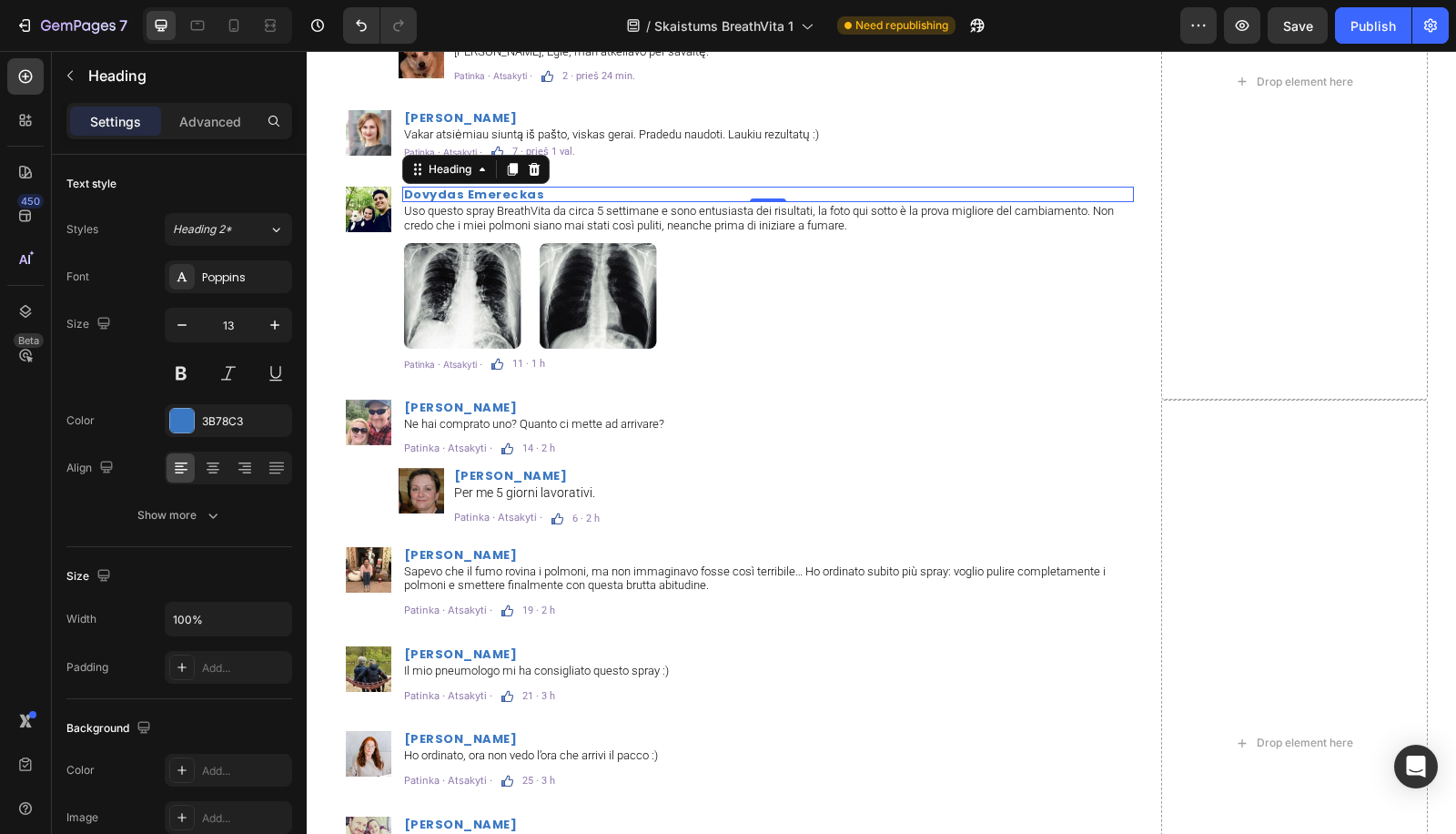
click at [486, 185] on strong "Dovydas Emereckas" at bounding box center [474, 194] width 141 height 18
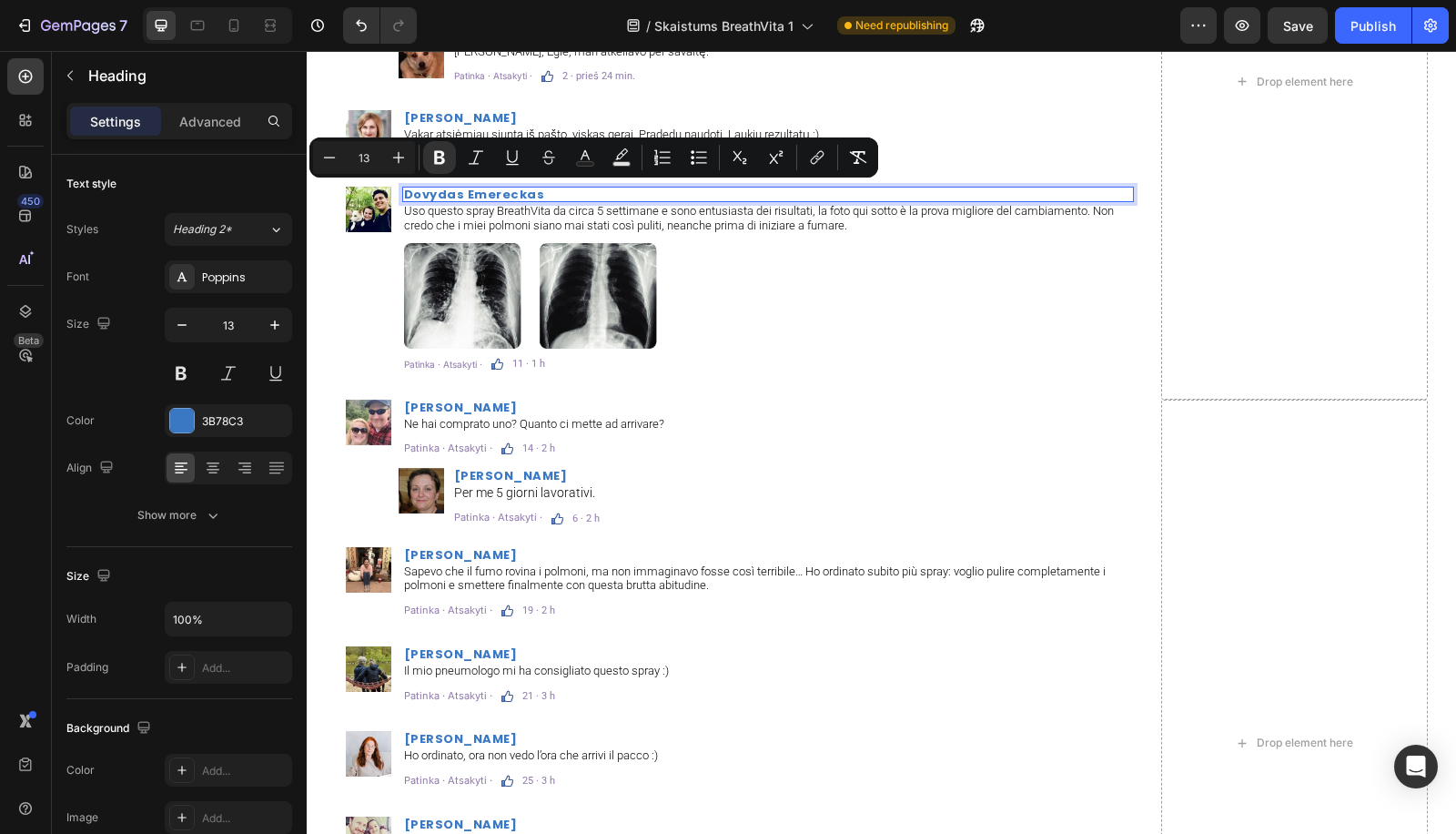
click at [486, 185] on strong "Dovydas Emereckas" at bounding box center [474, 194] width 141 height 18
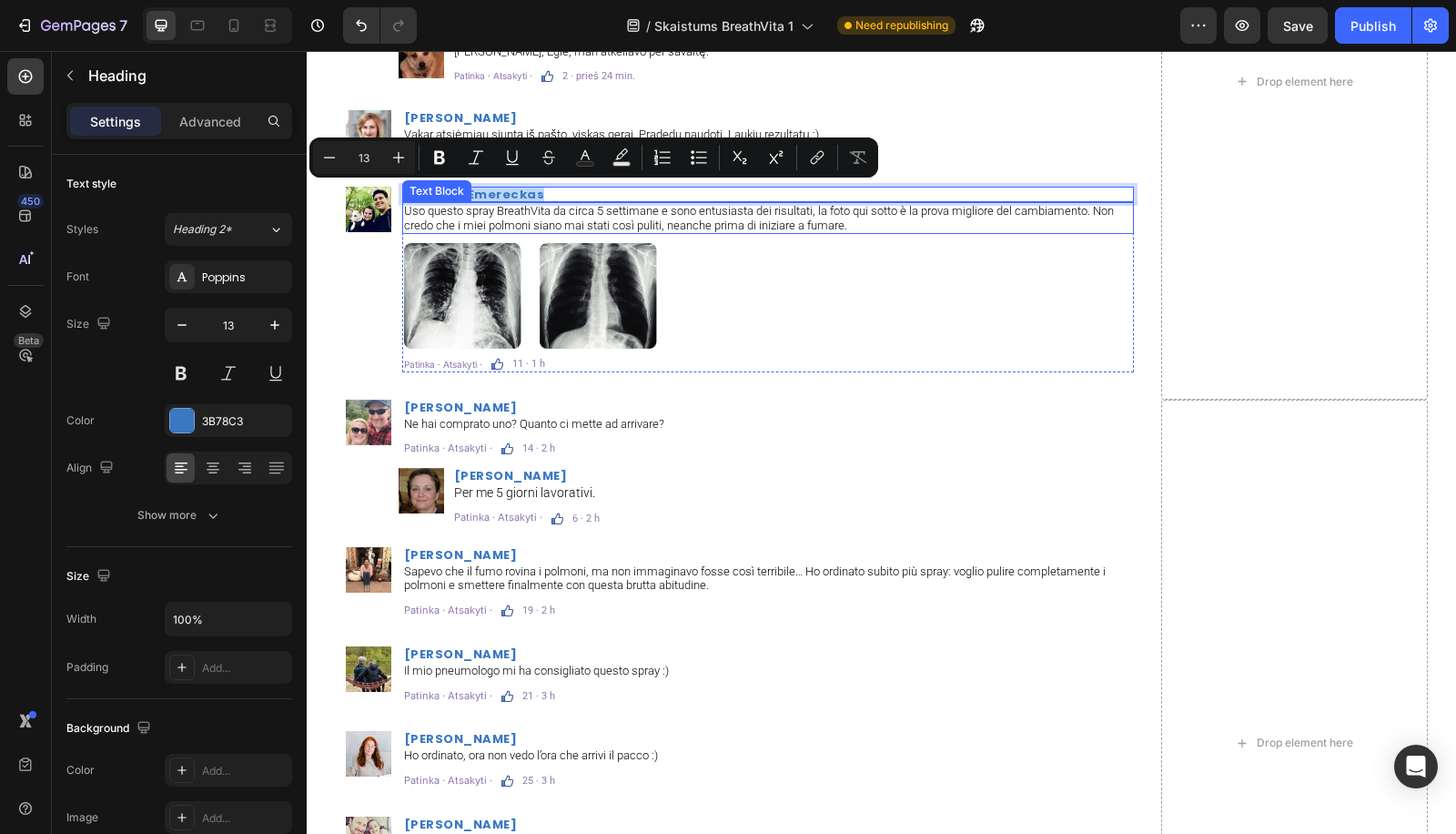
click at [554, 225] on p "Uso questo spray BreathVita da circa 5 settimane e sono entusiasta dei risultat…" at bounding box center [767, 218] width 728 height 28
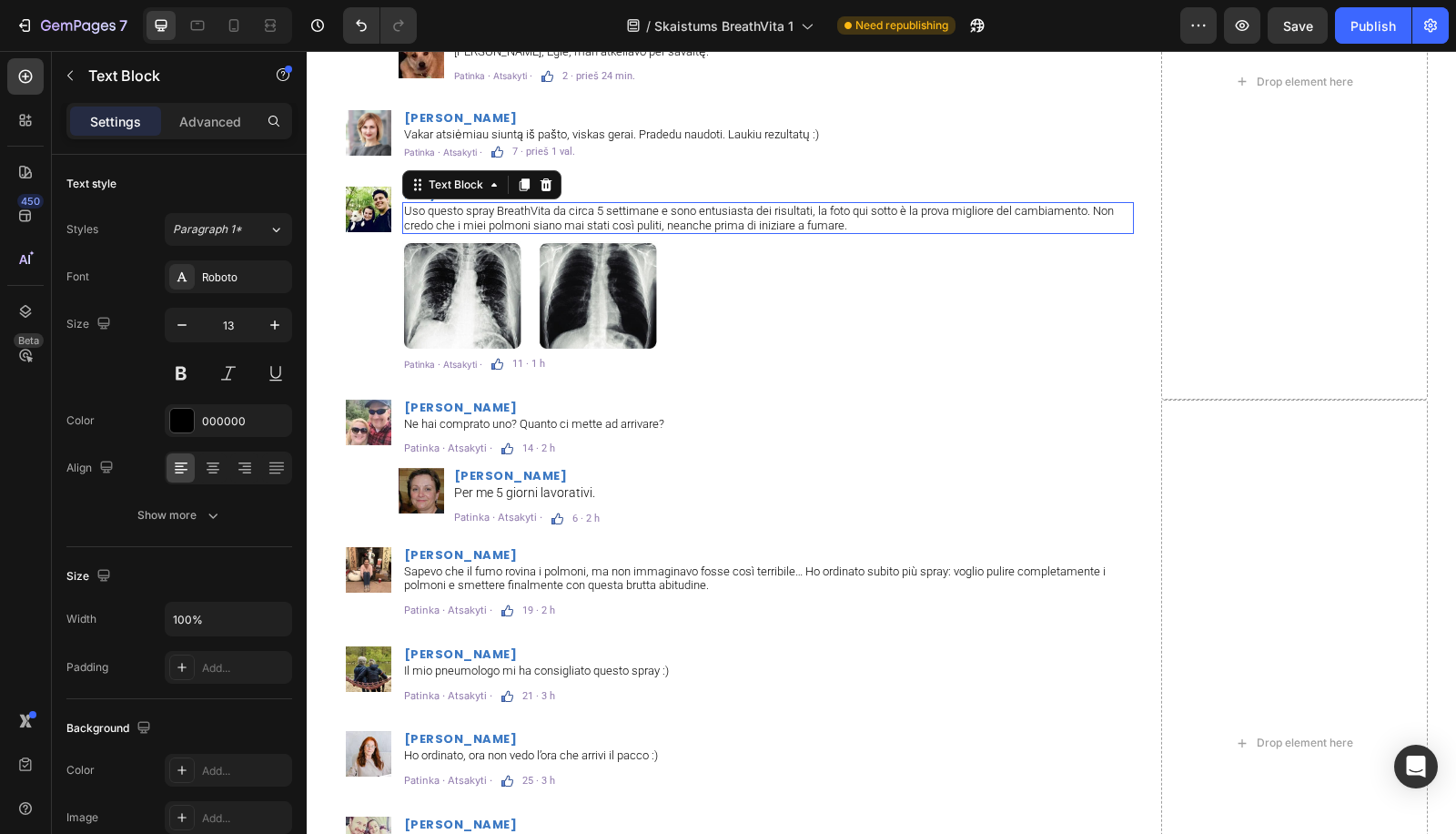
click at [554, 225] on p "Uso questo spray BreathVita da circa 5 settimane e sono entusiasta dei risultat…" at bounding box center [767, 218] width 728 height 28
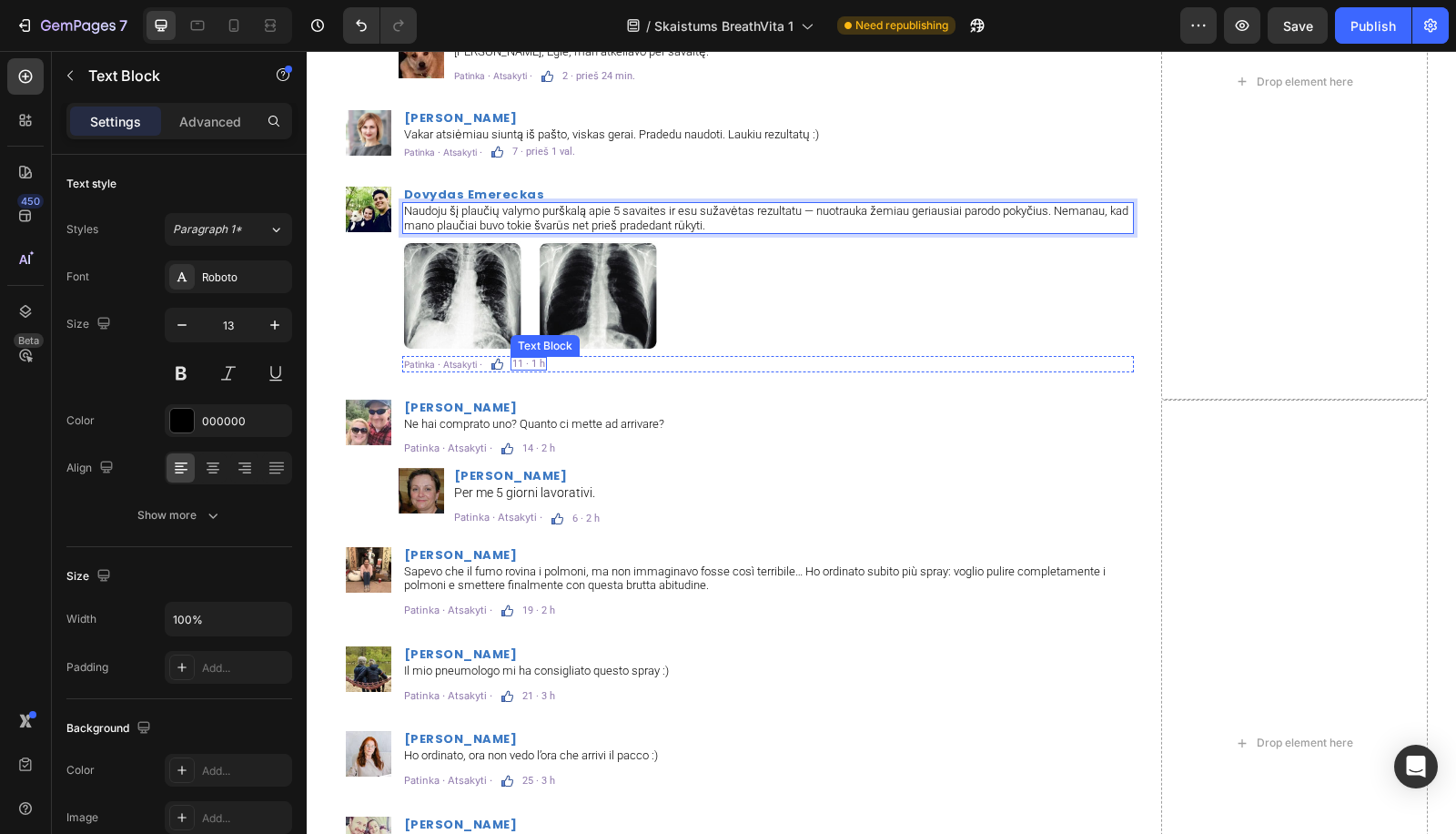
click at [523, 365] on p "11 · 1 h" at bounding box center [528, 364] width 32 height 10
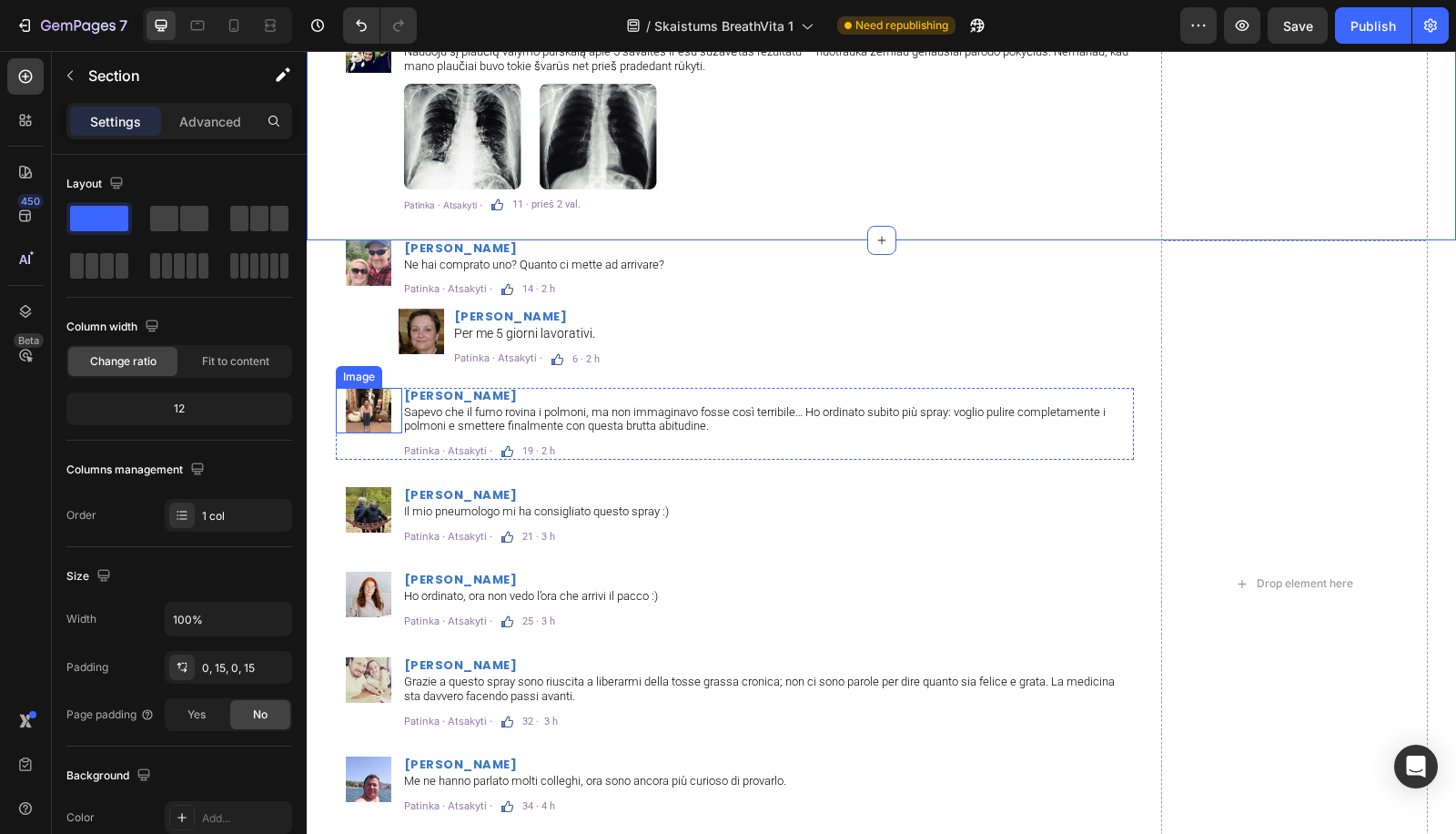
scroll to position [10091, 0]
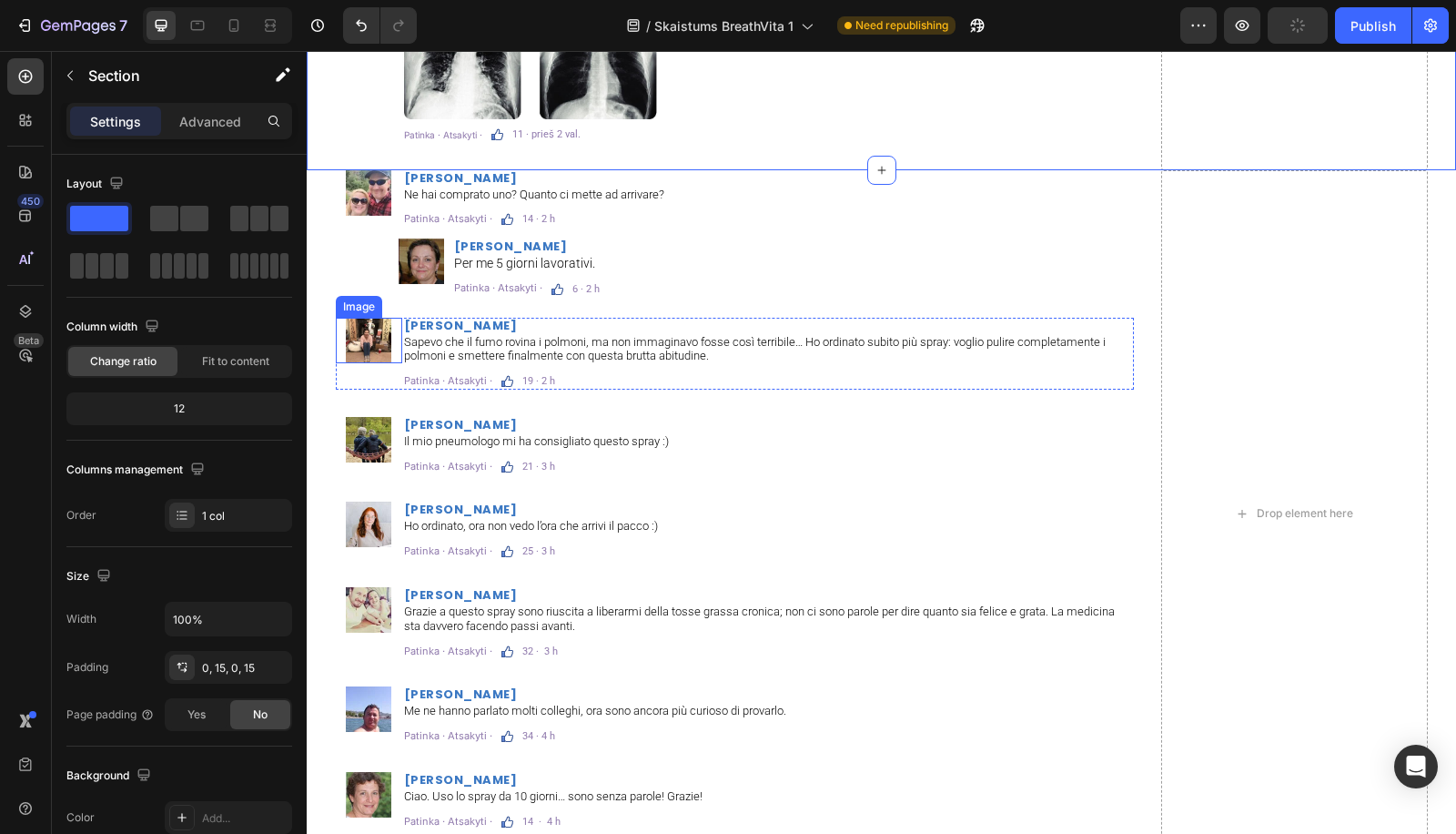
drag, startPoint x: 315, startPoint y: 310, endPoint x: 339, endPoint y: 411, distance: 103.8
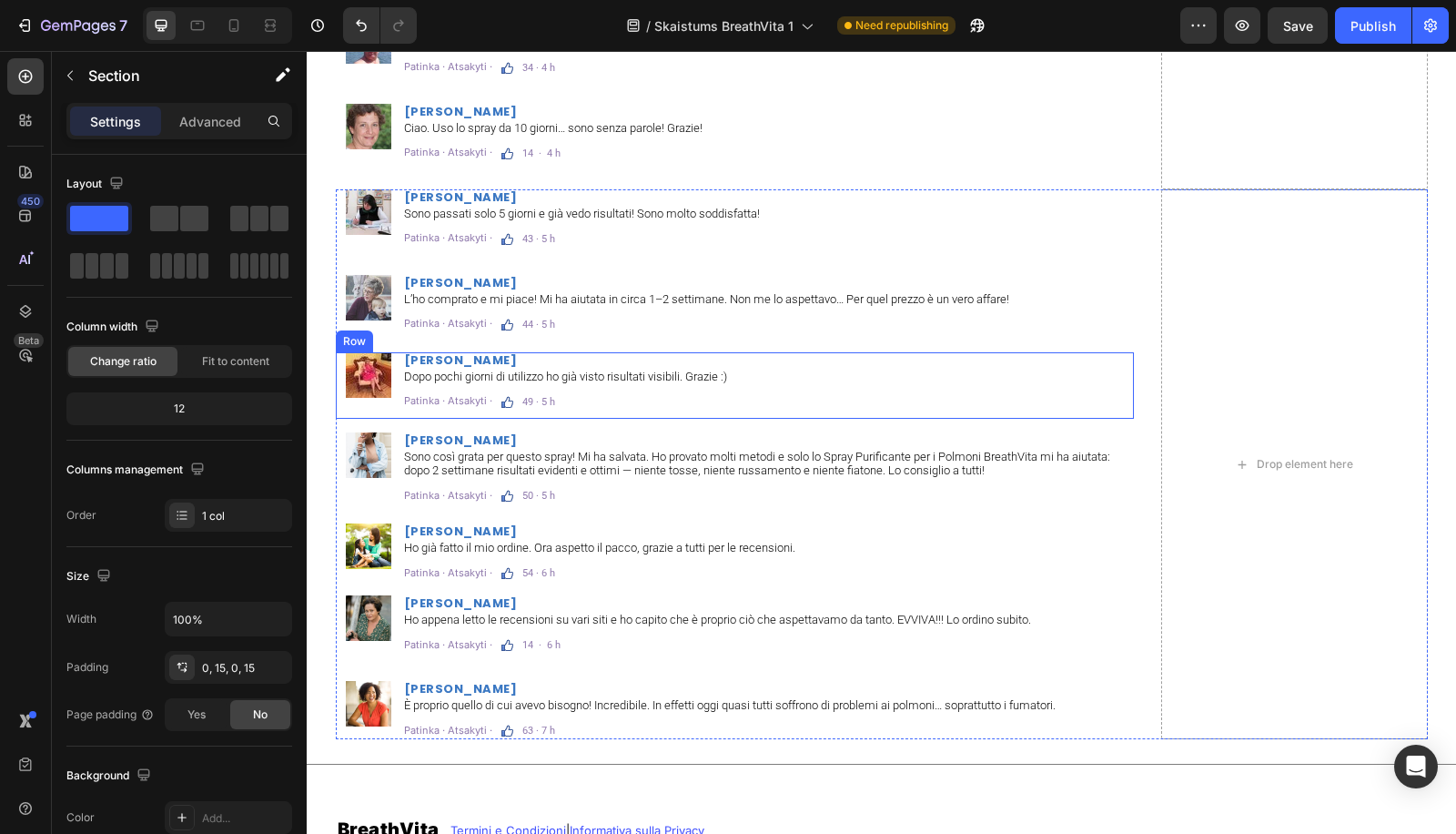
scroll to position [10320, 0]
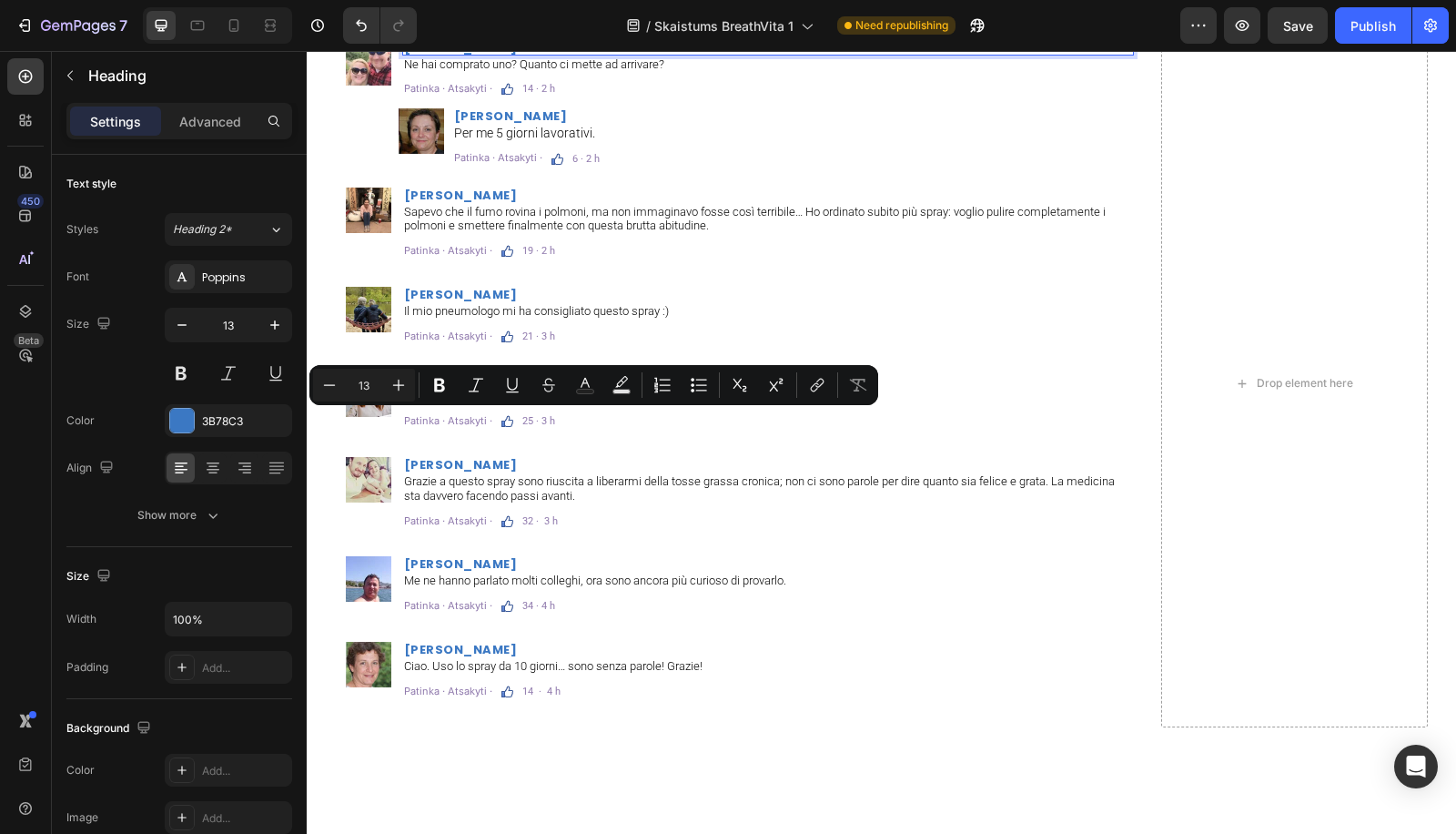
scroll to position [9846, 0]
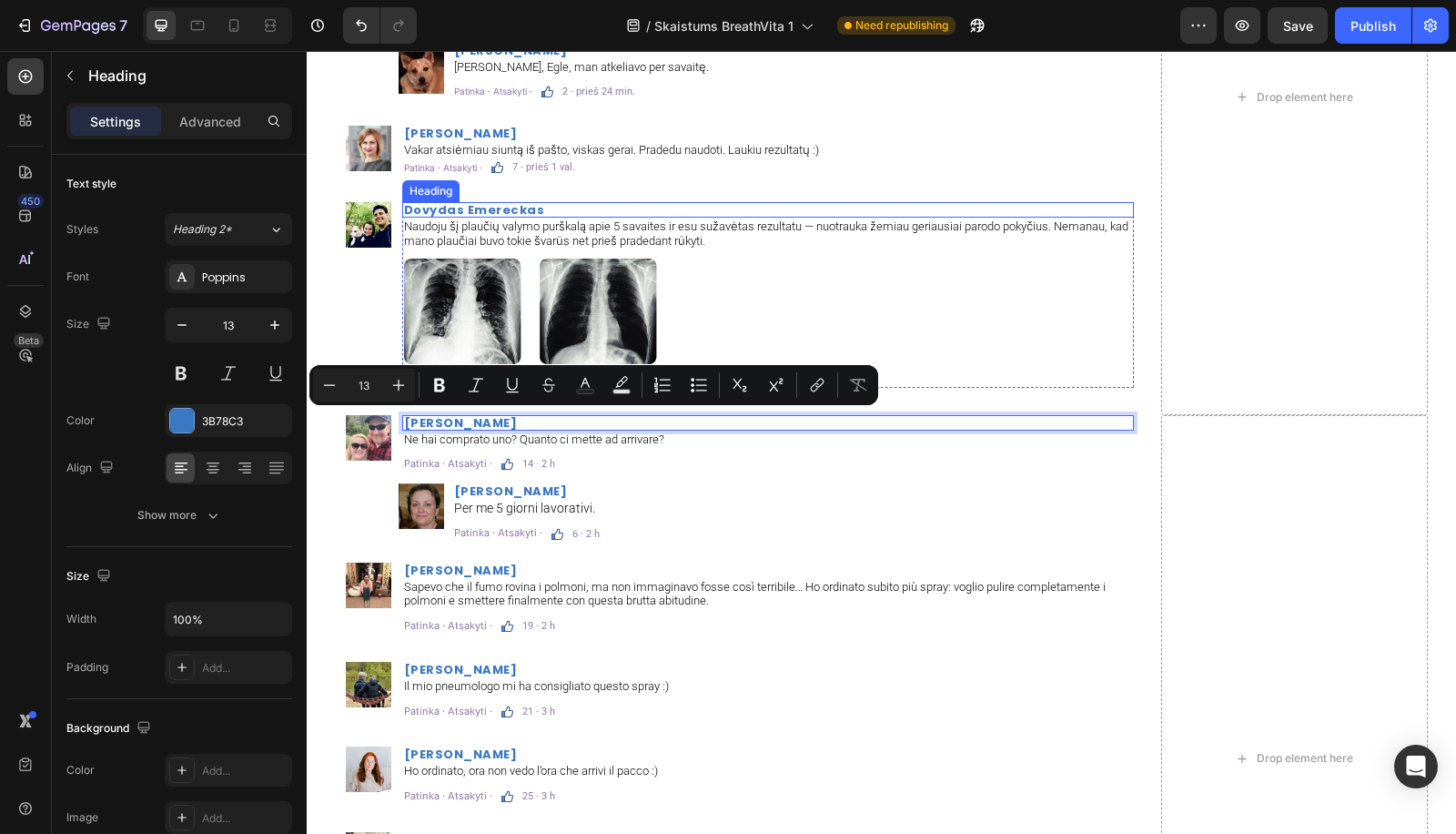
click at [766, 253] on div "Dovydas Emereckas Heading Naudoju šį plaučių valymo purškalą apie 5 savaites ir…" at bounding box center [768, 294] width 732 height 185
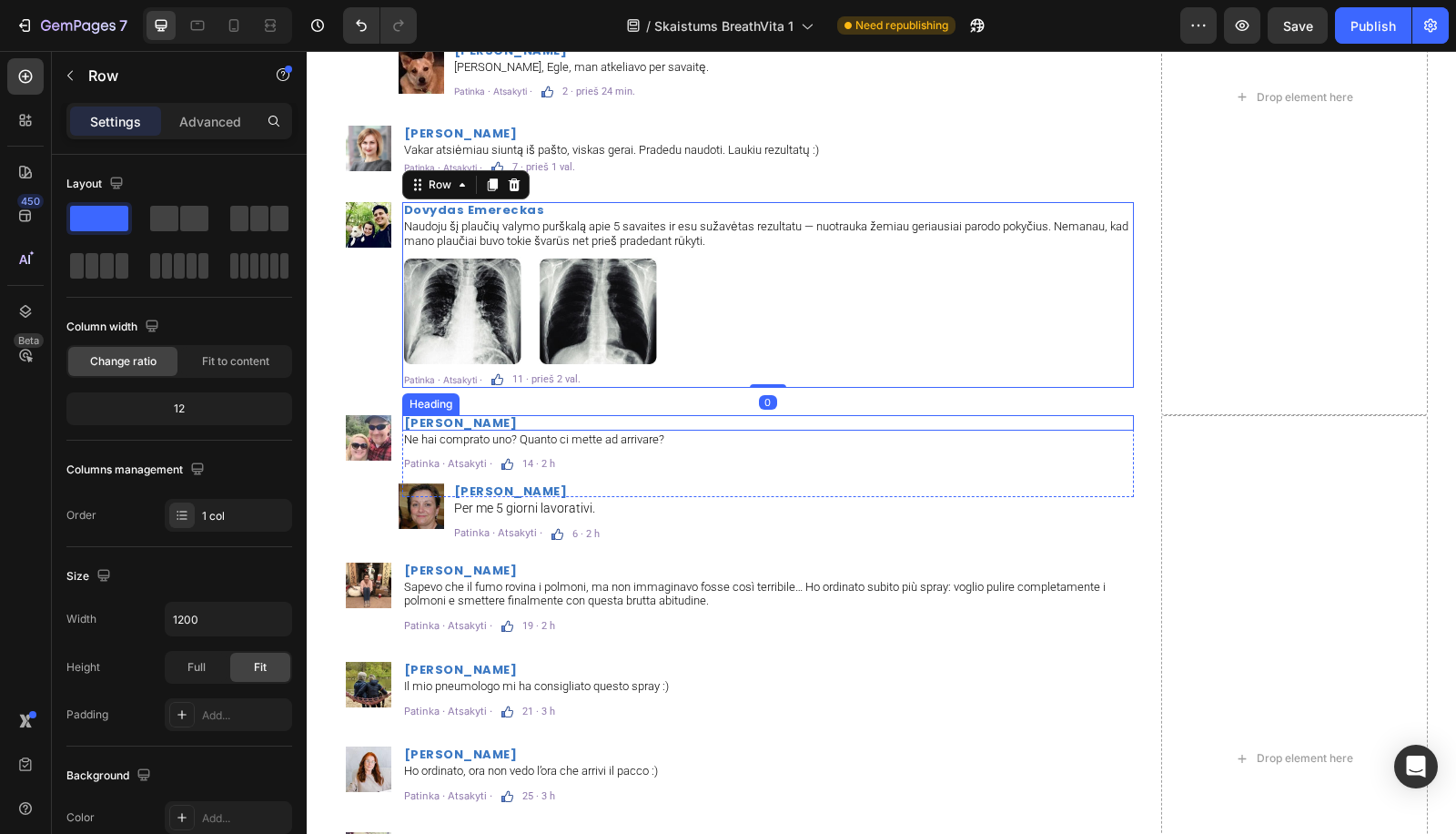
click at [475, 419] on p "[PERSON_NAME]" at bounding box center [767, 422] width 728 height 12
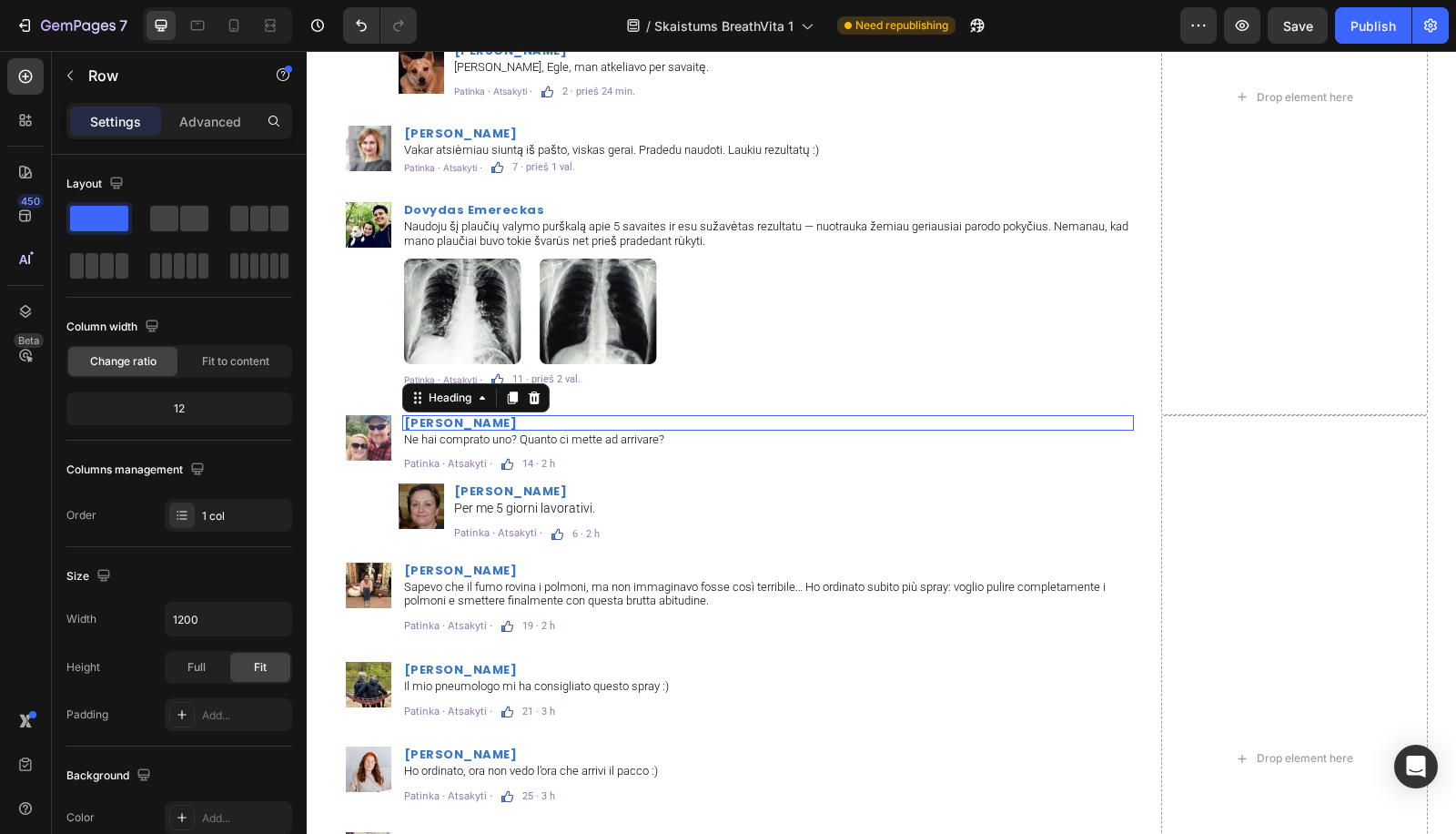
click at [474, 419] on p "[PERSON_NAME]" at bounding box center [767, 422] width 728 height 12
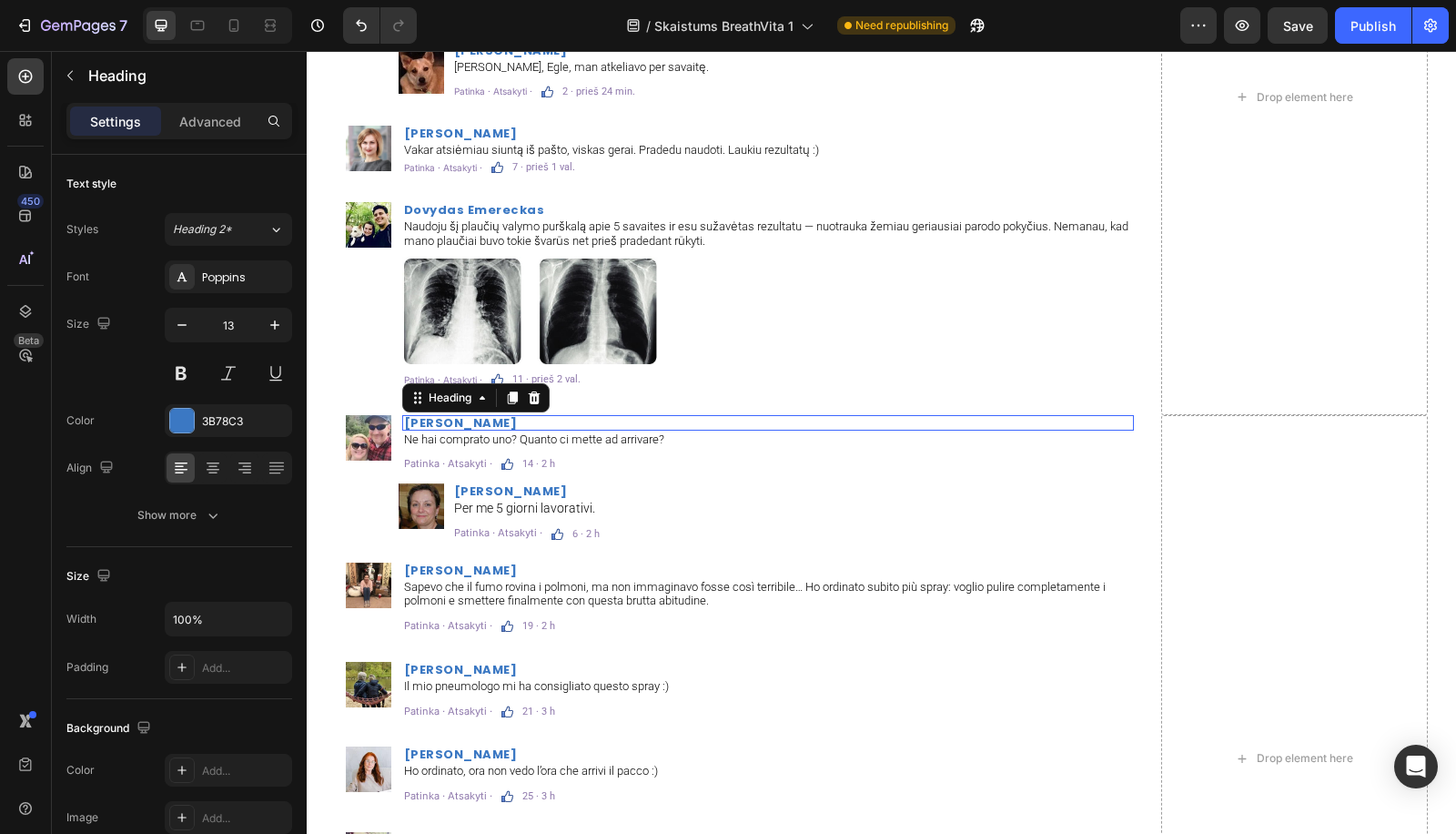
click at [474, 419] on p "[PERSON_NAME]" at bounding box center [767, 422] width 728 height 12
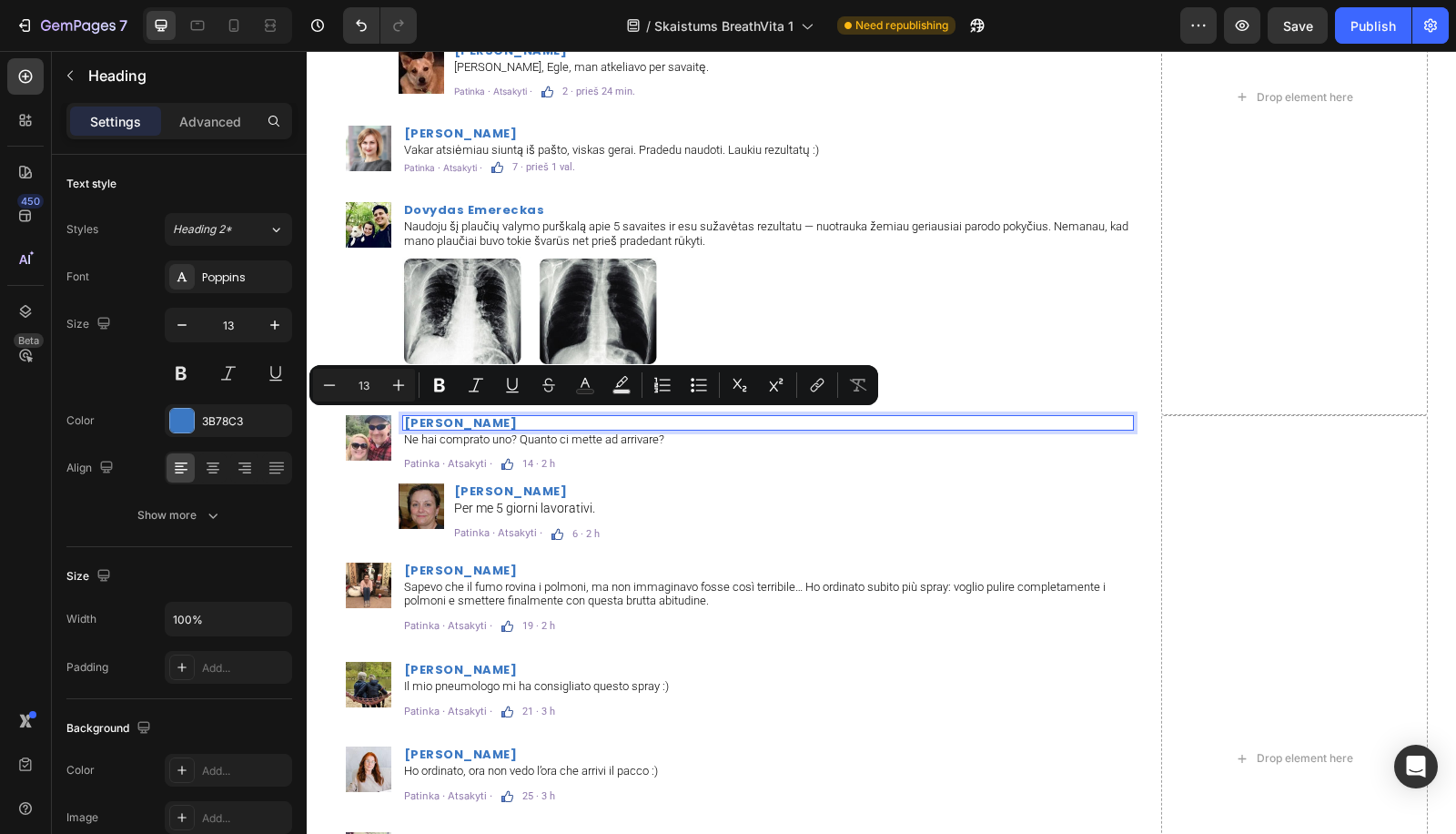
click at [456, 432] on p "Ne hai comprato uno? Quanto ci mette ad arrivare?" at bounding box center [767, 439] width 728 height 15
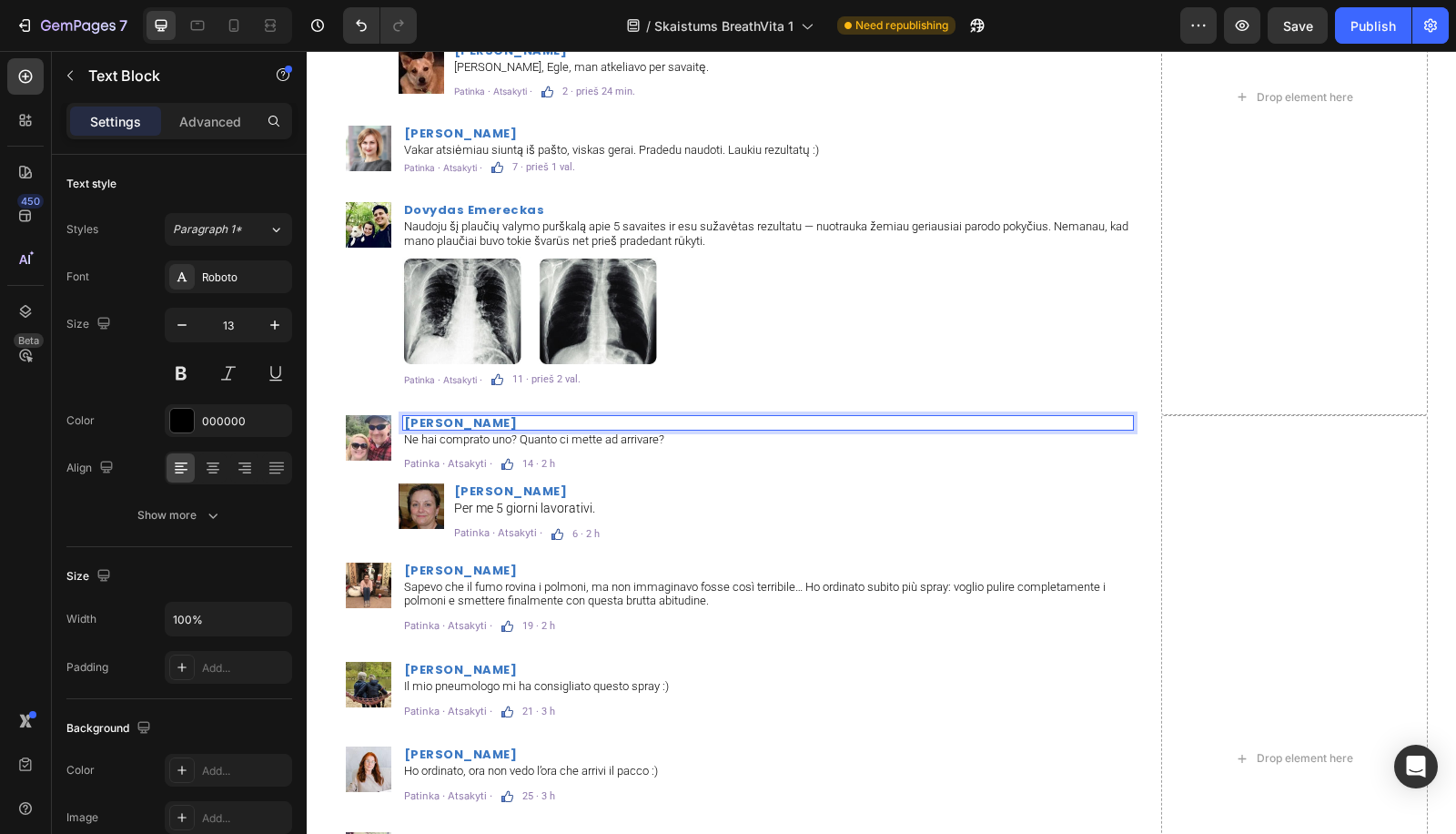
click at [456, 432] on p "Ne hai comprato uno? Quanto ci mette ad arrivare?" at bounding box center [767, 439] width 728 height 15
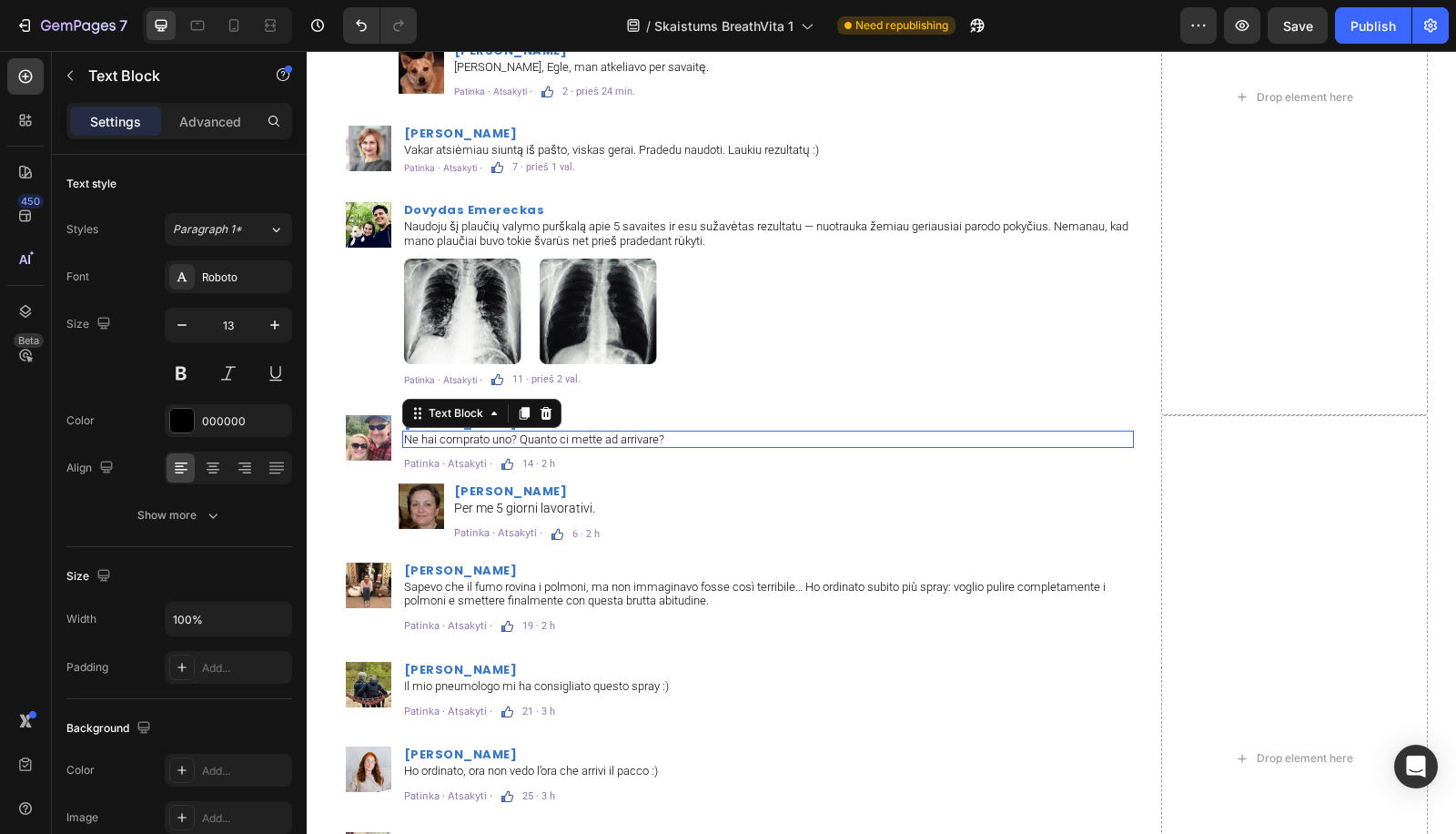
click at [456, 432] on p "Ne hai comprato uno? Quanto ci mette ad arrivare?" at bounding box center [767, 439] width 728 height 15
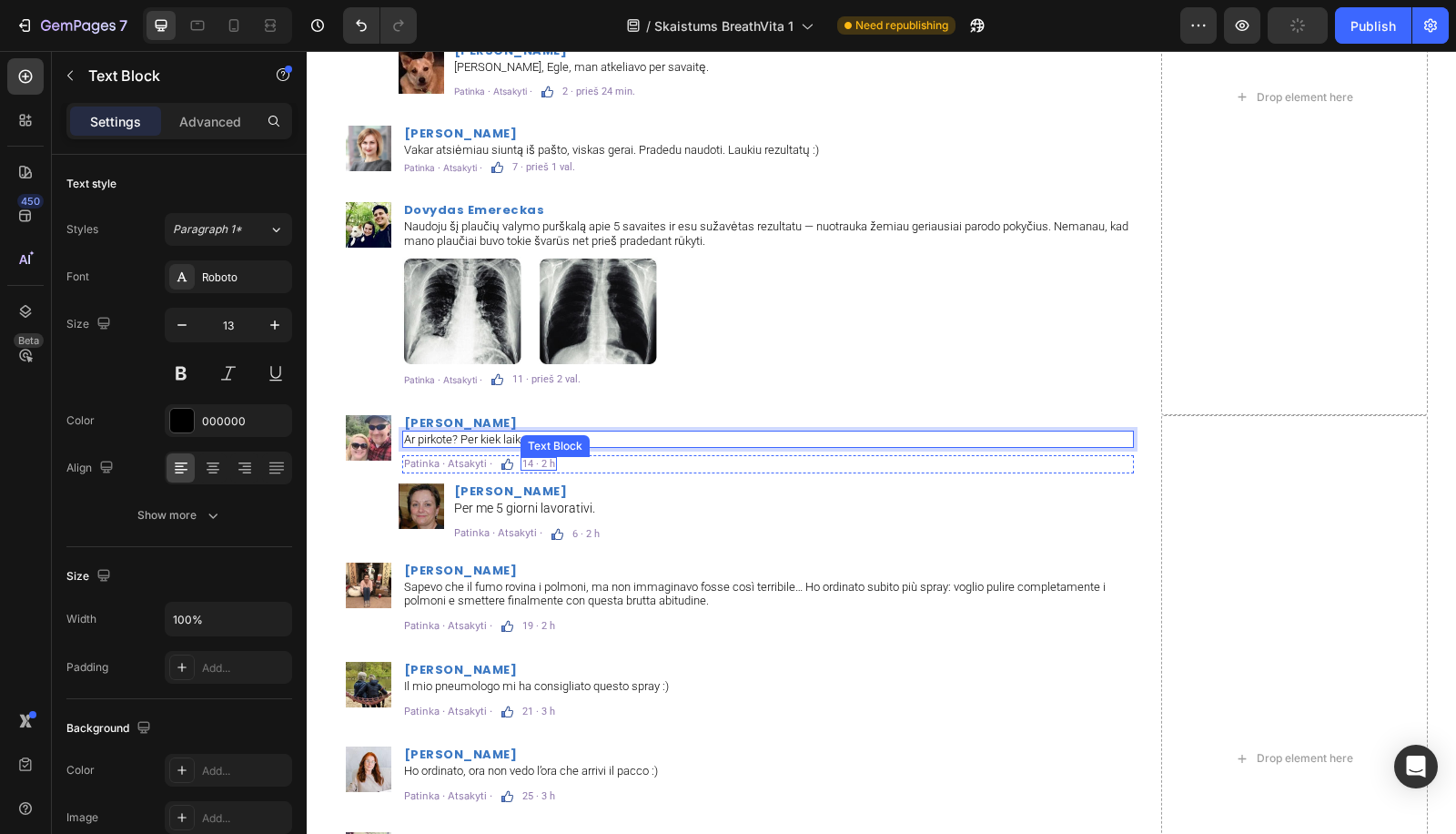
click at [531, 459] on p "14 · 2 h" at bounding box center [538, 464] width 32 height 10
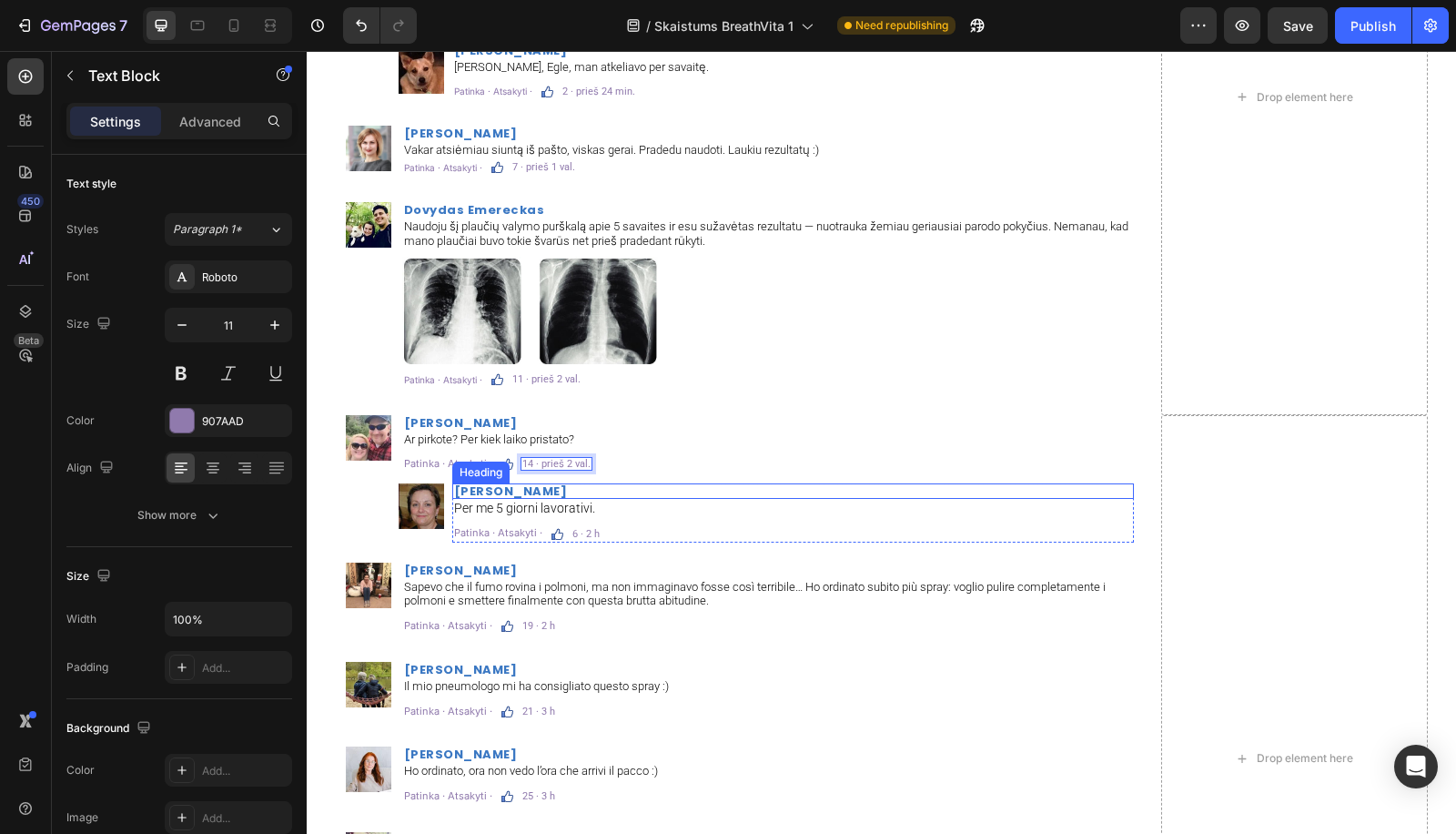
click at [454, 485] on h2 "[PERSON_NAME]" at bounding box center [794, 491] width 682 height 16
click at [454, 484] on h2 "[PERSON_NAME]" at bounding box center [794, 491] width 682 height 16
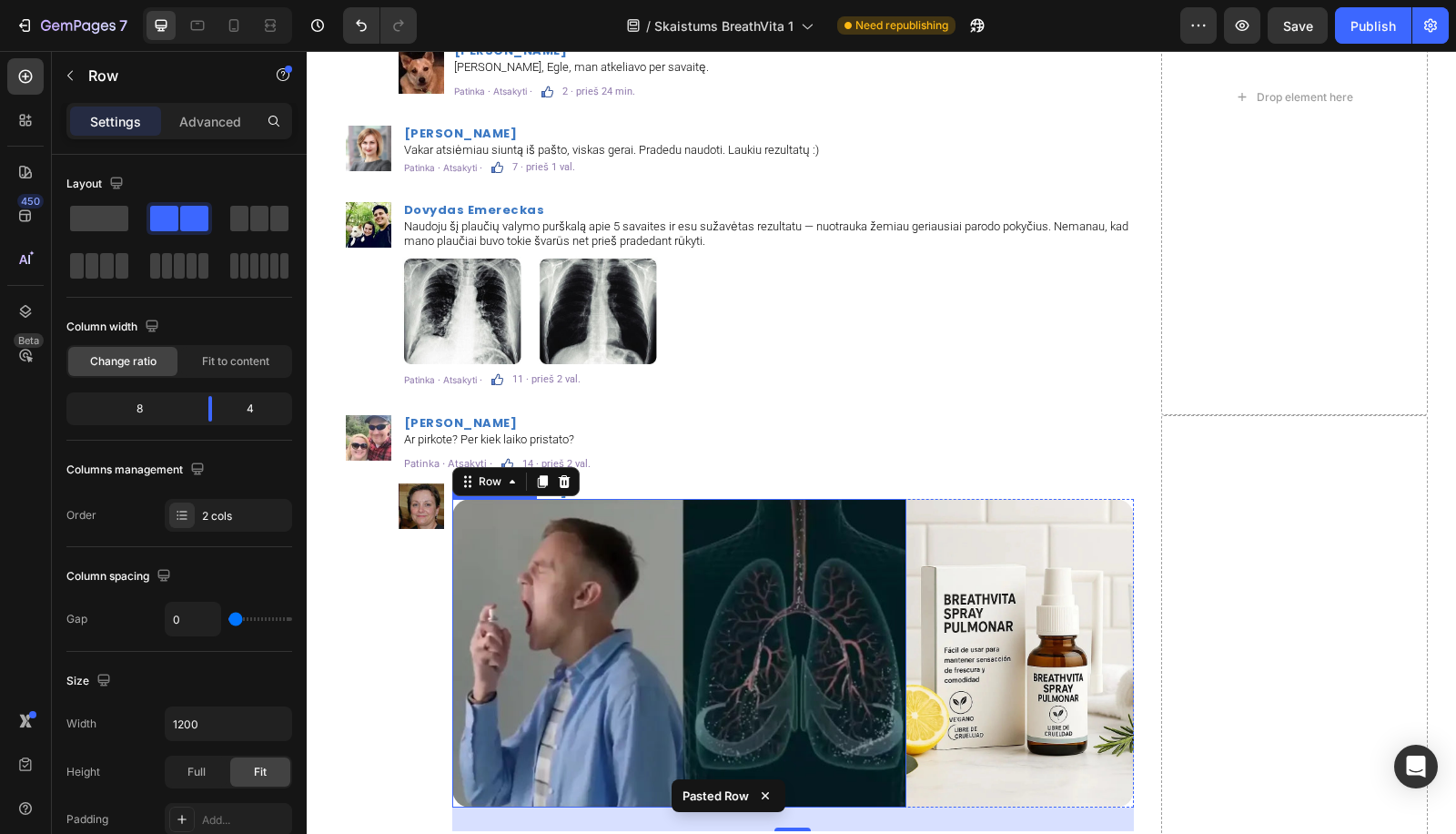
click at [544, 544] on video "Your browser does not support the video tag." at bounding box center [680, 654] width 455 height 310
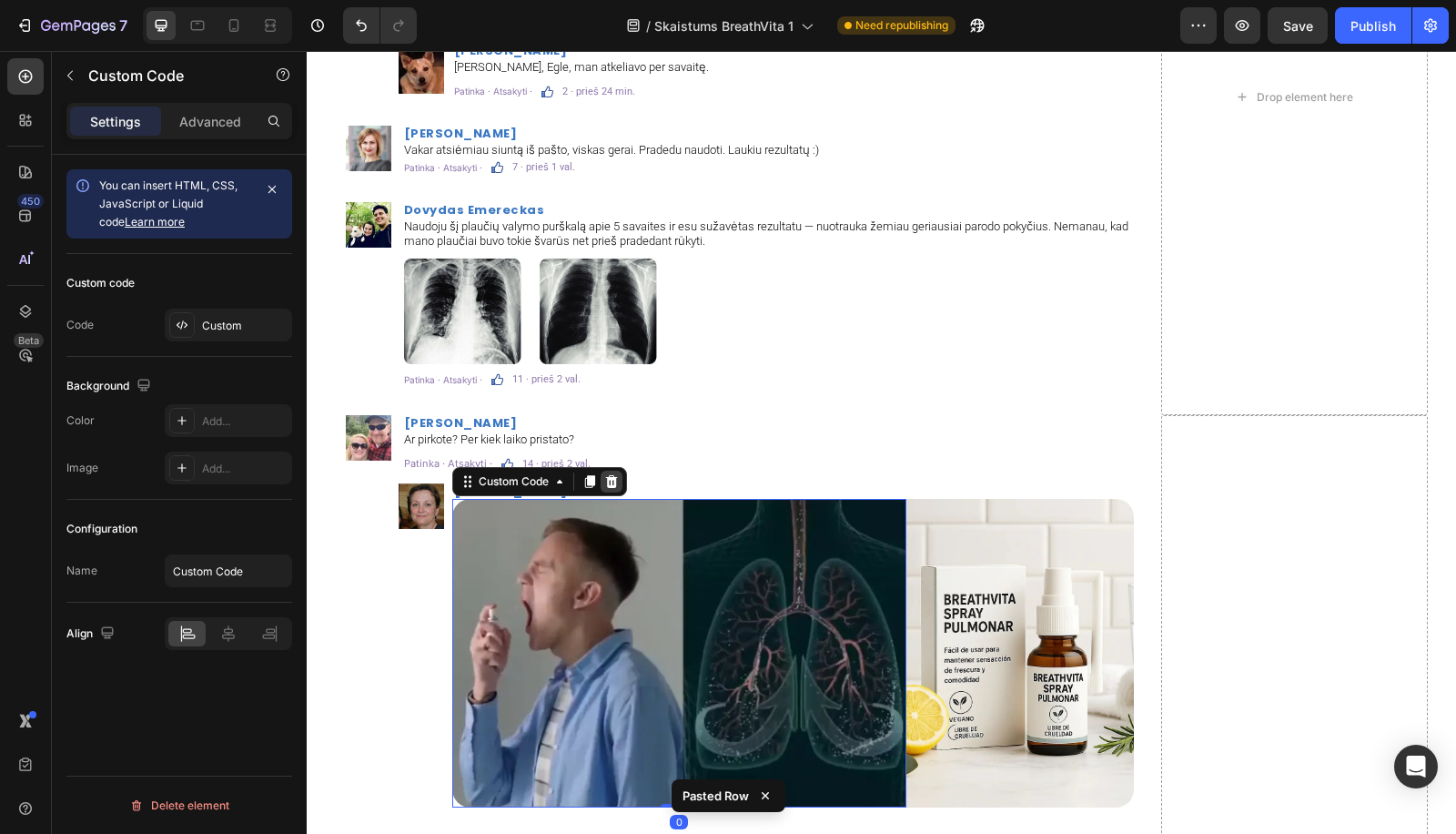
click at [608, 478] on icon at bounding box center [611, 481] width 15 height 15
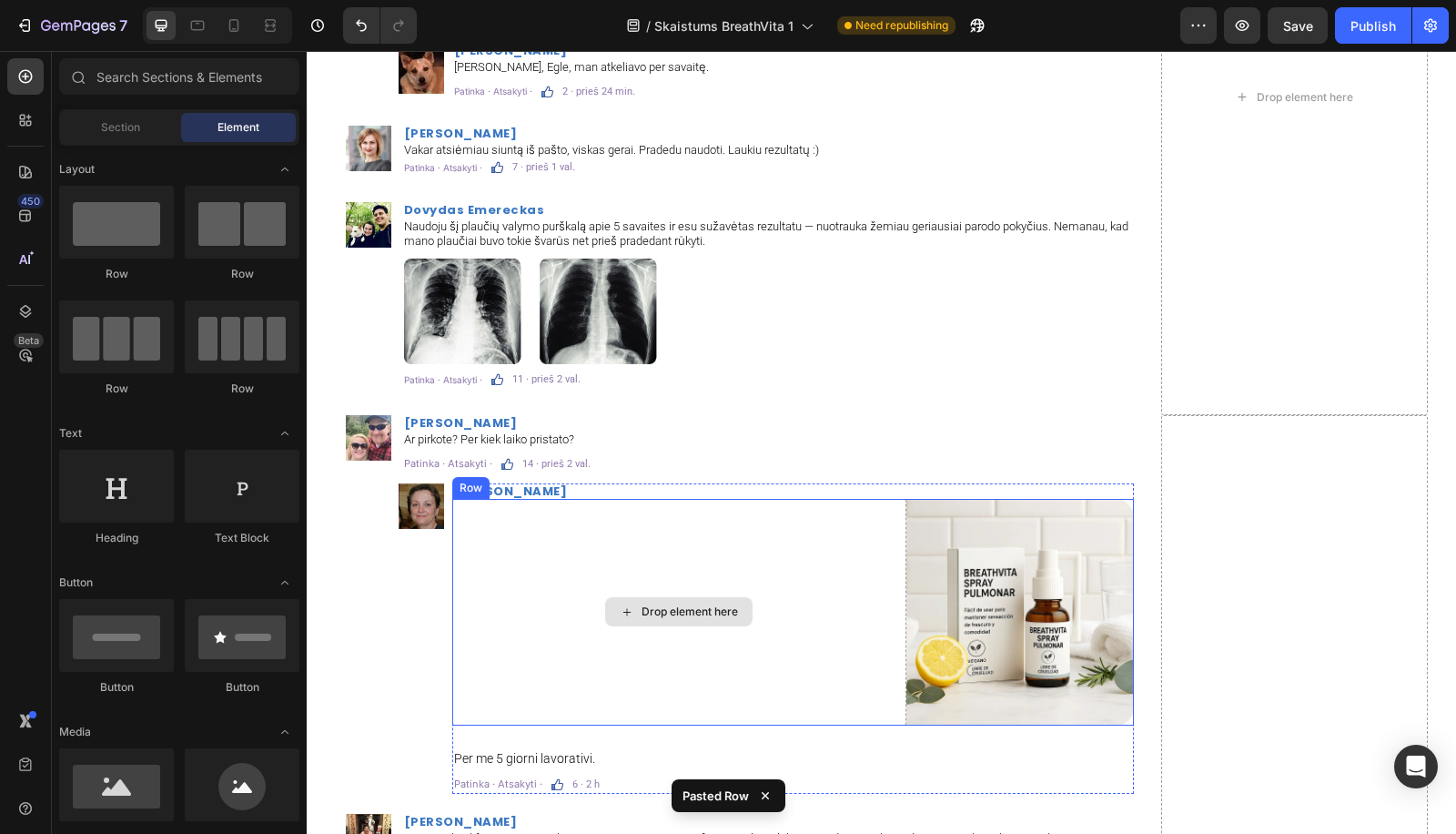
click at [544, 551] on div "Drop element here" at bounding box center [680, 613] width 455 height 227
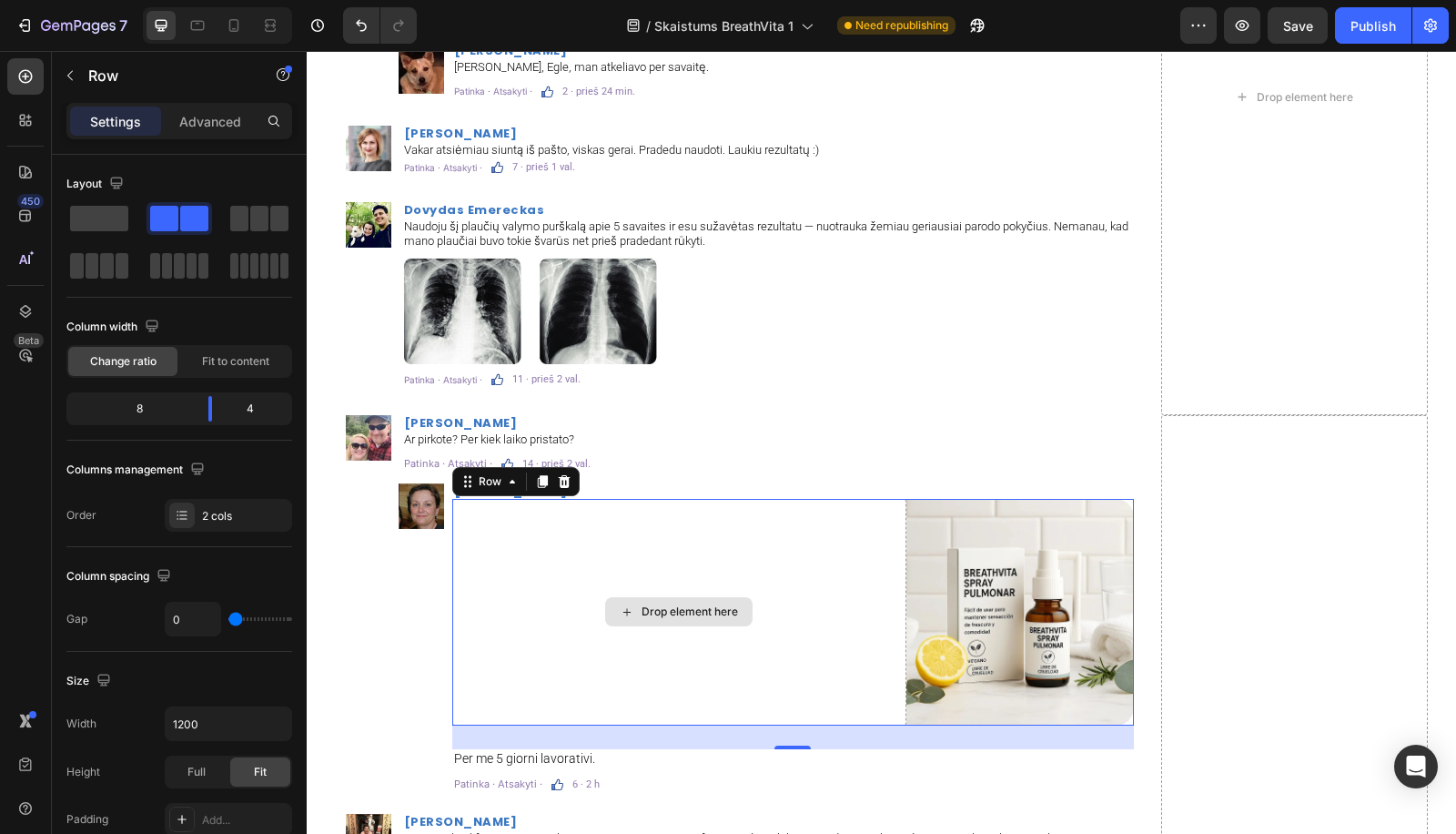
click at [579, 626] on div "Drop element here" at bounding box center [680, 613] width 455 height 227
drag, startPoint x: 570, startPoint y: 481, endPoint x: 543, endPoint y: 532, distance: 57.7
click at [543, 532] on div "Drop element here" at bounding box center [680, 613] width 455 height 227
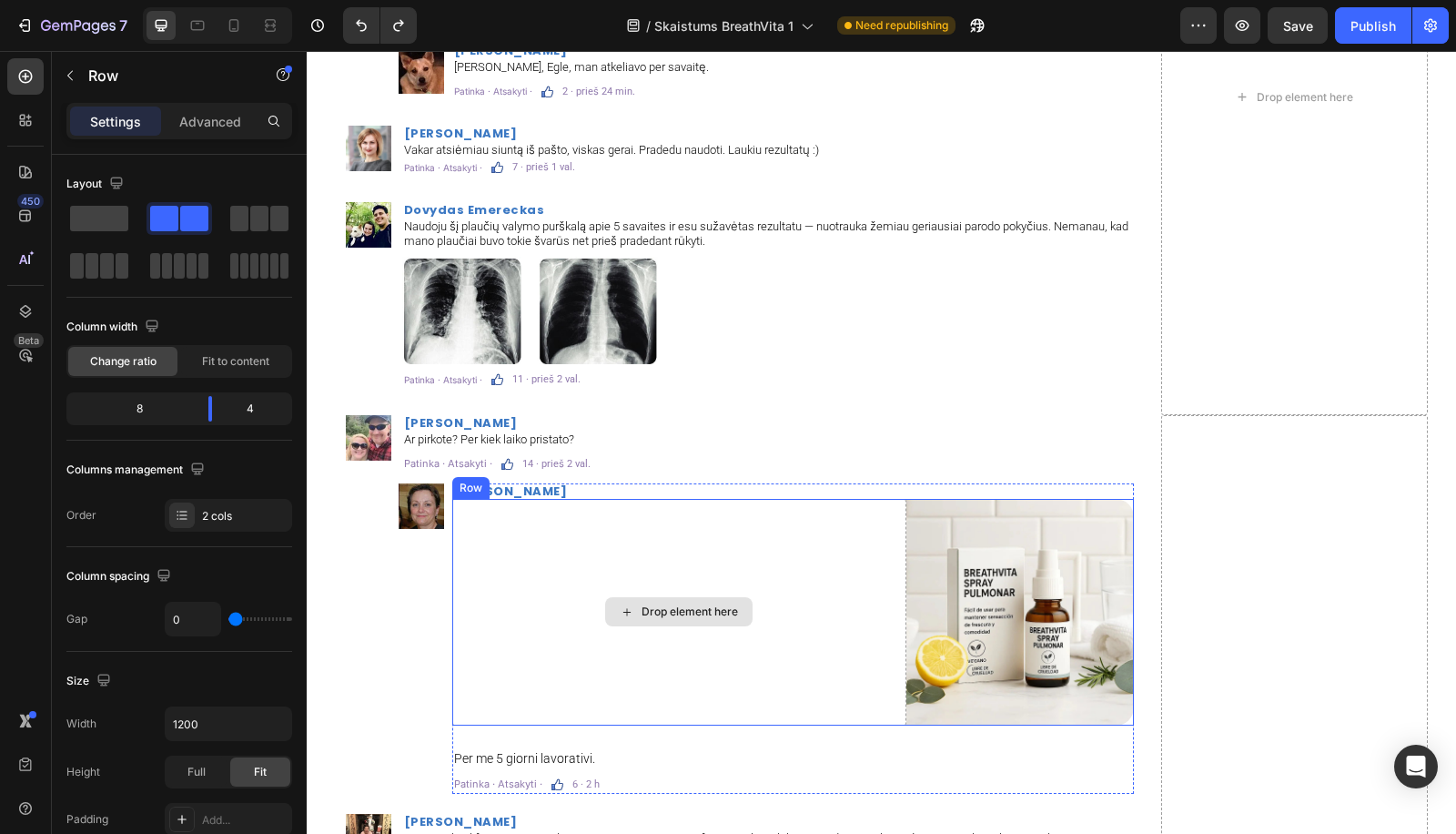
click at [548, 554] on div "Drop element here" at bounding box center [680, 613] width 455 height 227
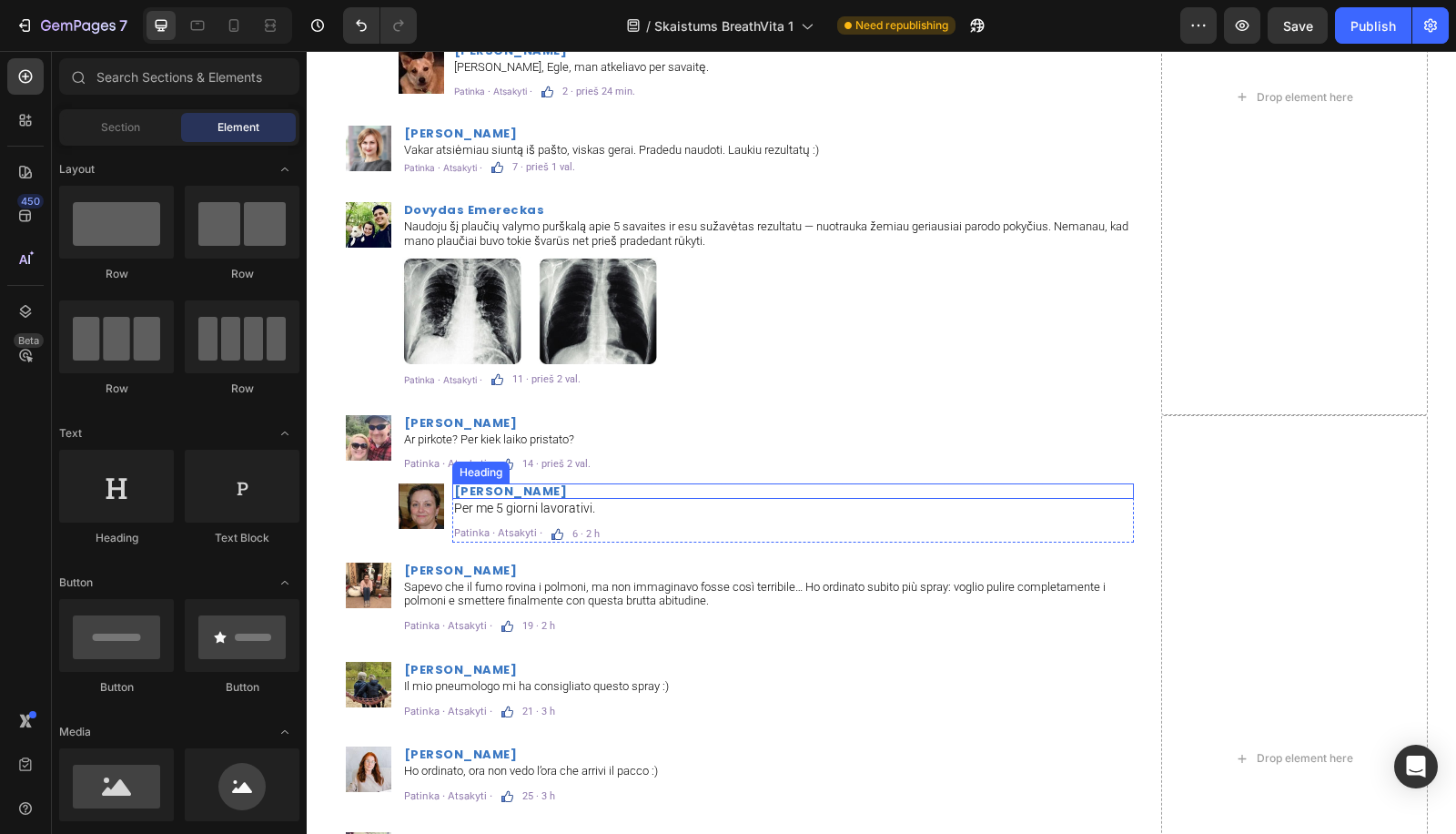
click at [508, 485] on p "[PERSON_NAME]" at bounding box center [793, 491] width 678 height 12
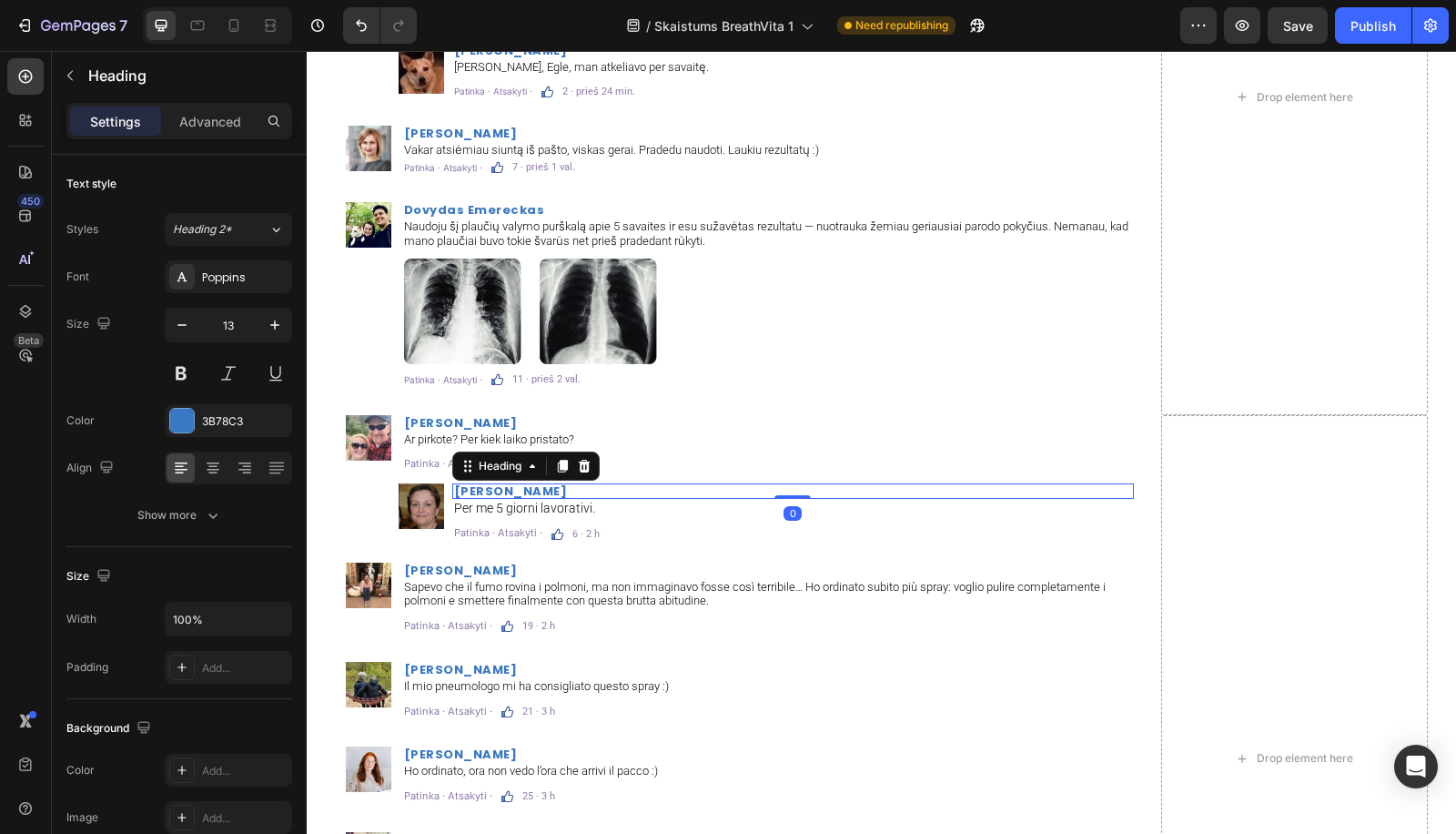
click at [505, 493] on p "[PERSON_NAME]" at bounding box center [793, 491] width 678 height 12
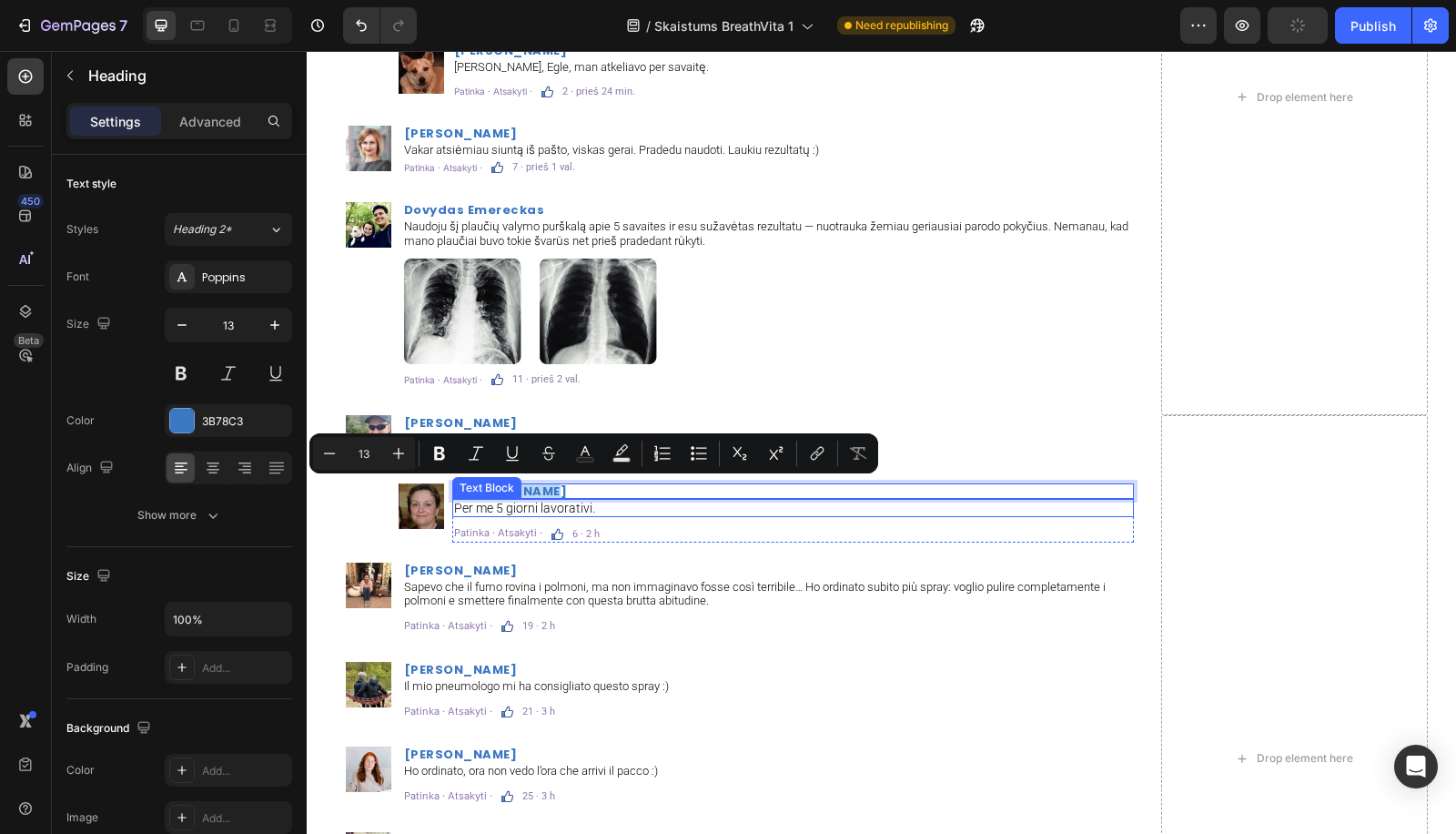
click at [552, 507] on p "Per me 5 giorni lavorativi." at bounding box center [793, 509] width 678 height 16
click at [553, 502] on p "Per me 5 giorni lavorativi." at bounding box center [793, 509] width 678 height 16
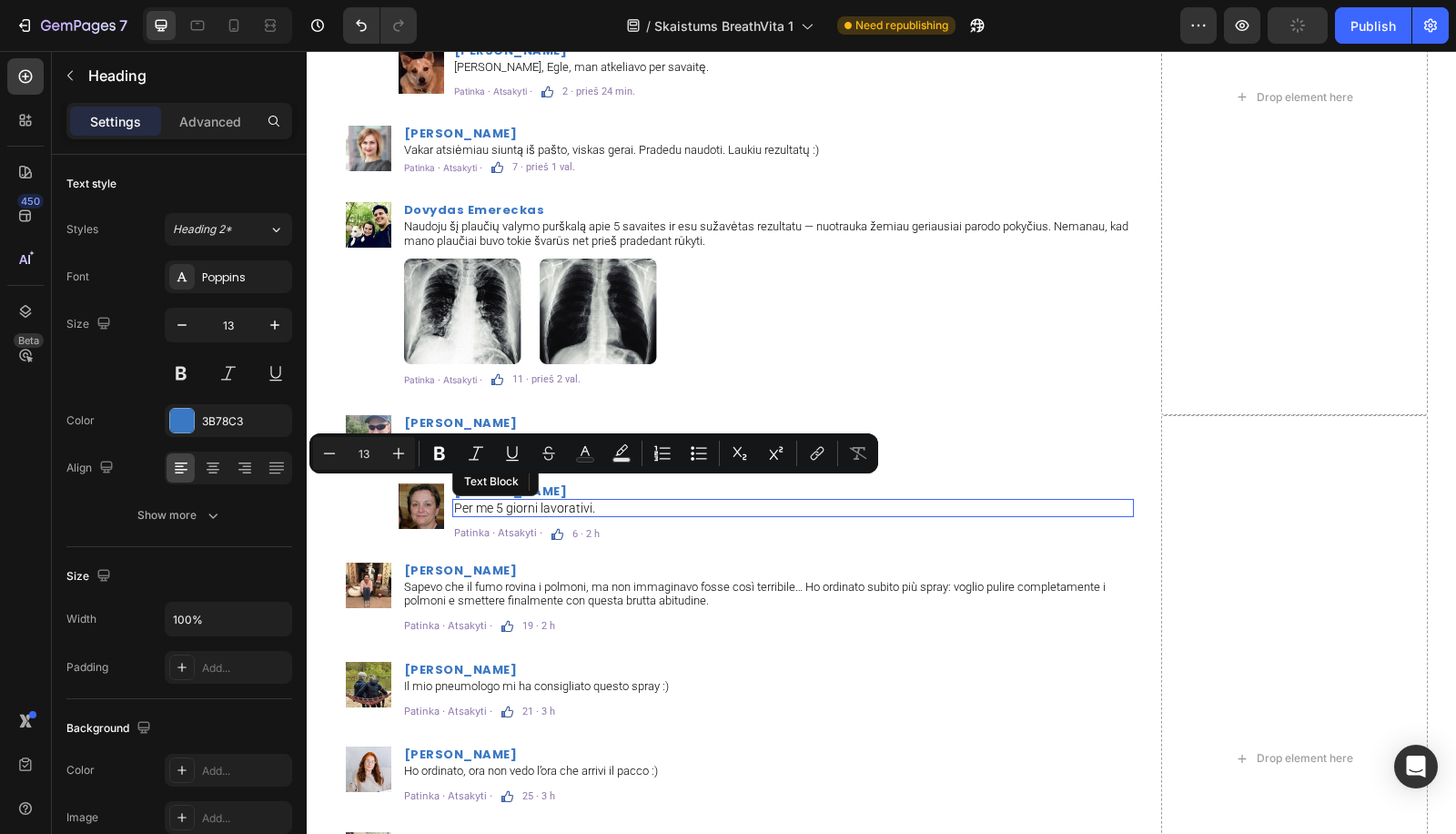
click at [553, 502] on p "Per me 5 giorni lavorativi." at bounding box center [793, 509] width 678 height 16
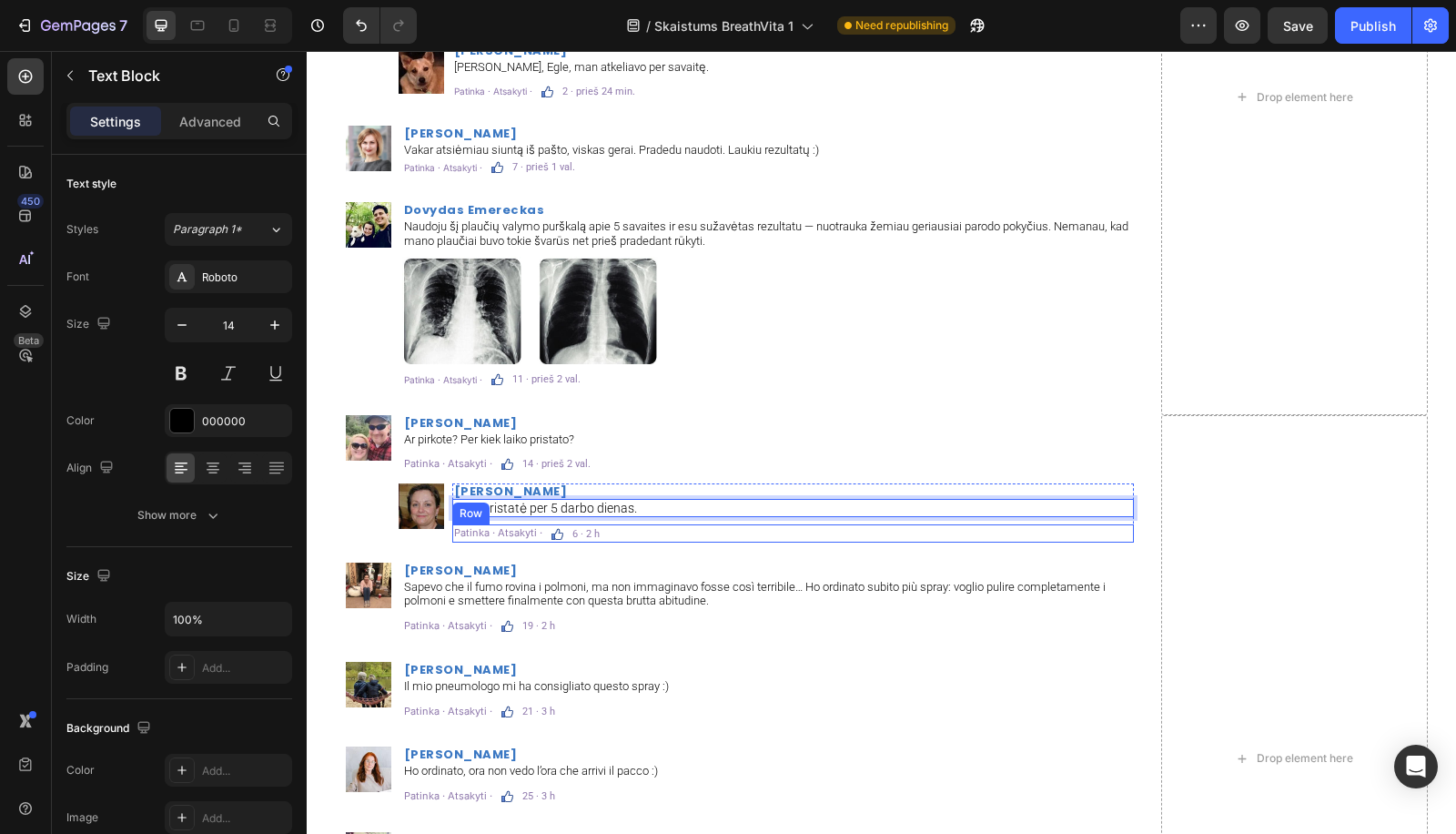
click at [586, 529] on p "6 · 2 h" at bounding box center [586, 534] width 27 height 10
click at [572, 531] on p "6 · 2 h" at bounding box center [586, 534] width 27 height 10
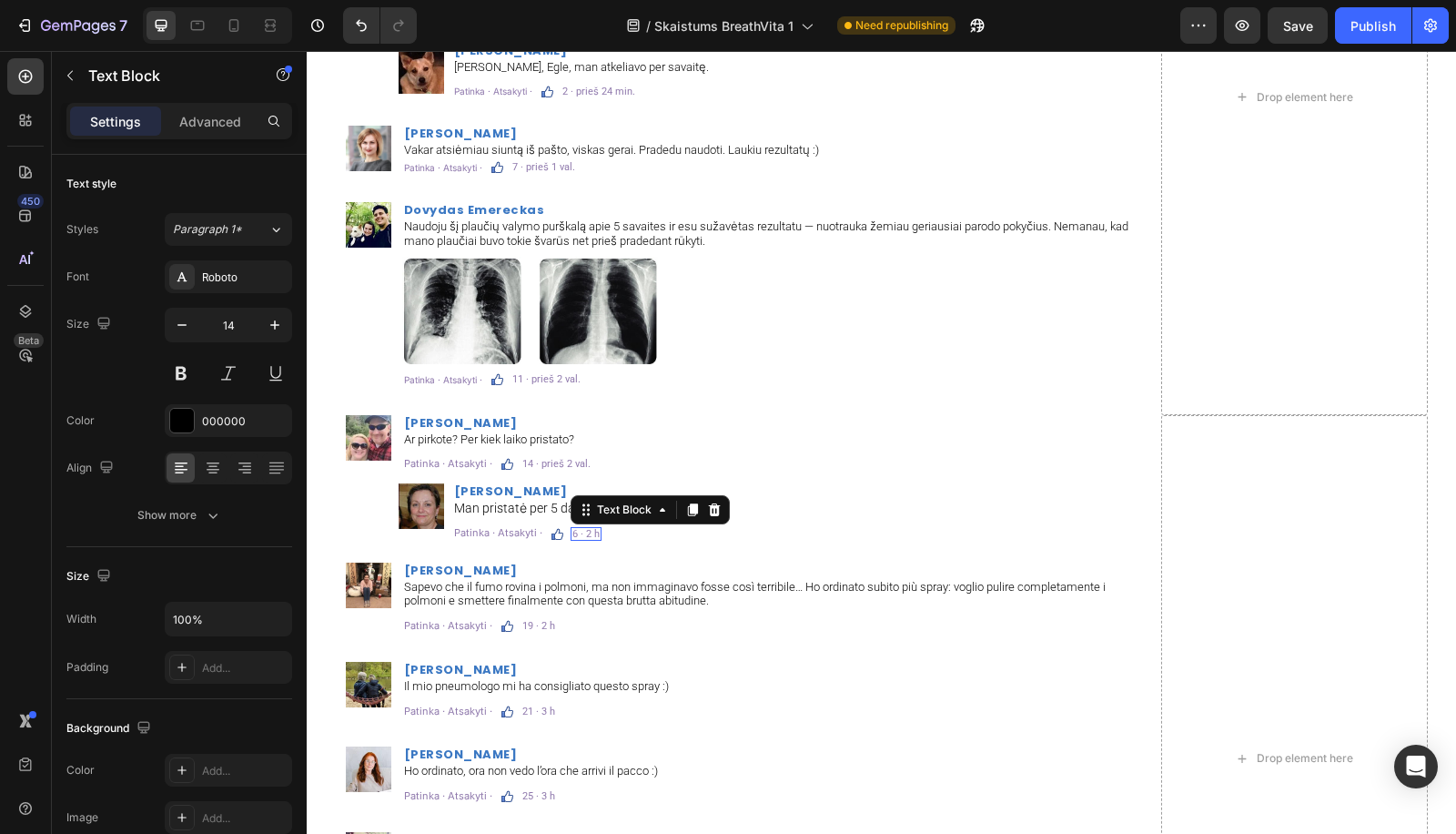
click at [572, 531] on p "6 · 2 h" at bounding box center [586, 534] width 27 height 10
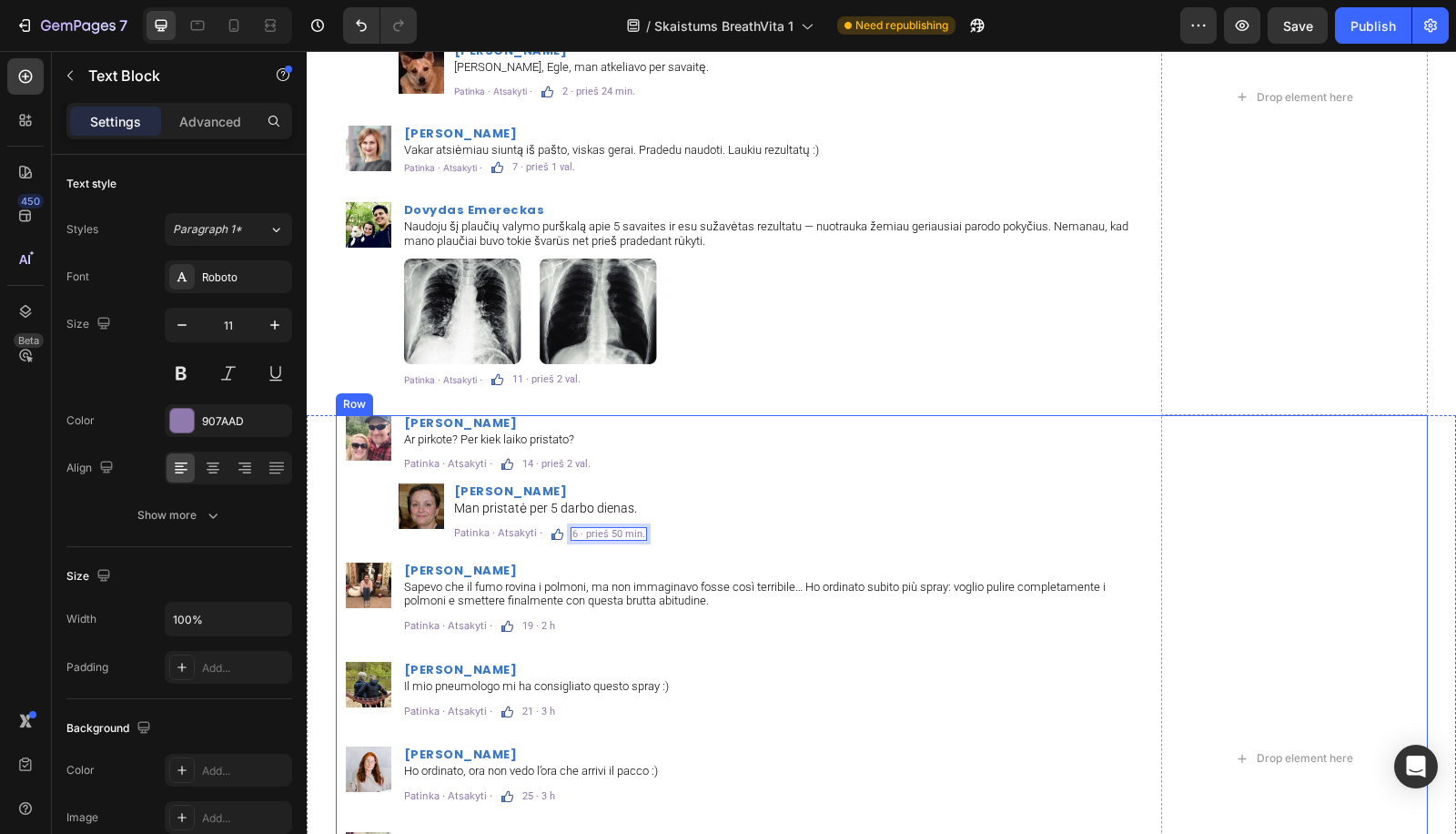
click at [465, 563] on h2 "[PERSON_NAME]" at bounding box center [768, 570] width 732 height 16
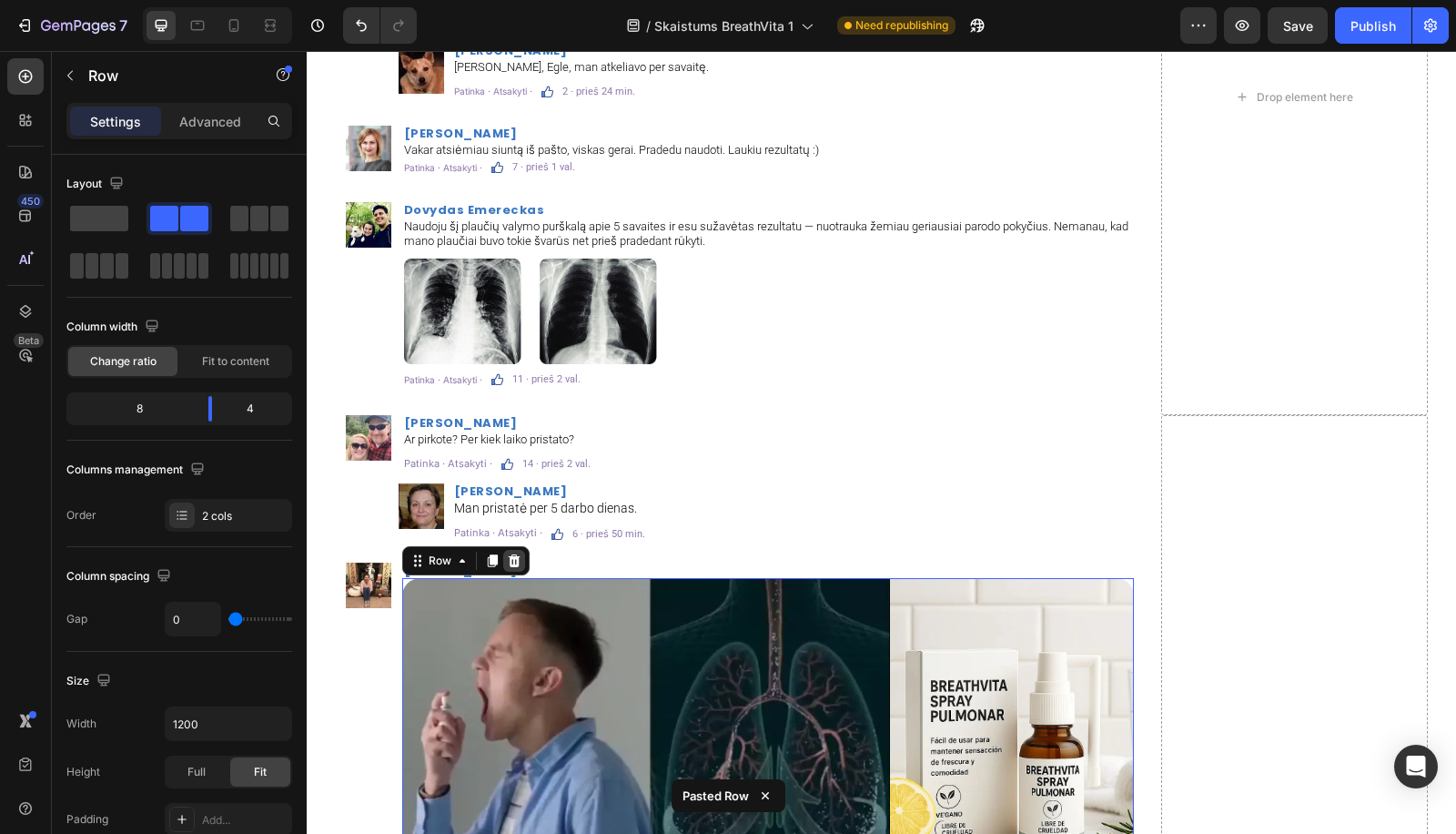
click at [508, 560] on icon at bounding box center [513, 561] width 12 height 13
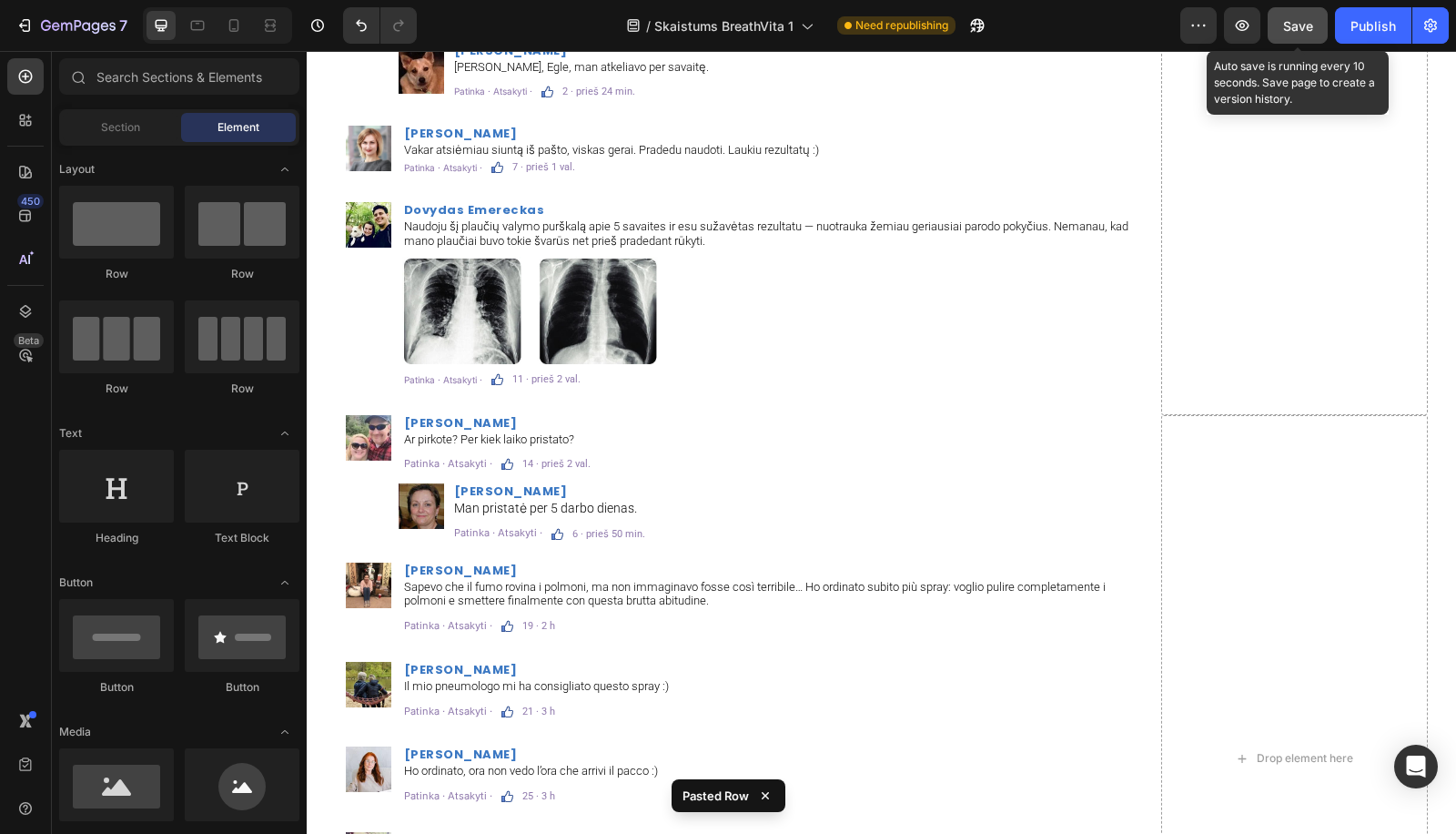
click at [1301, 24] on span "Save" at bounding box center [1298, 26] width 30 height 16
